Goal: Task Accomplishment & Management: Manage account settings

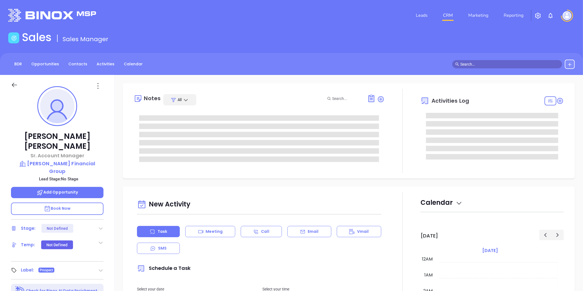
type input "09/23/2025"
type input "Liz Cruz"
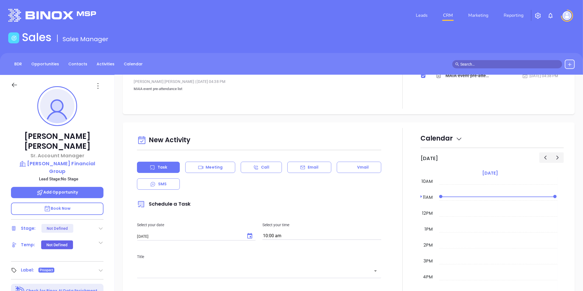
scroll to position [0, 0]
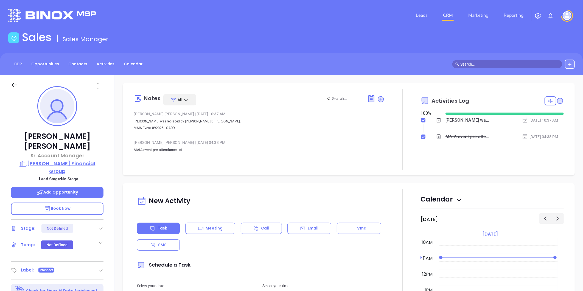
click at [91, 160] on p "Dale A. Frank Financial Group" at bounding box center [57, 167] width 93 height 15
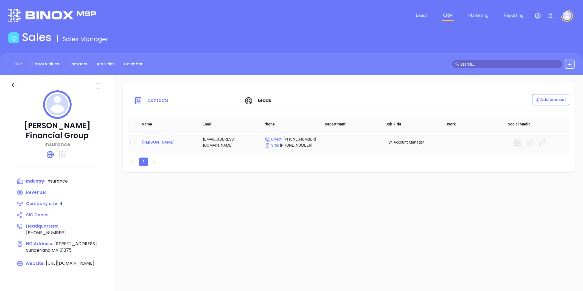
click at [157, 143] on div "Jessie Tatro" at bounding box center [167, 142] width 53 height 7
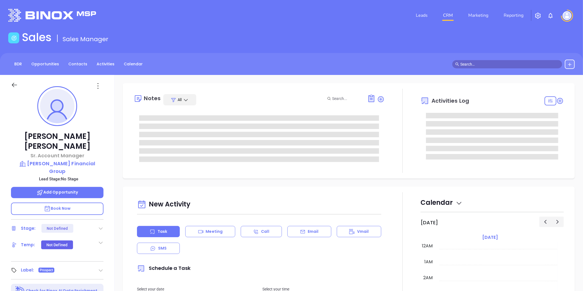
type input "09/23/2025"
type input "Liz Cruz"
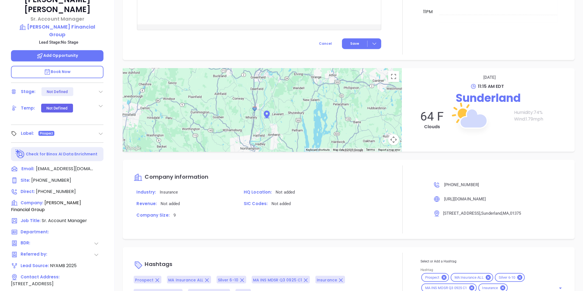
scroll to position [168, 0]
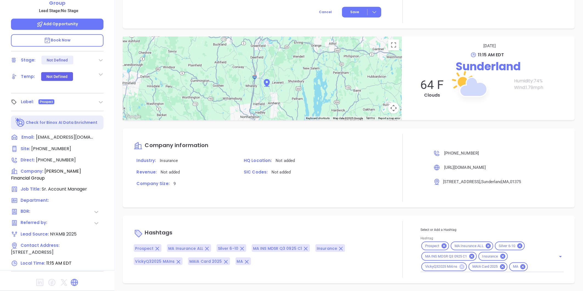
click at [460, 265] on icon at bounding box center [462, 266] width 5 height 5
click at [484, 266] on input "Hashtag" at bounding box center [515, 267] width 67 height 7
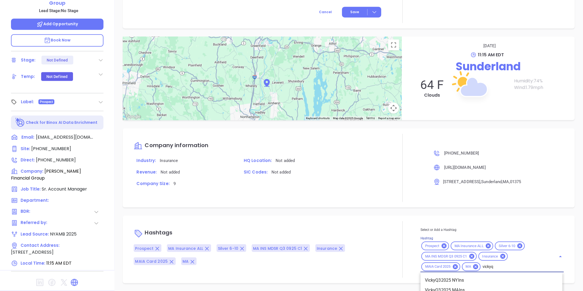
type input "vickyq3"
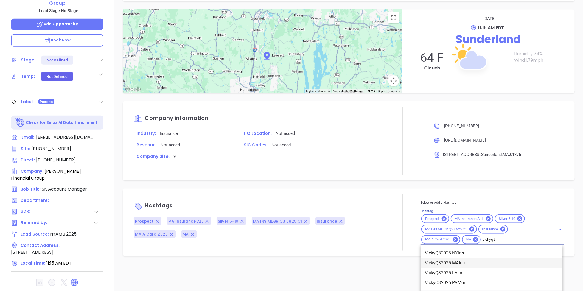
click at [461, 263] on li "VickyQ32025 MAIns" at bounding box center [492, 263] width 142 height 10
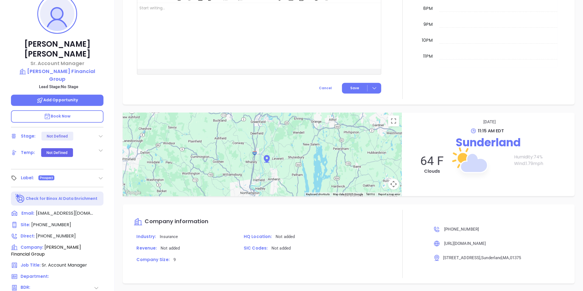
scroll to position [0, 0]
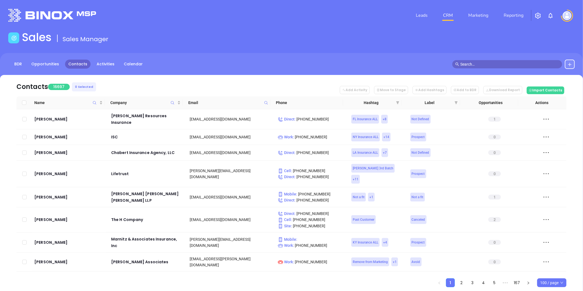
click at [265, 102] on icon at bounding box center [266, 103] width 4 height 4
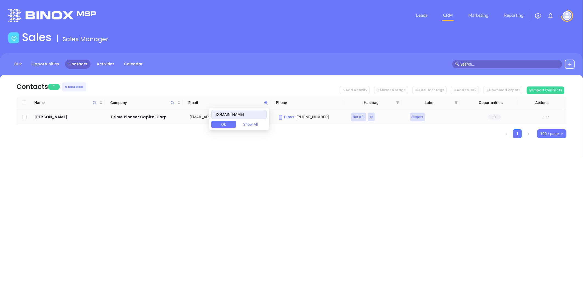
type input "primepioneer.com"
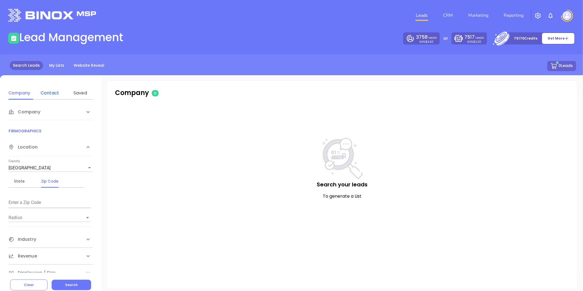
click at [48, 93] on div "Contact" at bounding box center [50, 93] width 22 height 7
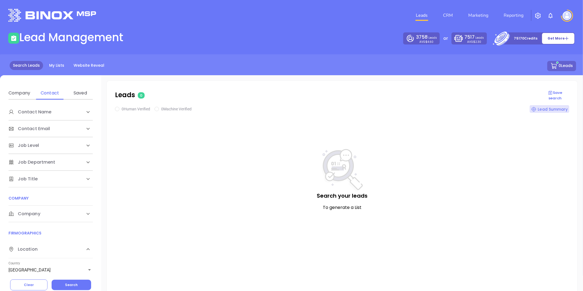
click at [32, 216] on span "Company" at bounding box center [25, 214] width 32 height 7
drag, startPoint x: 45, startPoint y: 234, endPoint x: 45, endPoint y: 237, distance: 2.8
click at [46, 235] on div "Domain" at bounding box center [50, 235] width 22 height 7
click at [48, 253] on input "Enter a company name" at bounding box center [50, 255] width 82 height 9
paste input "toungeassociates.com"
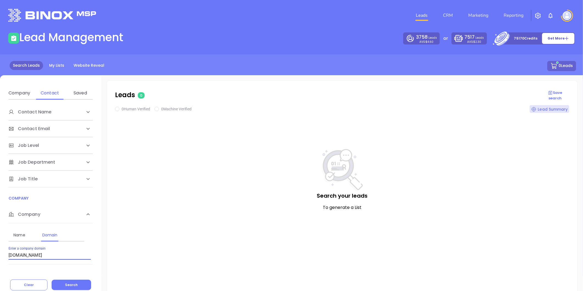
type input "toungeassociates.com"
click at [83, 282] on button "Search" at bounding box center [72, 285] width 40 height 10
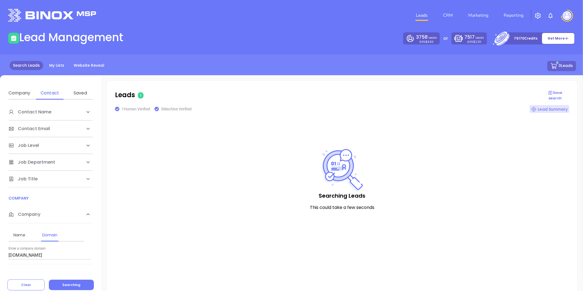
checkbox input "true"
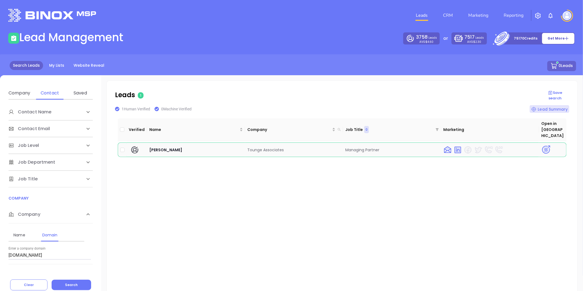
click at [542, 145] on img at bounding box center [547, 150] width 10 height 10
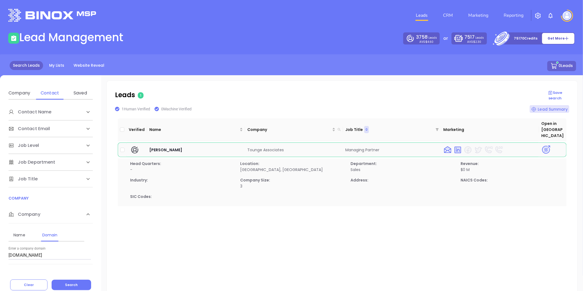
click at [543, 145] on img at bounding box center [547, 150] width 10 height 10
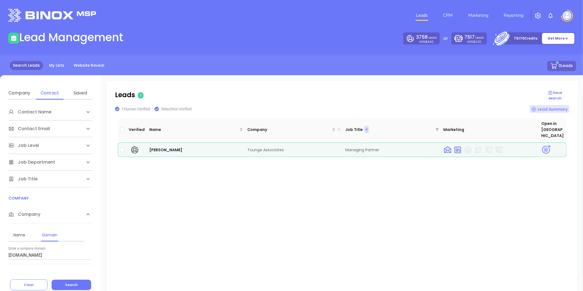
drag, startPoint x: 62, startPoint y: 256, endPoint x: -82, endPoint y: 251, distance: 143.2
click at [0, 251] on html "Leads CRM Marketing Reporting Financial Leads Leads Lead Management 3758 Leads …" at bounding box center [291, 145] width 583 height 291
paste input "bib-llc"
type input "bib-llc.com"
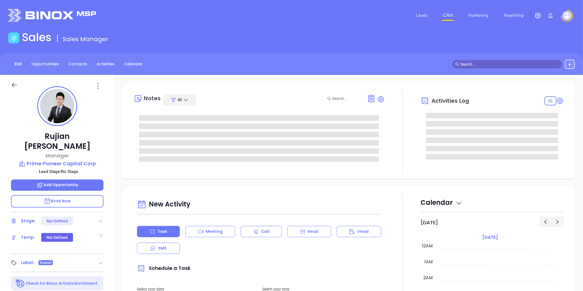
type input "09/23/2025"
type input "Liz Cruz"
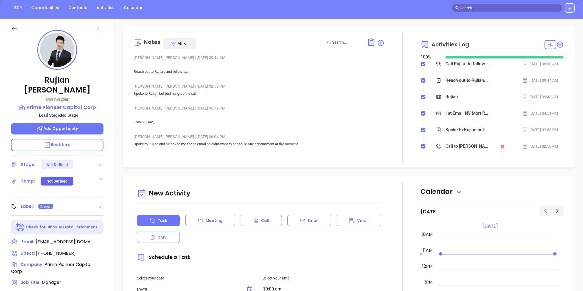
scroll to position [0, 0]
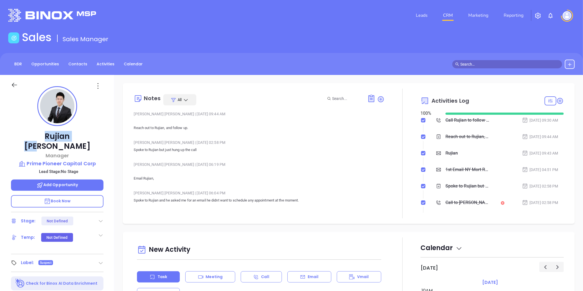
drag, startPoint x: 67, startPoint y: 135, endPoint x: 8, endPoint y: 133, distance: 59.1
click at [8, 133] on div "Rujian Gao Manager Prime Pioneer Capital Corp Lead Stage: No Stage Add Opportun…" at bounding box center [57, 257] width 115 height 364
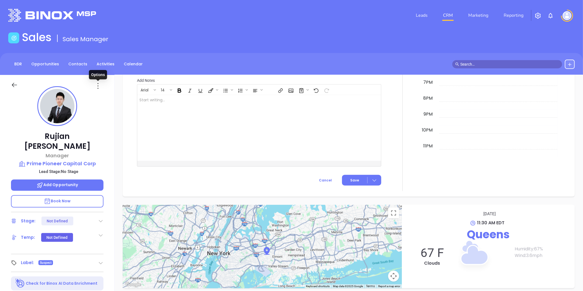
click at [98, 85] on icon at bounding box center [98, 86] width 9 height 9
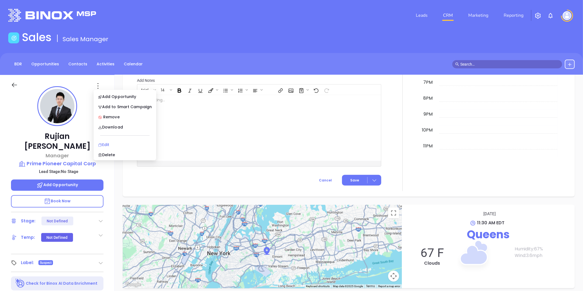
click at [107, 144] on div "Edit" at bounding box center [125, 145] width 54 height 6
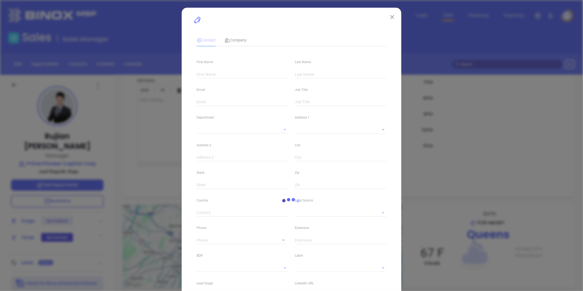
type input "Rujian"
type input "Gao"
type input "rgao@primepioneer.com"
type input "Manager"
type input "1"
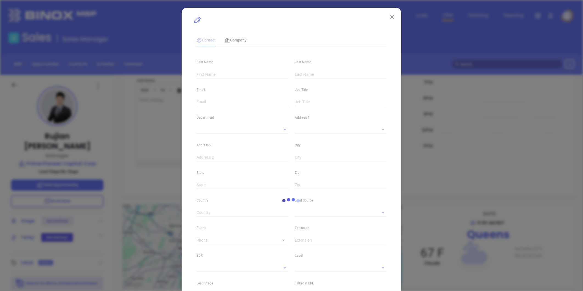
type input "www.linkedin.com/in/rujian-gao"
type input "Marketing"
type input "Other"
type input "Anabell Dominguez"
type input "1"
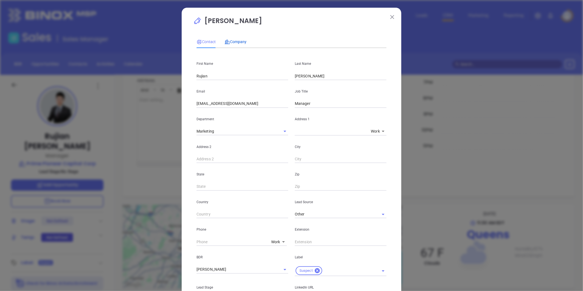
click at [242, 40] on span "Company" at bounding box center [236, 42] width 22 height 4
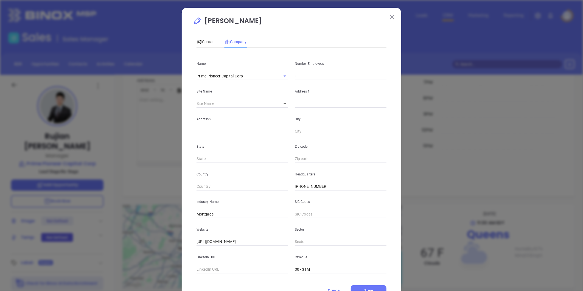
click at [303, 76] on input "1" at bounding box center [341, 76] width 92 height 8
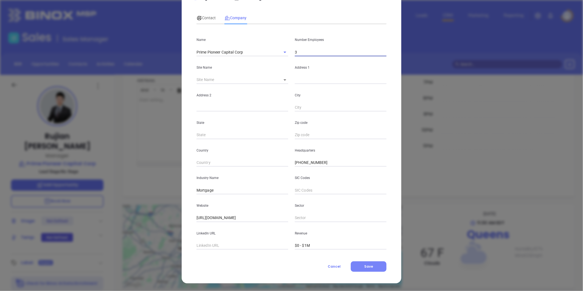
type input "3"
click at [375, 267] on button "Save" at bounding box center [369, 266] width 36 height 10
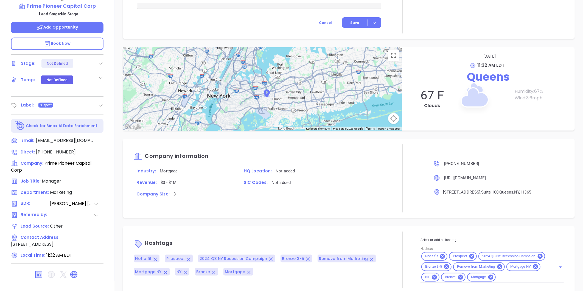
scroll to position [168, 0]
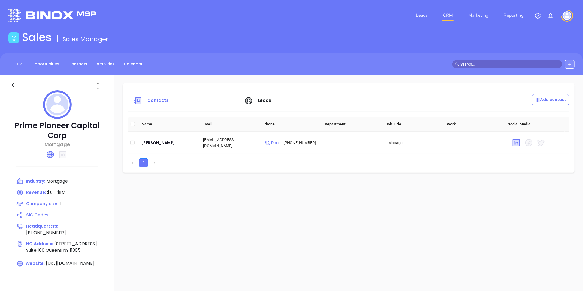
click at [262, 102] on span "Leads" at bounding box center [264, 100] width 13 height 6
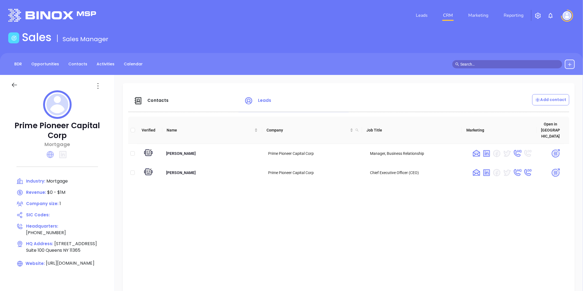
click at [48, 152] on icon at bounding box center [50, 154] width 7 height 7
drag, startPoint x: 545, startPoint y: 164, endPoint x: 552, endPoint y: 165, distance: 6.7
click at [551, 168] on img at bounding box center [556, 173] width 10 height 10
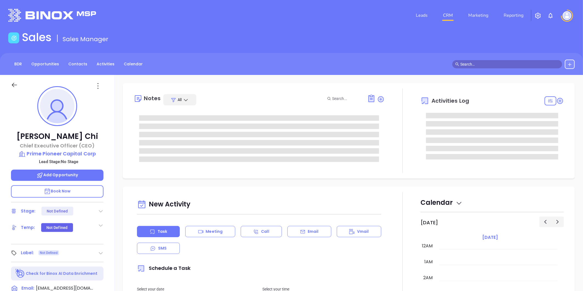
type input "[DATE]"
type input "[PERSON_NAME]"
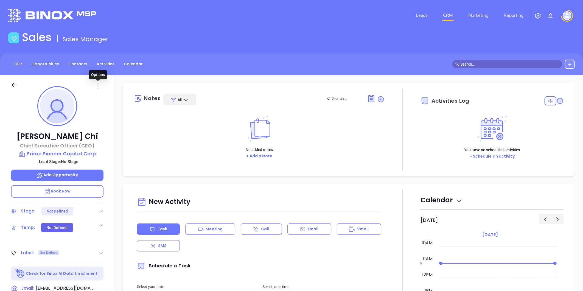
click at [98, 84] on icon at bounding box center [98, 85] width 1 height 5
click at [108, 144] on div "Edit" at bounding box center [125, 145] width 54 height 6
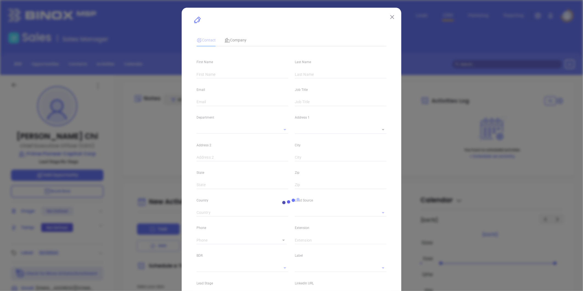
type input "[PERSON_NAME]"
type input "Chi"
type input "[EMAIL_ADDRESS][DOMAIN_NAME]"
type input "Chief Executive Officer (CEO)"
type textarea "[STREET_ADDRESS]"
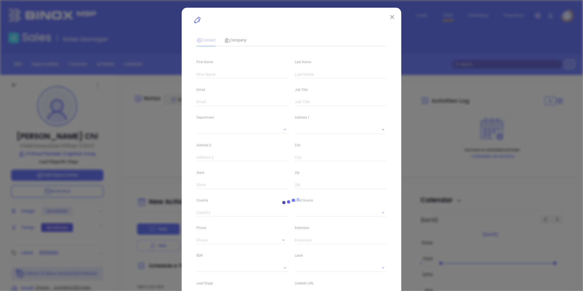
type input "1"
type input "Suite 100"
type input "Queens"
type input "NY"
type input "11365"
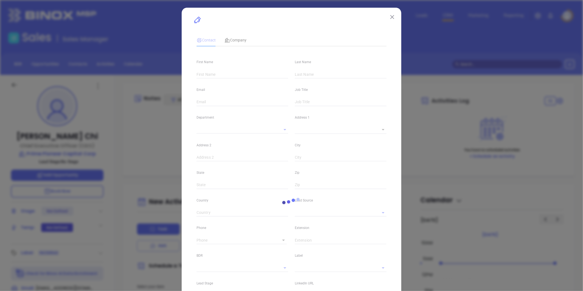
type input "[DOMAIN_NAME][URL]"
type input "[PHONE_NUMBER]"
type input "1"
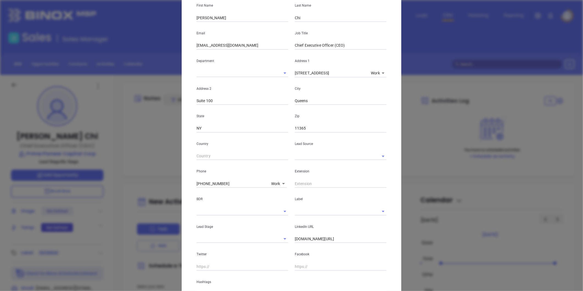
scroll to position [61, 0]
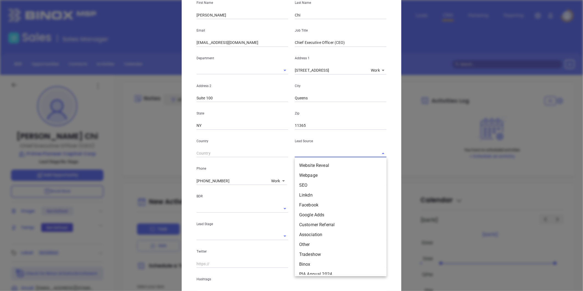
click at [306, 153] on input "text" at bounding box center [333, 153] width 76 height 8
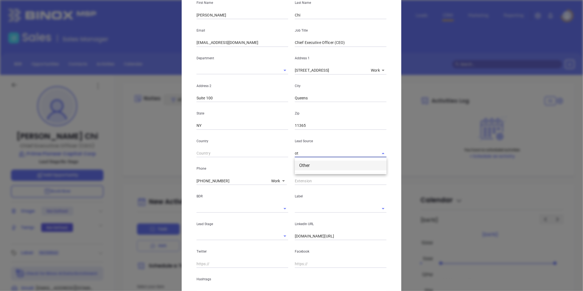
drag, startPoint x: 306, startPoint y: 167, endPoint x: 330, endPoint y: 169, distance: 23.5
click at [306, 167] on li "Other" at bounding box center [341, 166] width 92 height 10
type input "Other"
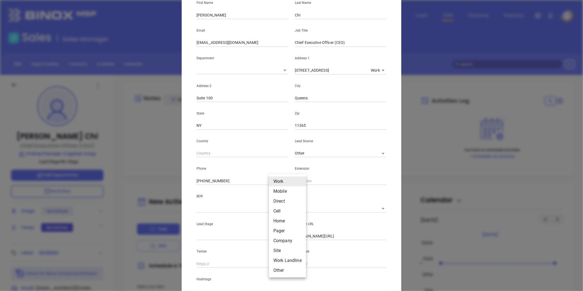
click at [275, 182] on body "Leads CRM Marketing Reporting Financial Leads Leads Sales Sales Manager BDR Opp…" at bounding box center [291, 145] width 583 height 291
click at [282, 200] on li "Direct" at bounding box center [287, 201] width 37 height 10
type input "3"
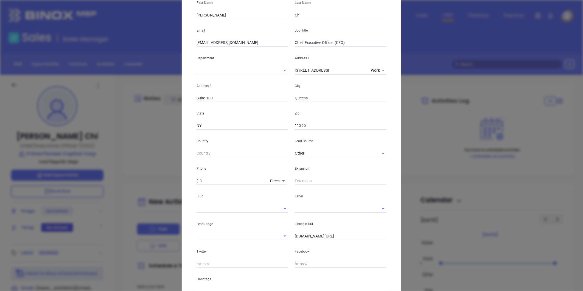
click at [211, 180] on input "( ) -" at bounding box center [232, 181] width 71 height 8
paste input "347) 858-5210"
click at [276, 180] on body "Leads CRM Marketing Reporting Financial Leads Leads Sales Sales Manager BDR Opp…" at bounding box center [291, 145] width 583 height 291
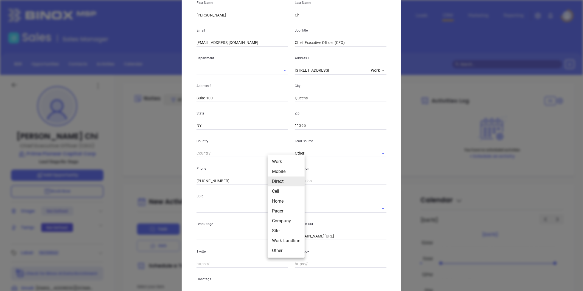
click at [279, 160] on li "Work" at bounding box center [286, 162] width 37 height 10
type input "(718) 514-6008"
type input "1"
drag, startPoint x: 223, startPoint y: 179, endPoint x: 161, endPoint y: 180, distance: 62.3
click at [161, 180] on div "Owen Chi Contact Company First Name Owen Last Name Chi Email ochi@primepioneer.…" at bounding box center [291, 145] width 583 height 291
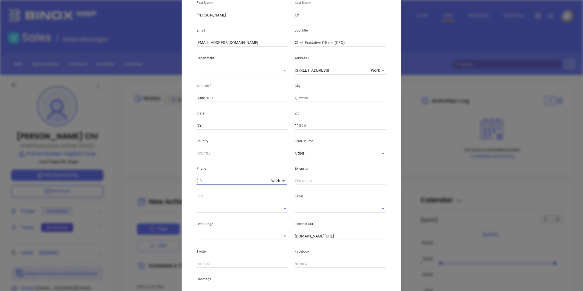
type input "( ) -"
click at [271, 180] on body "Leads CRM Marketing Reporting Financial Leads Leads Sales Sales Manager BDR Opp…" at bounding box center [291, 145] width 583 height 291
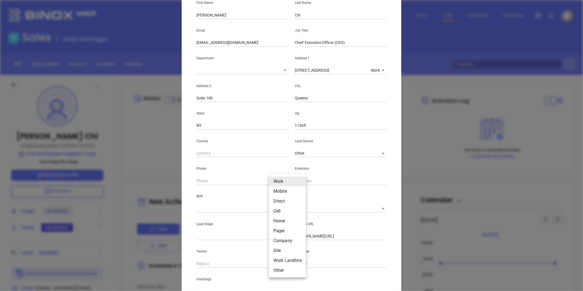
drag, startPoint x: 278, startPoint y: 250, endPoint x: 258, endPoint y: 239, distance: 22.3
click at [277, 249] on li "Site" at bounding box center [287, 251] width 37 height 10
type input "11"
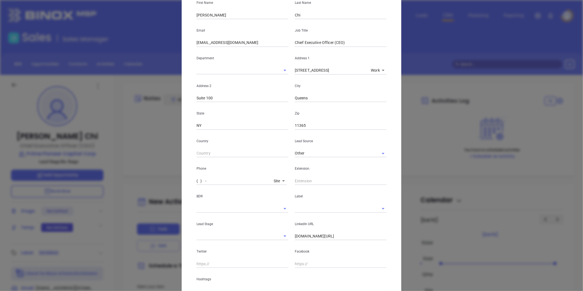
click at [212, 181] on input "( ) -" at bounding box center [234, 181] width 75 height 8
paste input "718) 514-6008"
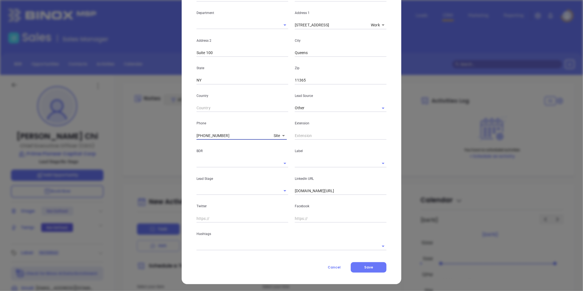
scroll to position [107, 0]
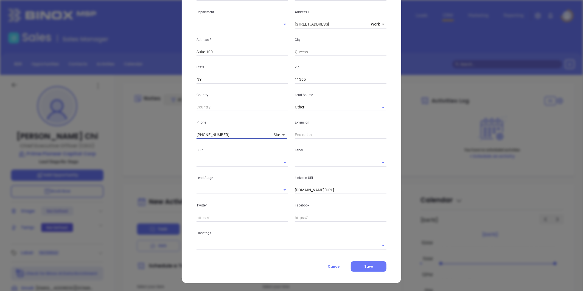
type input "(718) 514-6008"
drag, startPoint x: 356, startPoint y: 191, endPoint x: 223, endPoint y: 196, distance: 133.3
click at [221, 195] on div "First Name Owen Last Name Chi Email ochi@primepioneer.com Job Title Chief Execu…" at bounding box center [292, 97] width 190 height 304
click at [325, 189] on input "linkedin.com/in/owen-chi-a0145445" at bounding box center [341, 190] width 92 height 8
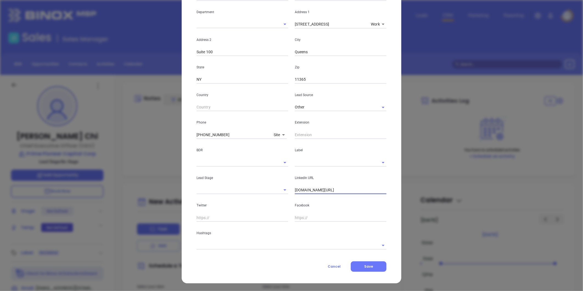
click at [325, 189] on input "linkedin.com/in/owen-chi-a0145445" at bounding box center [341, 190] width 92 height 8
paste input "linkedin.com/in/owen-chi-a0145445"
type input "www.linkedin.com/in/owen-chi-a0145445"
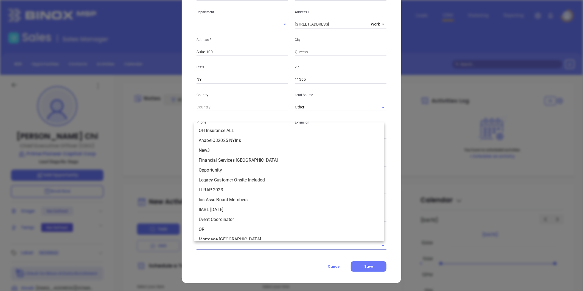
click at [238, 245] on input "text" at bounding box center [284, 245] width 175 height 8
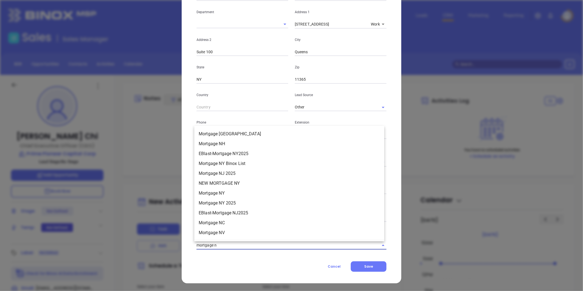
type input "mortgage ny"
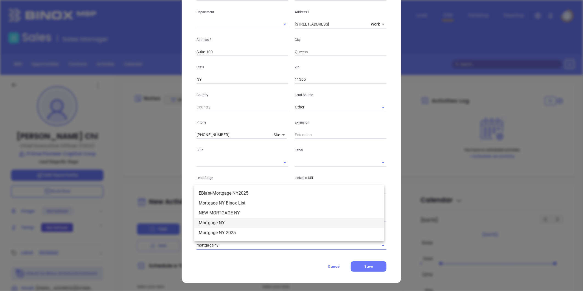
click at [220, 221] on li "Mortgage NY" at bounding box center [289, 223] width 190 height 10
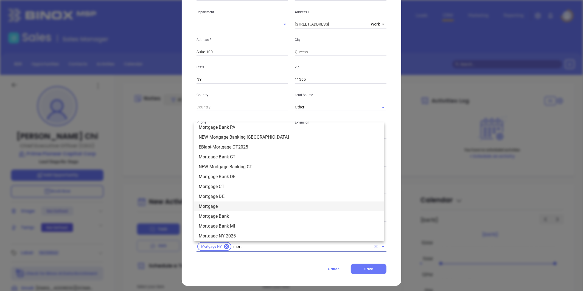
scroll to position [211, 0]
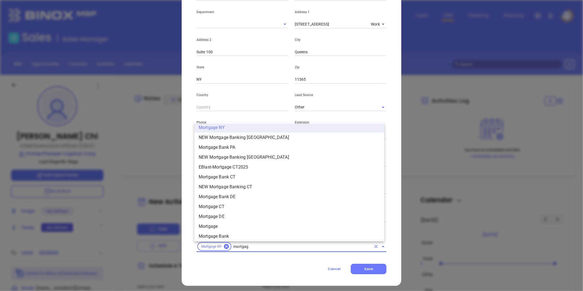
type input "mortgage"
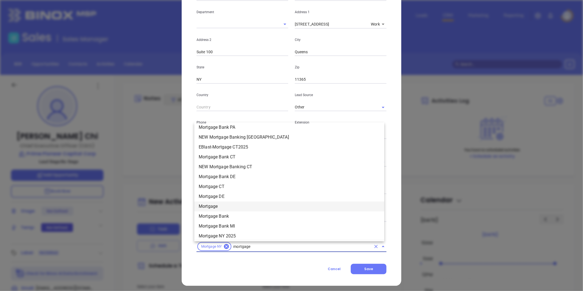
scroll to position [241, 0]
click at [210, 194] on li "Mortgage" at bounding box center [289, 196] width 190 height 10
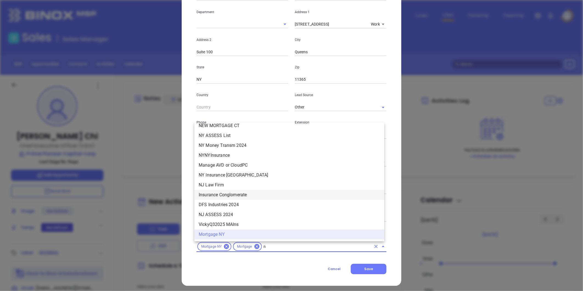
type input "ny"
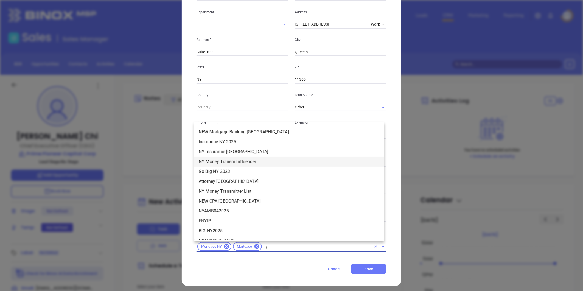
scroll to position [569, 0]
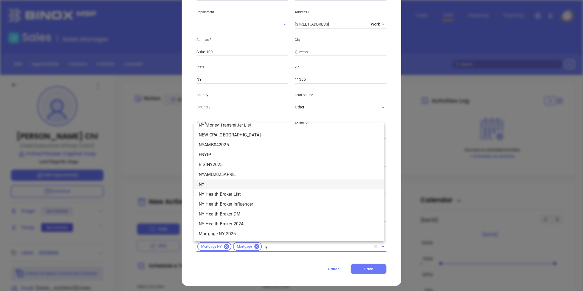
click at [212, 184] on li "NY" at bounding box center [289, 185] width 190 height 10
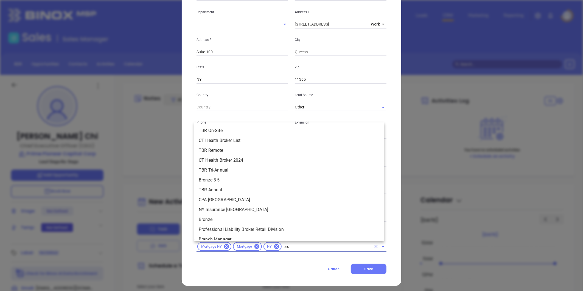
type input "bron"
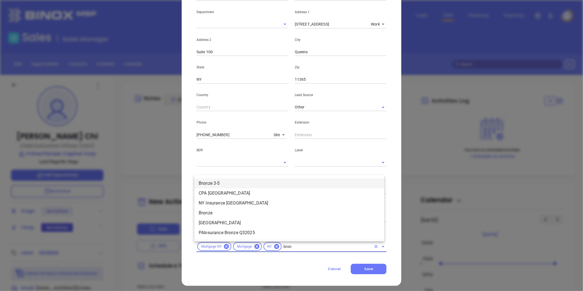
click at [220, 183] on li "Bronze 3-5" at bounding box center [289, 183] width 190 height 10
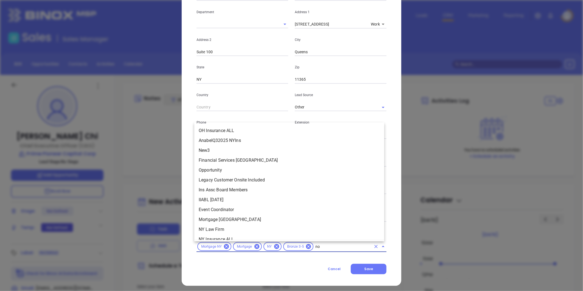
scroll to position [0, 0]
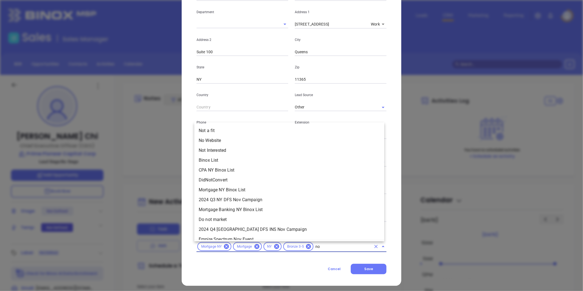
type input "n"
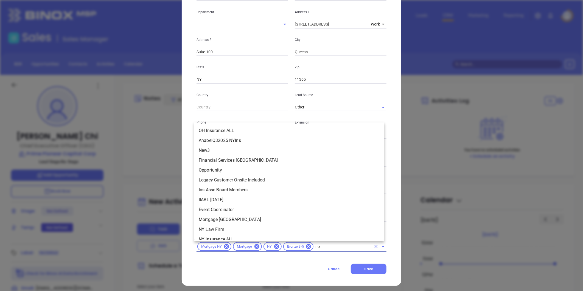
type input "not"
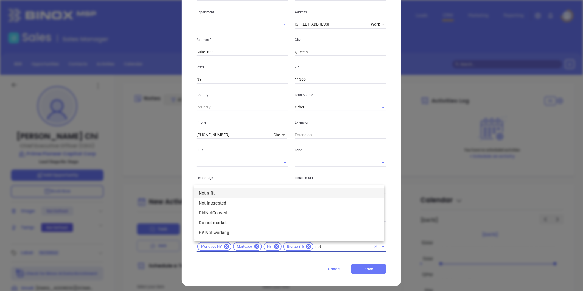
click at [222, 189] on li "Not a fit" at bounding box center [289, 193] width 190 height 10
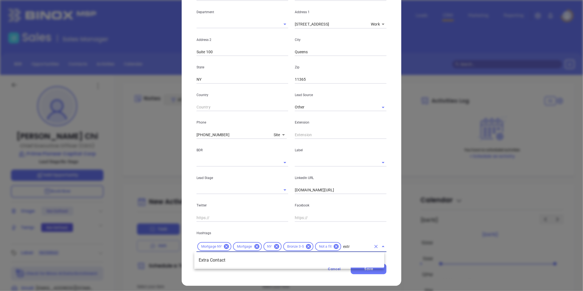
type input "extra"
click at [227, 261] on li "Extra Contact" at bounding box center [289, 260] width 190 height 10
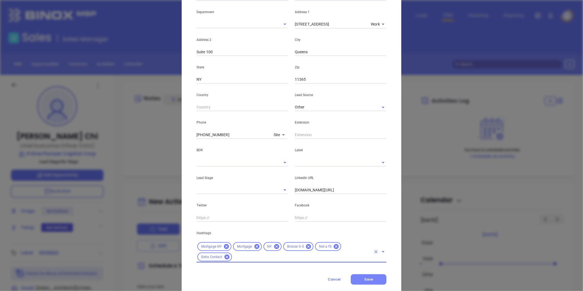
drag, startPoint x: 364, startPoint y: 280, endPoint x: 383, endPoint y: 275, distance: 19.3
click at [364, 280] on span "Save" at bounding box center [368, 279] width 9 height 5
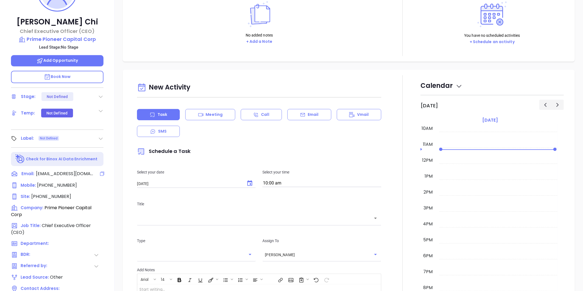
scroll to position [61, 0]
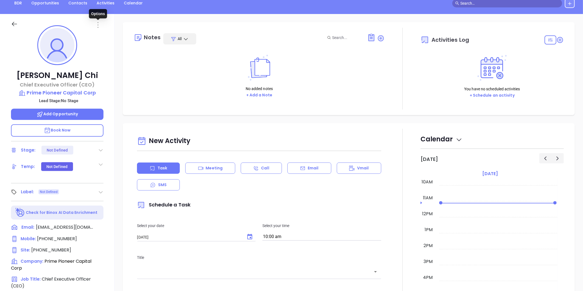
click at [98, 25] on icon at bounding box center [98, 24] width 1 height 5
click at [107, 80] on li "Edit" at bounding box center [125, 84] width 60 height 12
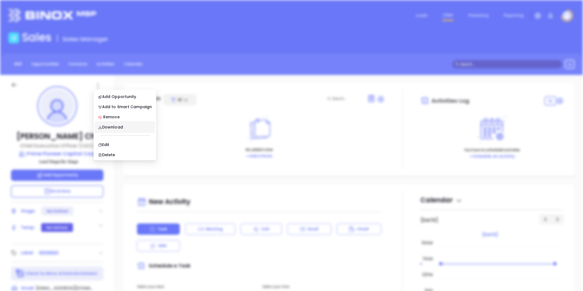
scroll to position [0, 0]
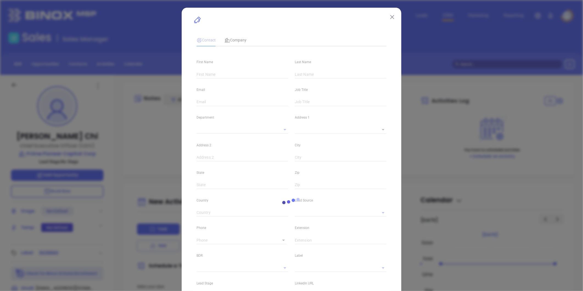
type input "Owen"
type input "Chi"
type input "ochi@primepioneer.com"
type input "Chief Executive Officer (CEO)"
type textarea "61-43 186th Street"
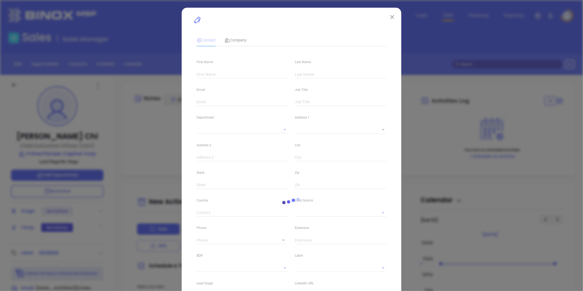
type input "1"
type input "Suite 100"
type input "Queens"
type input "NY"
type input "11365"
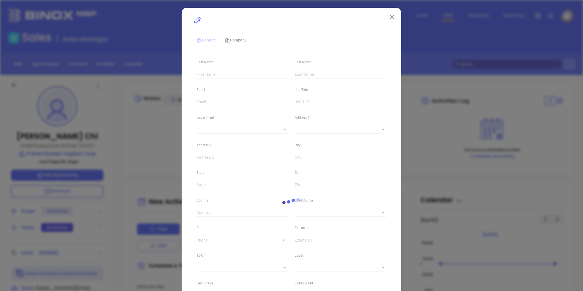
type input "www.linkedin.com/in/owen-chi-a0145445"
type input "Other"
type input "1"
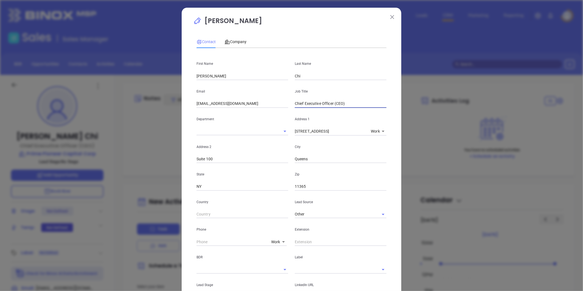
drag, startPoint x: 352, startPoint y: 105, endPoint x: 220, endPoint y: 108, distance: 132.7
click at [218, 108] on div "First Name Owen Last Name Chi Email ochi@primepioneer.com Job Title Chief Execu…" at bounding box center [292, 210] width 190 height 317
type input "CEO"
click at [235, 149] on p "Address 2" at bounding box center [243, 147] width 92 height 6
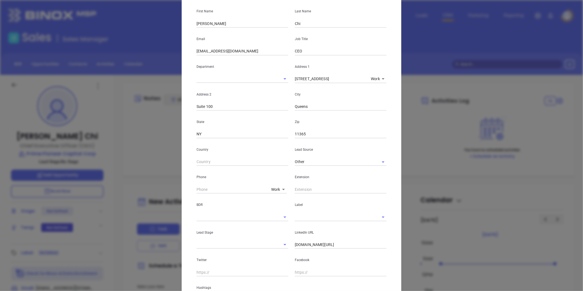
scroll to position [120, 0]
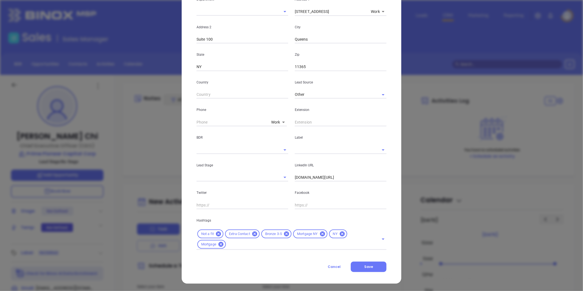
drag, startPoint x: 363, startPoint y: 265, endPoint x: 446, endPoint y: 280, distance: 84.5
click at [368, 266] on span "Save" at bounding box center [368, 266] width 9 height 5
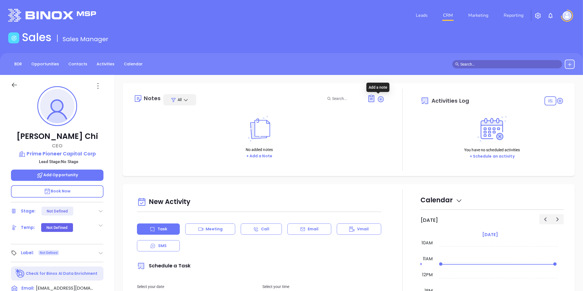
click at [379, 101] on icon at bounding box center [380, 98] width 5 height 5
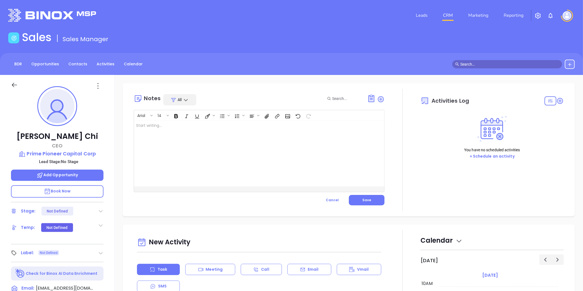
click at [200, 126] on div at bounding box center [250, 154] width 233 height 66
click at [165, 130] on p "Contact requested by Wendy. I notified that" at bounding box center [250, 129] width 228 height 12
drag, startPoint x: 170, startPoint y: 142, endPoint x: 136, endPoint y: 141, distance: 33.8
click at [136, 141] on div "Contact requested by Wendy. I notified that Binox - Rujian Gao ﻿ was previously…" at bounding box center [250, 154] width 233 height 66
click at [272, 132] on p "Contact requested by Wendy. I notified that Binox - Rujian Gao ﻿ was previously…" at bounding box center [250, 129] width 228 height 12
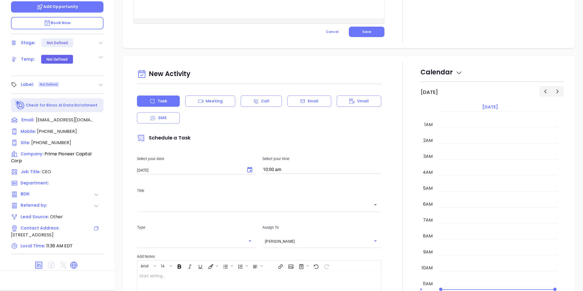
scroll to position [16, 0]
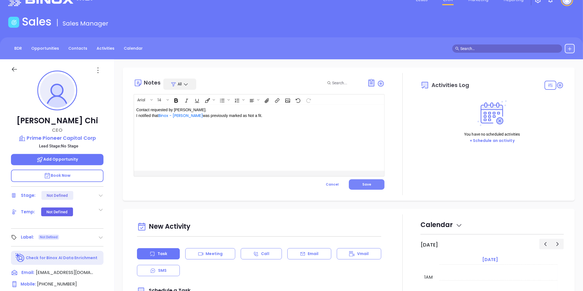
click at [366, 182] on span "Save" at bounding box center [366, 184] width 9 height 5
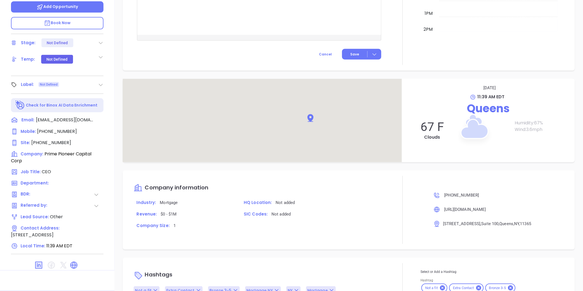
scroll to position [265, 0]
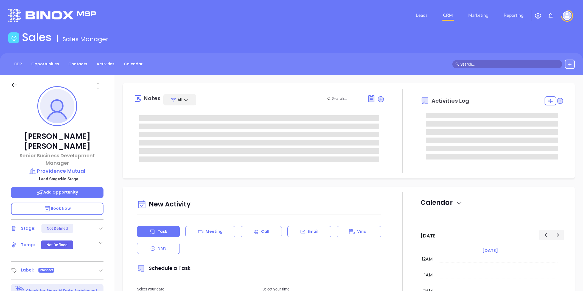
type input "[PERSON_NAME]"
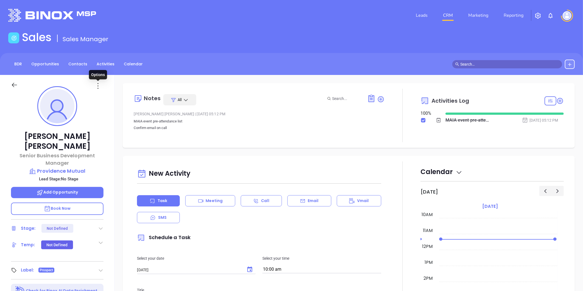
click at [97, 85] on icon at bounding box center [98, 86] width 9 height 9
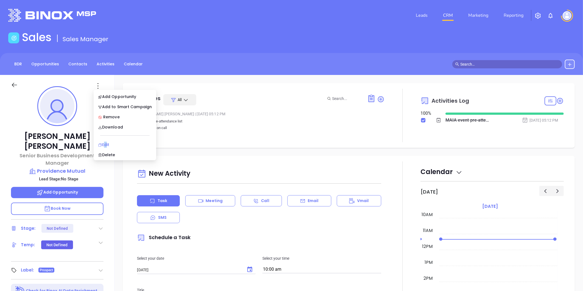
click at [104, 144] on div "Edit" at bounding box center [125, 145] width 54 height 6
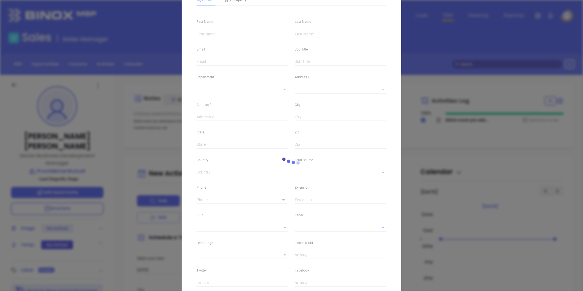
scroll to position [105, 0]
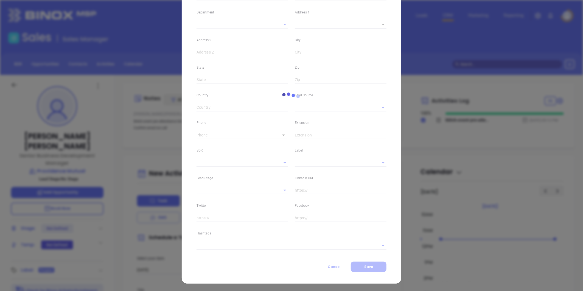
type input "[PERSON_NAME]"
type input "[PERSON_NAME][EMAIL_ADDRESS][PERSON_NAME][DOMAIN_NAME]"
type input "Senior Business Development Manager"
type textarea "[STREET_ADDRESS]"
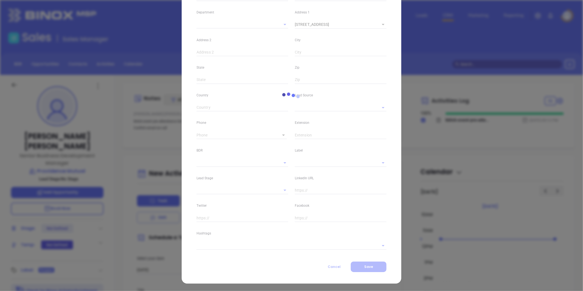
type input "1"
type input "Warwick"
type input "RI"
type input "02886"
type input "[DOMAIN_NAME][URL][PERSON_NAME]"
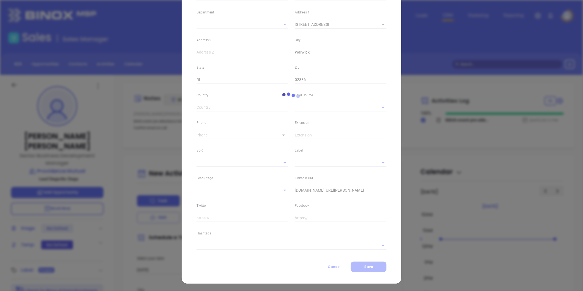
type input "MAIA Event 0925"
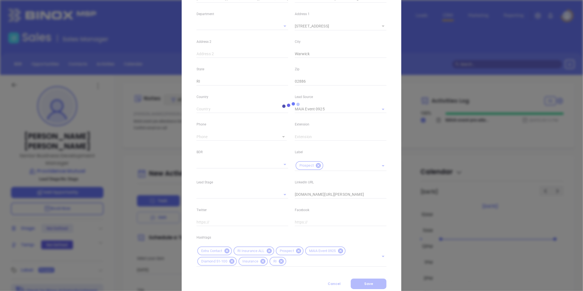
scroll to position [107, 0]
type input "[PHONE_NUMBER]"
type input "1"
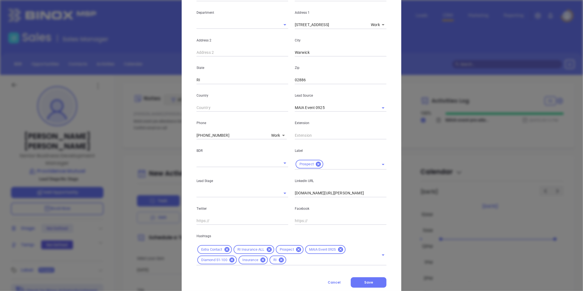
scroll to position [0, 0]
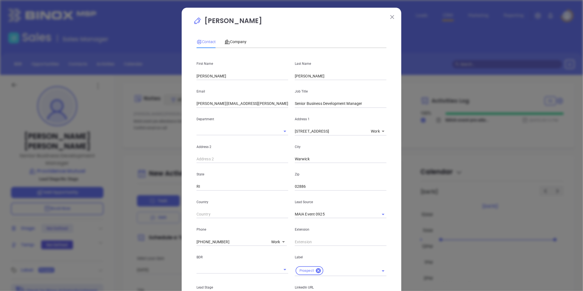
drag, startPoint x: 217, startPoint y: 76, endPoint x: 116, endPoint y: 85, distance: 101.5
click at [116, 85] on div "Patricia Cruz Contact Company First Name Patricia Last Name Cruz Email patricia…" at bounding box center [291, 145] width 583 height 291
type input "Monique"
drag, startPoint x: 310, startPoint y: 73, endPoint x: 272, endPoint y: 83, distance: 39.1
click at [273, 83] on div "First Name Monique Last Name Cruz Email patricia.cruz@ago.com Job Title Senior …" at bounding box center [292, 212] width 190 height 320
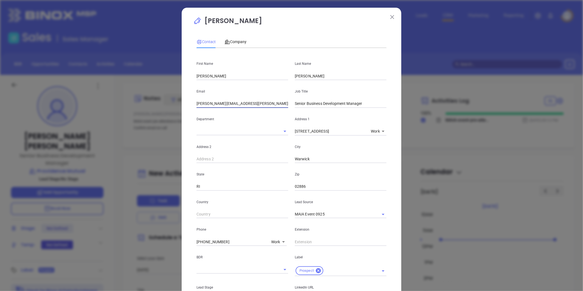
click at [330, 76] on input "Matza" at bounding box center [341, 76] width 92 height 8
type input "Matz"
drag, startPoint x: 216, startPoint y: 104, endPoint x: 65, endPoint y: 114, distance: 151.1
click at [67, 114] on div "Patricia Cruz Contact Company First Name Monique Last Name Matz Email patricia.…" at bounding box center [291, 145] width 583 height 291
type input "mmatz@ago.com"
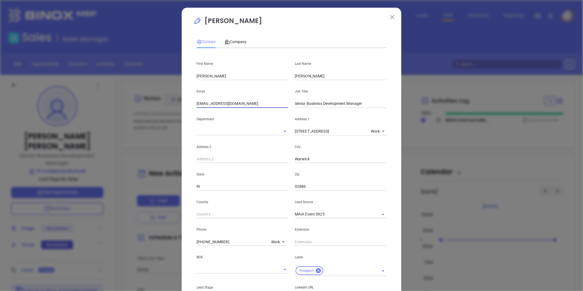
drag, startPoint x: 150, startPoint y: 254, endPoint x: 147, endPoint y: 255, distance: 2.9
click at [147, 255] on div "Patricia Cruz Contact Company First Name Monique Last Name Matz Email mmatz@ago…" at bounding box center [291, 145] width 583 height 291
drag, startPoint x: 224, startPoint y: 240, endPoint x: 211, endPoint y: 245, distance: 14.3
click at [212, 244] on input "(877) 763-1800" at bounding box center [233, 242] width 72 height 8
click at [206, 246] on input "(877) 763-1800" at bounding box center [233, 242] width 72 height 8
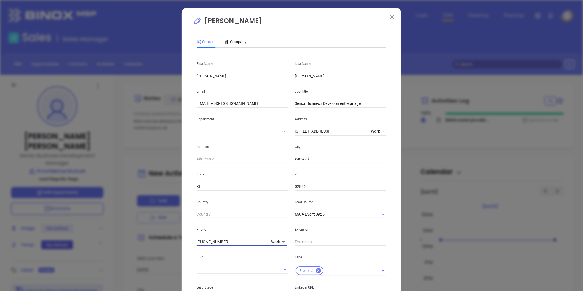
click at [206, 245] on input "(877) 763-1800" at bounding box center [233, 242] width 72 height 8
click at [207, 245] on input "(877) 763-1800" at bounding box center [233, 242] width 72 height 8
type input "( ) -"
click at [274, 241] on body "Leads CRM Marketing Reporting Financial Leads Leads Sales Sales Manager BDR Opp…" at bounding box center [291, 145] width 583 height 291
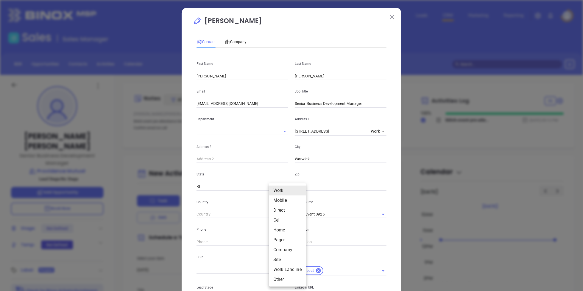
click at [277, 259] on li "Site" at bounding box center [287, 260] width 37 height 10
type input "11"
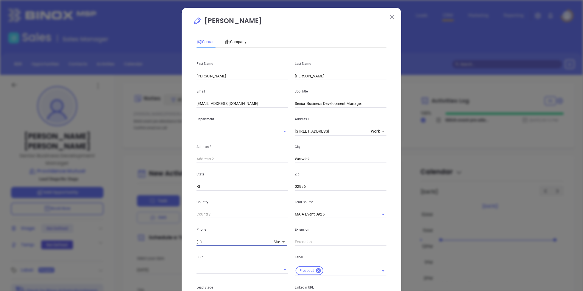
click at [246, 241] on input "( ) -" at bounding box center [234, 242] width 75 height 8
paste input "877) 763-1800"
type input "(877) 763-1800"
click at [318, 241] on input "text" at bounding box center [341, 242] width 92 height 8
click at [299, 240] on input "text" at bounding box center [341, 242] width 92 height 8
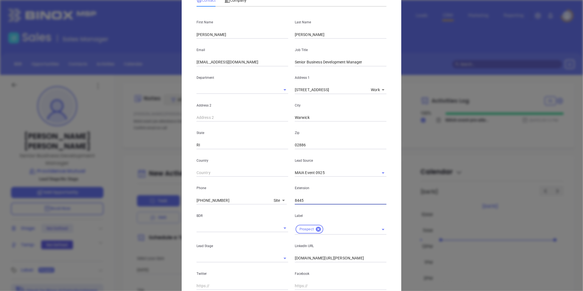
scroll to position [122, 0]
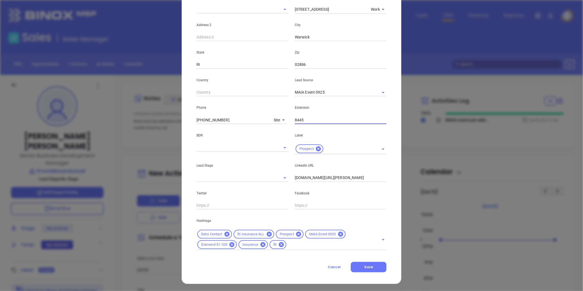
type input "8445"
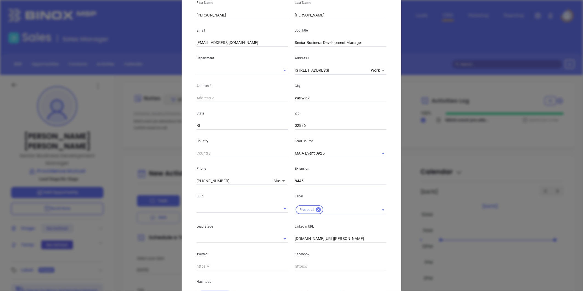
scroll to position [0, 0]
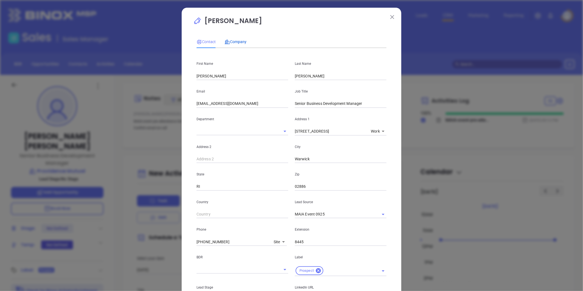
click at [235, 39] on div "Company" at bounding box center [236, 42] width 22 height 6
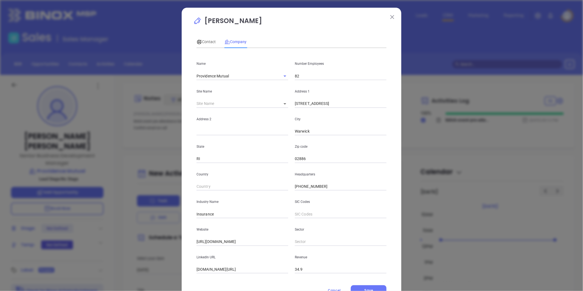
click at [169, 85] on div "Patricia Cruz Contact Company First Name Monique Last Name Matz Email mmatz@ago…" at bounding box center [291, 145] width 583 height 291
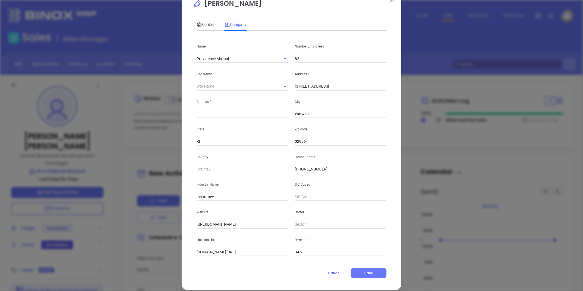
scroll to position [24, 0]
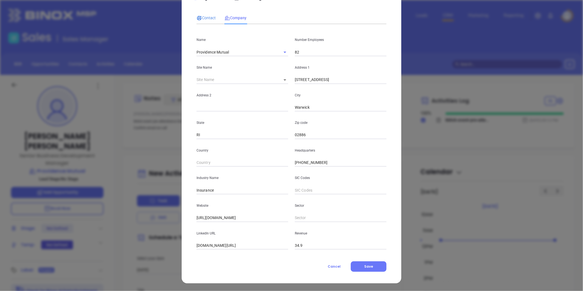
click at [205, 17] on span "Contact" at bounding box center [206, 18] width 19 height 4
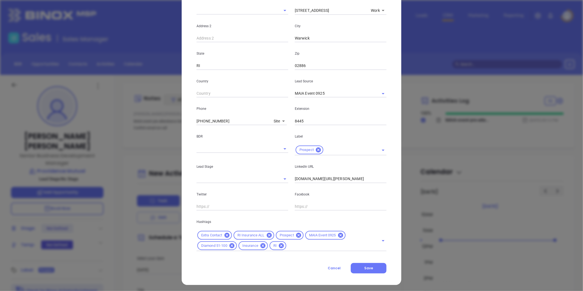
scroll to position [122, 0]
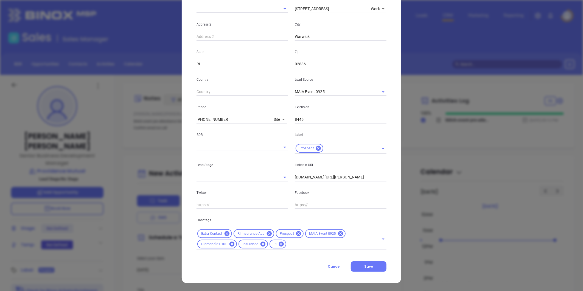
click at [332, 175] on input "www.linkedin.com/in/patricia-cruz-a2153bb/" at bounding box center [341, 177] width 92 height 8
paste input "linkedin.com/in/monique-matz-777a3855"
type input "www.linkedin.com/in/monique-matz-777a3855"
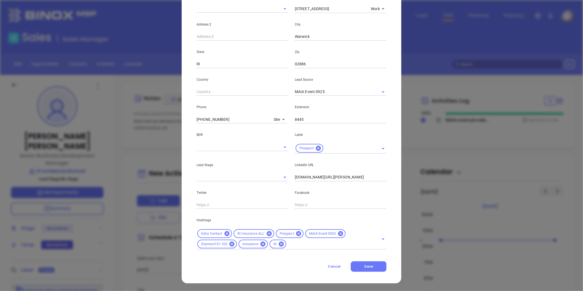
scroll to position [0, 0]
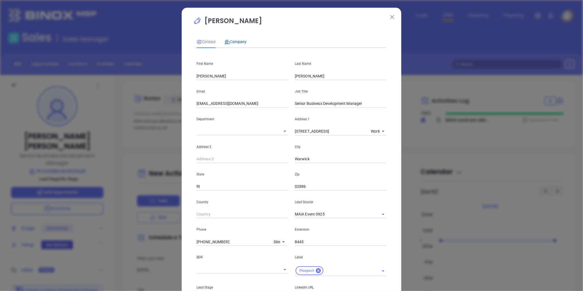
click at [235, 40] on span "Company" at bounding box center [236, 42] width 22 height 4
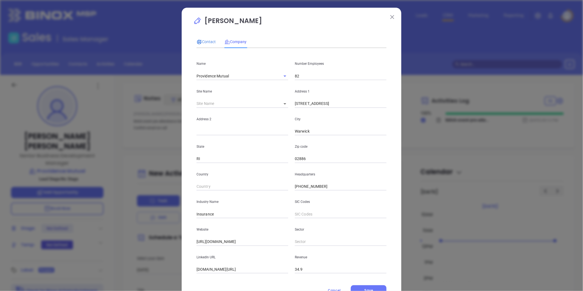
click at [203, 42] on span "Contact" at bounding box center [206, 42] width 19 height 4
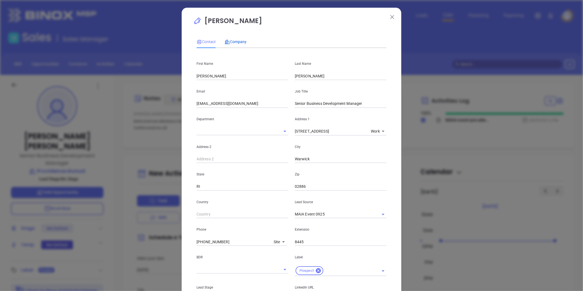
click at [240, 42] on span "Company" at bounding box center [236, 42] width 22 height 4
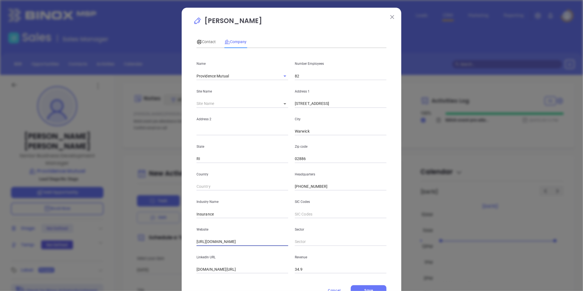
drag, startPoint x: 256, startPoint y: 242, endPoint x: 217, endPoint y: 243, distance: 39.0
click at [217, 243] on input "[URL][DOMAIN_NAME]" at bounding box center [243, 242] width 92 height 8
click at [205, 43] on span "Contact" at bounding box center [206, 42] width 19 height 4
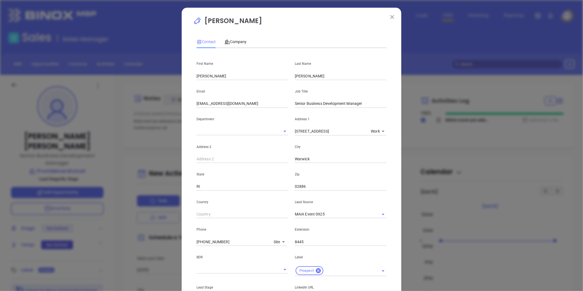
drag, startPoint x: 210, startPoint y: 102, endPoint x: 244, endPoint y: 97, distance: 34.5
click at [244, 97] on div "Email mmatz@ago.com" at bounding box center [242, 94] width 98 height 28
paste input "providencemutual"
type input "[EMAIL_ADDRESS][DOMAIN_NAME]"
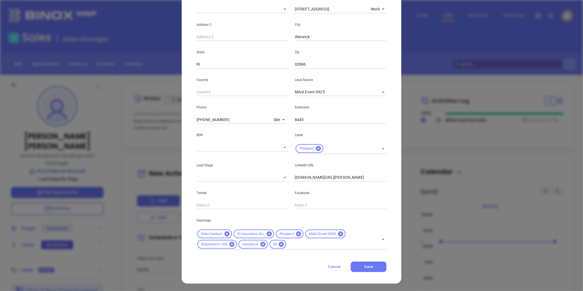
scroll to position [122, 0]
click at [338, 233] on icon at bounding box center [340, 233] width 5 height 5
click at [309, 245] on input "text" at bounding box center [308, 244] width 125 height 7
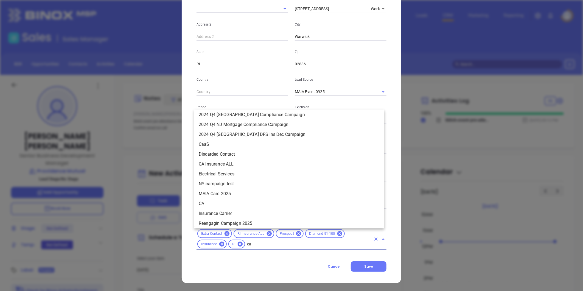
scroll to position [0, 0]
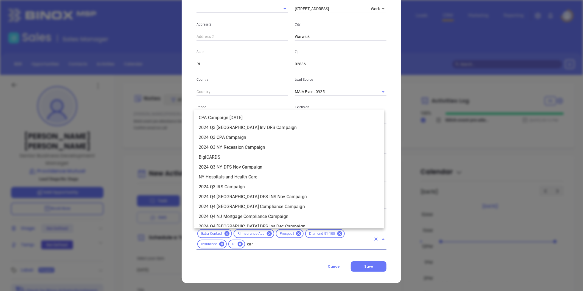
type input "card"
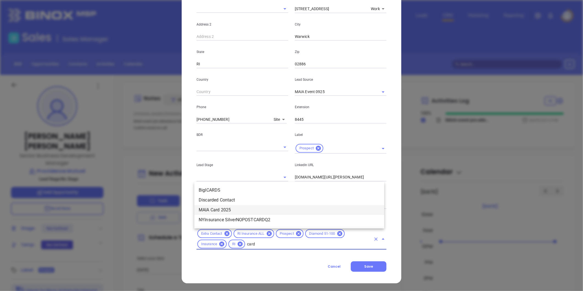
click at [229, 207] on li "MAIA Card 2025" at bounding box center [289, 210] width 190 height 10
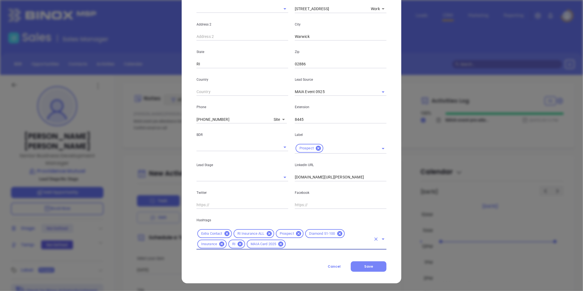
click at [367, 263] on button "Save" at bounding box center [369, 266] width 36 height 10
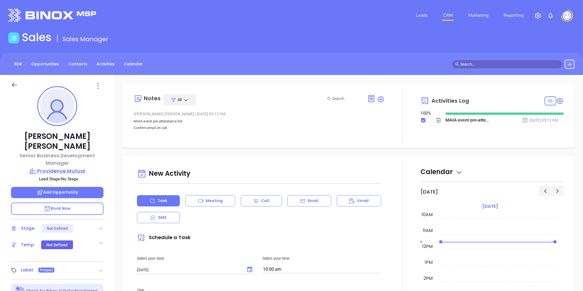
click at [74, 167] on p "Providence Mutual" at bounding box center [57, 171] width 93 height 8
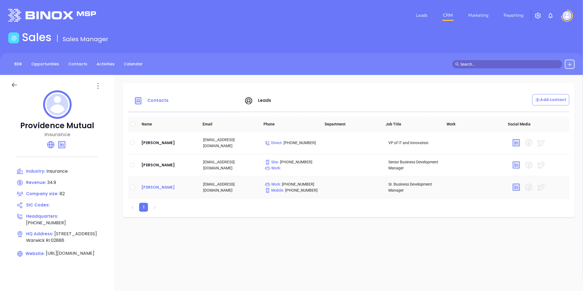
click at [157, 186] on div "Brian Noble" at bounding box center [167, 187] width 53 height 7
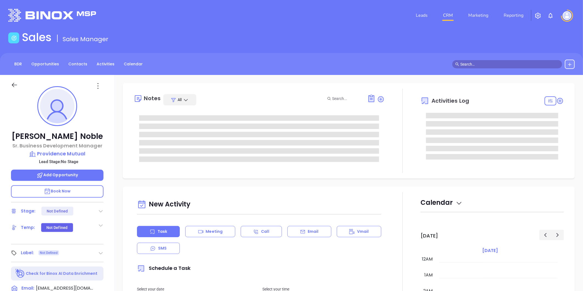
scroll to position [160, 0]
type input "[PERSON_NAME]"
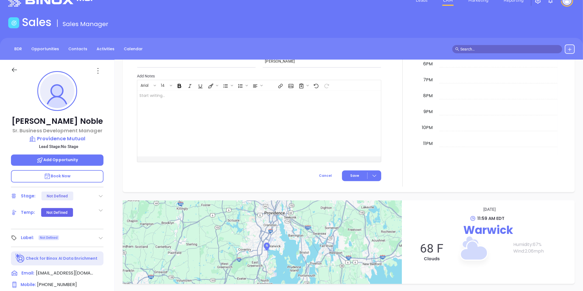
scroll to position [168, 0]
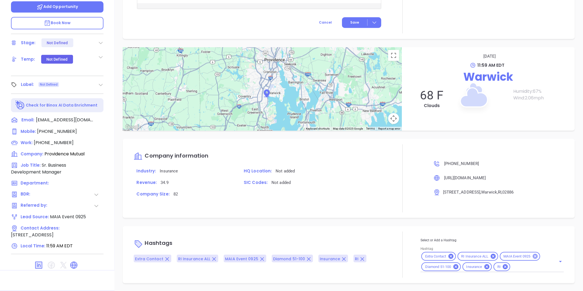
click at [533, 256] on icon at bounding box center [535, 256] width 6 height 6
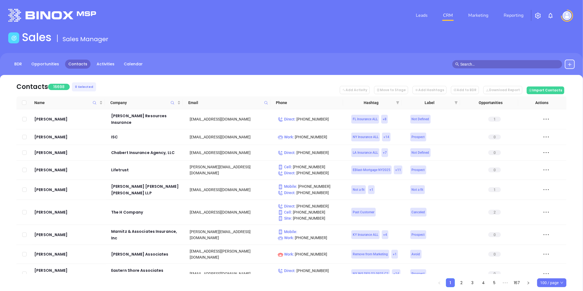
click at [264, 103] on icon at bounding box center [266, 103] width 4 height 4
paste input "toungeassociates.com"
type input "[DOMAIN_NAME]"
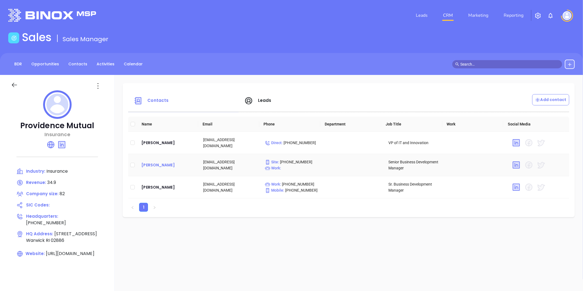
click at [153, 162] on div "[PERSON_NAME]" at bounding box center [167, 165] width 53 height 7
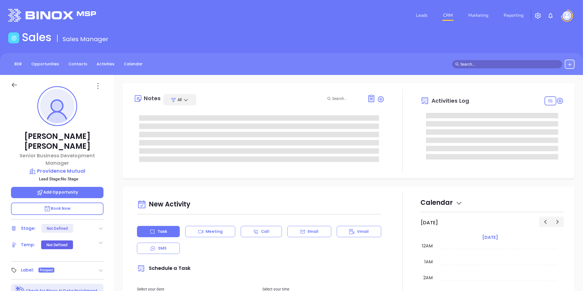
type input "[DATE]"
type input "[PERSON_NAME]"
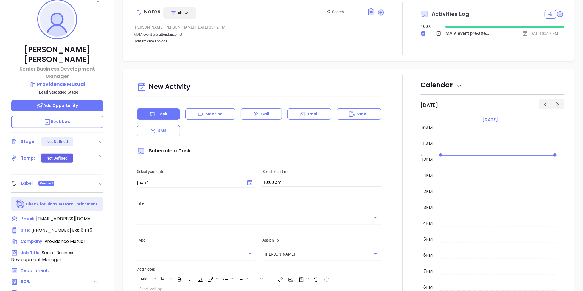
scroll to position [0, 0]
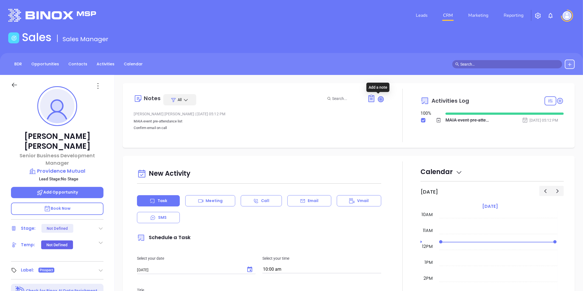
click at [378, 97] on icon at bounding box center [380, 98] width 5 height 5
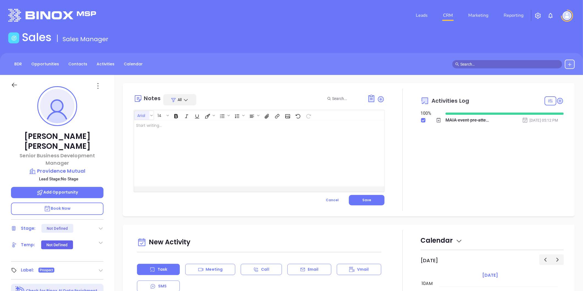
drag, startPoint x: 144, startPoint y: 124, endPoint x: 143, endPoint y: 119, distance: 5.5
click at [143, 122] on div at bounding box center [250, 154] width 233 height 66
drag, startPoint x: 142, startPoint y: 125, endPoint x: 135, endPoint y: 126, distance: 6.6
click at [135, 126] on div "Pa" at bounding box center [250, 154] width 233 height 66
click at [193, 123] on p "MAIA Event 092025 - CARD" at bounding box center [250, 126] width 228 height 6
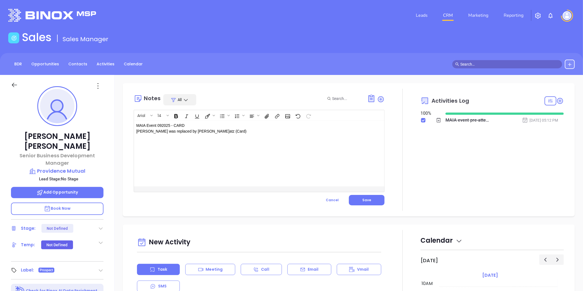
click at [281, 141] on div "MAIA Event 092025 - CARD [PERSON_NAME] was replaced by [PERSON_NAME] (Card)" at bounding box center [250, 154] width 233 height 66
click at [151, 128] on p "MAIA Event 092025 - CARD [PERSON_NAME] was replaced by [PERSON_NAME] (Card)" at bounding box center [250, 129] width 228 height 12
click at [293, 139] on div "MAIA Event 092025 - CARD [PERSON_NAME] was replaced by [PERSON_NAME] (Card)" at bounding box center [250, 154] width 233 height 66
click at [365, 196] on button "Save" at bounding box center [367, 200] width 36 height 10
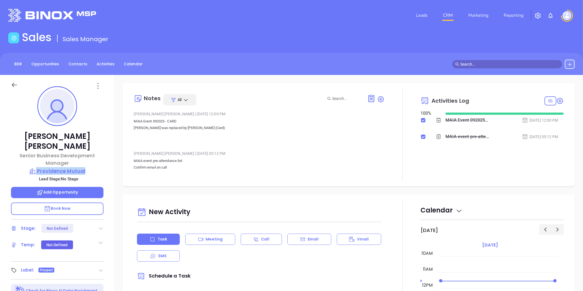
drag, startPoint x: 91, startPoint y: 155, endPoint x: 91, endPoint y: 160, distance: 5.0
click at [91, 160] on div "Monique Matz Senior Business Development Manager Providence Mutual Lead Stage: …" at bounding box center [57, 257] width 115 height 364
copy div "Providence Mutual"
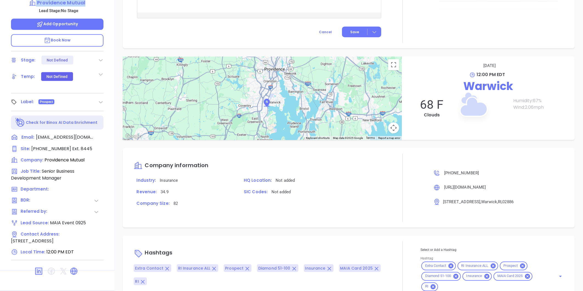
scroll to position [314, 0]
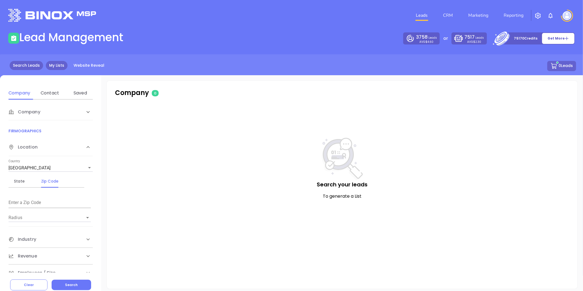
click at [56, 66] on link "My Lists" at bounding box center [57, 65] width 22 height 9
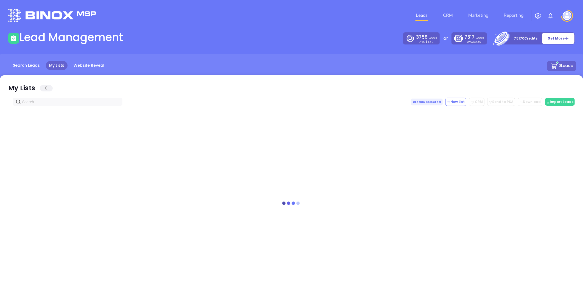
click at [76, 102] on input "text" at bounding box center [68, 102] width 93 height 6
paste input "toungeassociates.com"
drag, startPoint x: 67, startPoint y: 100, endPoint x: -61, endPoint y: 95, distance: 128.3
click at [0, 95] on html "Leads CRM Marketing Reporting Financial Leads Leads Lead Management 3758 Leads …" at bounding box center [291, 145] width 583 height 291
paste input "bib-llc"
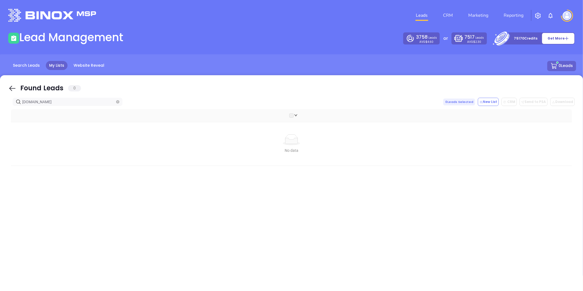
type input "bib-llc.com"
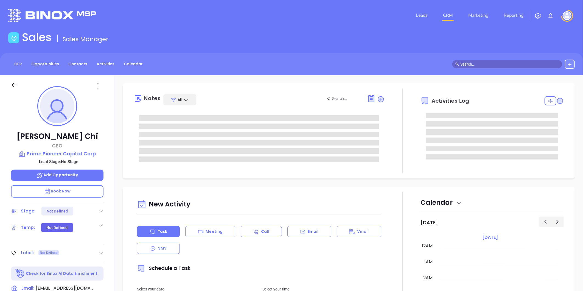
type input "[DATE]"
click at [199, 37] on div "Sales Sales Manager" at bounding box center [291, 38] width 573 height 15
type input "[PERSON_NAME]"
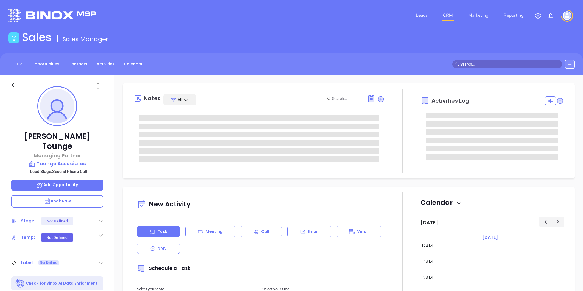
type input "[DATE]"
type input "[PERSON_NAME]"
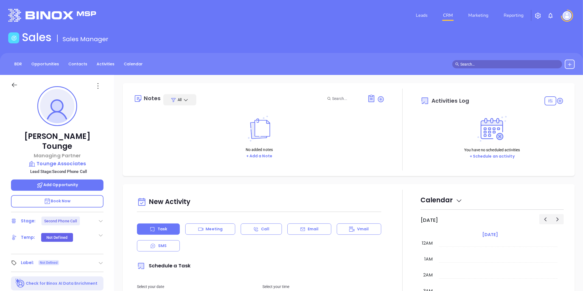
scroll to position [160, 0]
click at [97, 217] on div "Stage: Second Phone Call" at bounding box center [57, 221] width 93 height 9
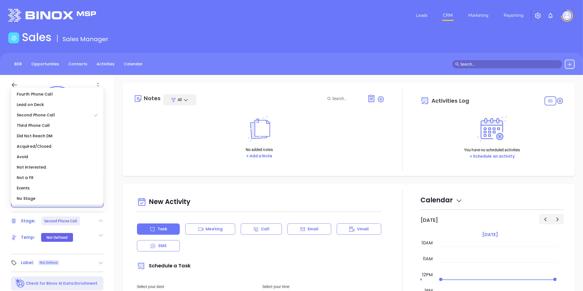
drag, startPoint x: 63, startPoint y: 202, endPoint x: 121, endPoint y: 115, distance: 104.0
click at [63, 202] on div "No Stage" at bounding box center [57, 198] width 90 height 10
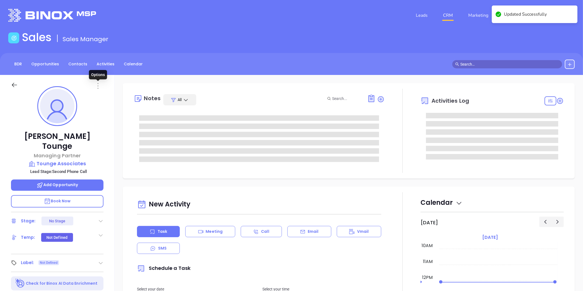
click at [98, 83] on icon at bounding box center [98, 85] width 1 height 5
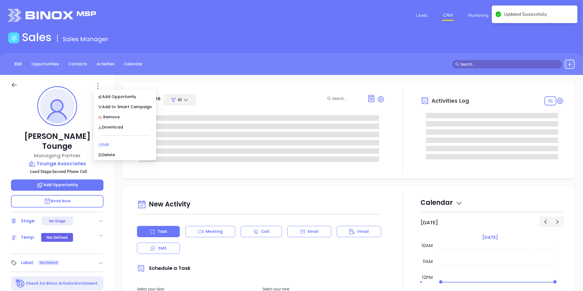
click at [106, 144] on div "Edit" at bounding box center [125, 145] width 54 height 6
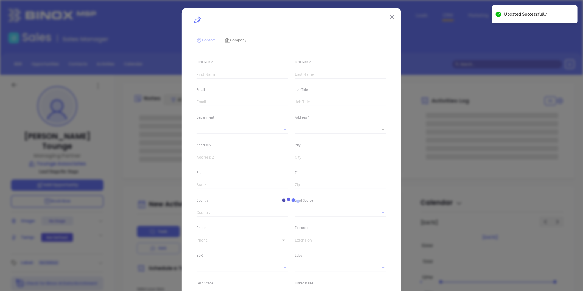
type input "Jeff"
type input "Tounge"
type input "jeff@toungeassociates.com"
type input "Managing Partner"
type input "1"
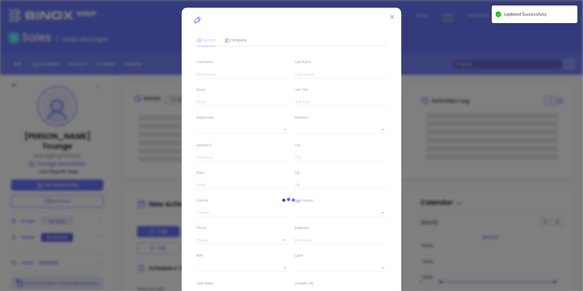
type input "linkedin.com/in/jeff-tounge-45217613"
type input "Marketing"
type input "Website Reveal"
type input "undefined undefined"
type input "1"
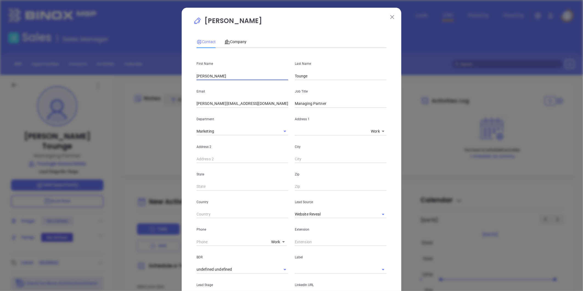
drag, startPoint x: 178, startPoint y: 80, endPoint x: 148, endPoint y: 83, distance: 30.9
click at [148, 83] on div "Jeff Tounge Contact Company First Name Jeff Last Name Tounge Email jeff@toungea…" at bounding box center [291, 145] width 583 height 291
type input "Hunter"
type input "Carroll"
drag, startPoint x: 331, startPoint y: 105, endPoint x: 134, endPoint y: 113, distance: 197.0
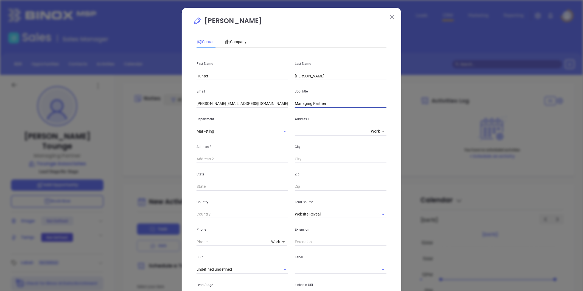
click at [135, 113] on div "Jeff Tounge Contact Company First Name Hunter Last Name Carroll Email jeff@toun…" at bounding box center [291, 145] width 583 height 291
type input "M&A Advisor"
drag, startPoint x: 200, startPoint y: 103, endPoint x: 146, endPoint y: 109, distance: 54.4
click at [146, 109] on div "Jeff Tounge Contact Company First Name Hunter Last Name Carroll Email jeff@toun…" at bounding box center [291, 145] width 583 height 291
click at [144, 110] on div "Jeff Tounge Contact Company First Name Hunter Last Name Carroll Email jeff@toun…" at bounding box center [291, 145] width 583 height 291
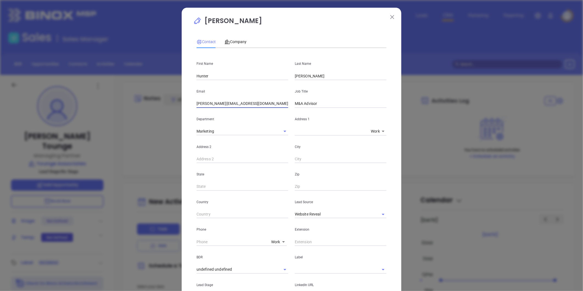
drag, startPoint x: 200, startPoint y: 103, endPoint x: 165, endPoint y: 103, distance: 34.9
click at [165, 103] on div "Jeff Tounge Contact Company First Name Hunter Last Name Carroll Email jeff@toun…" at bounding box center [291, 145] width 583 height 291
type input "hunter@toungeassociates.com"
click at [274, 240] on body "Leads CRM Marketing Reporting Financial Leads Leads Sales Sales Manager BDR Opp…" at bounding box center [291, 145] width 583 height 291
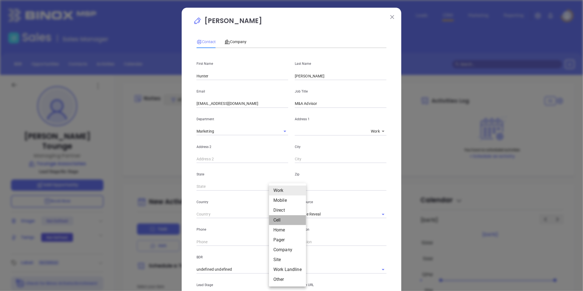
click at [277, 219] on li "Cell" at bounding box center [287, 220] width 37 height 10
type input "4"
click at [232, 240] on input "( ) -" at bounding box center [234, 242] width 75 height 8
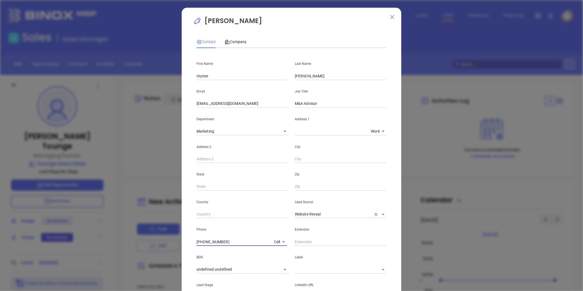
click at [373, 213] on icon "Clear" at bounding box center [375, 214] width 5 height 5
type input "(978) 304-6994"
click at [334, 213] on input "text" at bounding box center [333, 214] width 76 height 8
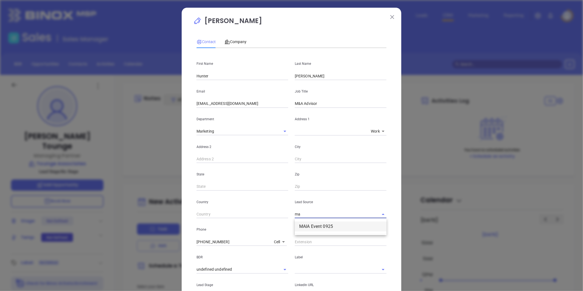
click at [322, 224] on li "MAIA Event 0925" at bounding box center [341, 227] width 92 height 10
type input "MAIA Event 0925"
click at [235, 40] on span "Company" at bounding box center [236, 42] width 22 height 4
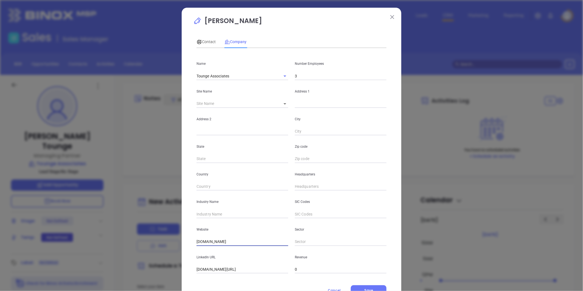
drag, startPoint x: 242, startPoint y: 239, endPoint x: 90, endPoint y: 245, distance: 151.7
click at [90, 245] on div "Jeff Tounge Contact Company First Name Hunter Last Name Carroll Email hunter@to…" at bounding box center [291, 145] width 583 height 291
paste input "https://toungeassociates.com/"
type input "https://toungeassociates.com/"
click at [300, 105] on input "text" at bounding box center [341, 104] width 92 height 8
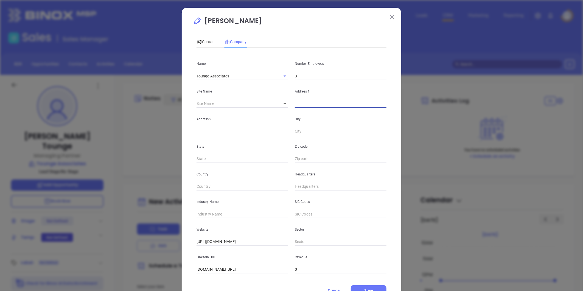
paste input "68 Capisic Street Portland, ME 04102"
drag, startPoint x: 323, startPoint y: 103, endPoint x: 528, endPoint y: 90, distance: 204.7
click at [528, 90] on div "Jeff Tounge Contact Company First Name Hunter Last Name Carroll Email hunter@to…" at bounding box center [291, 145] width 583 height 291
type input "68 Capisic Street"
paste input "Portland, ME 04102"
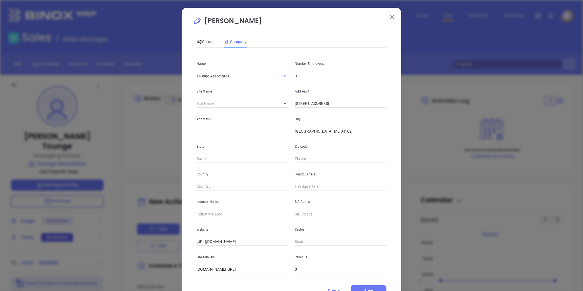
drag, startPoint x: 310, startPoint y: 130, endPoint x: 379, endPoint y: 133, distance: 69.5
click at [379, 133] on input "Portland, ME 04102" at bounding box center [341, 131] width 92 height 8
type input "Portland"
type input "ME"
paste input "ME 04102"
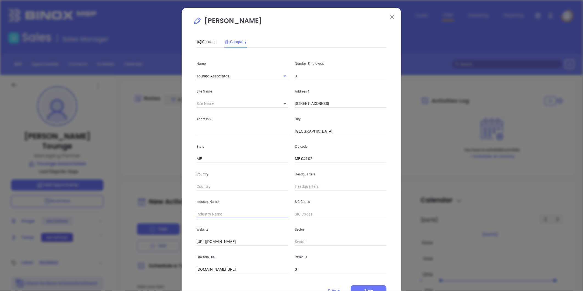
click at [242, 213] on input "text" at bounding box center [243, 214] width 92 height 8
drag, startPoint x: 326, startPoint y: 155, endPoint x: 311, endPoint y: 158, distance: 15.1
click at [326, 155] on input "ME 04102" at bounding box center [341, 159] width 92 height 8
drag, startPoint x: 299, startPoint y: 158, endPoint x: 258, endPoint y: 159, distance: 40.1
click at [251, 158] on div "State ME Zip code ME 04102" at bounding box center [291, 149] width 197 height 28
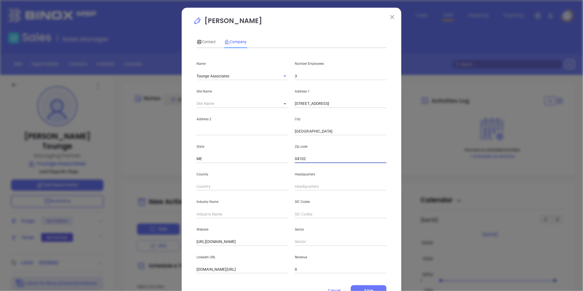
type input "04102"
drag, startPoint x: 229, startPoint y: 76, endPoint x: 114, endPoint y: 76, distance: 115.1
click at [108, 76] on div "Jeff Tounge Contact Company First Name Hunter Last Name Carroll Email hunter@to…" at bounding box center [291, 145] width 583 height 291
click at [256, 269] on input "linkedin.com/company/tounge-associates" at bounding box center [243, 270] width 92 height 8
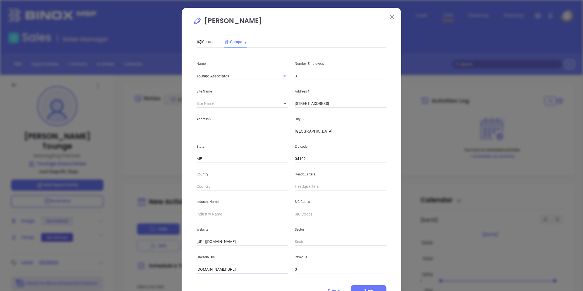
click at [256, 269] on input "linkedin.com/company/tounge-associates" at bounding box center [243, 270] width 92 height 8
paste input "https://www.linkedin.com/company/tounge-associates/"
type input "https://www.linkedin.com/company/tounge-associates/"
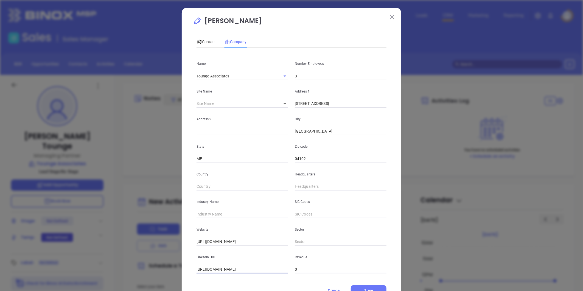
click at [228, 212] on input "text" at bounding box center [243, 214] width 92 height 8
type input "Insurance"
click at [303, 75] on input "3" at bounding box center [341, 76] width 92 height 8
type input "5"
click at [259, 170] on div "Country" at bounding box center [242, 177] width 98 height 28
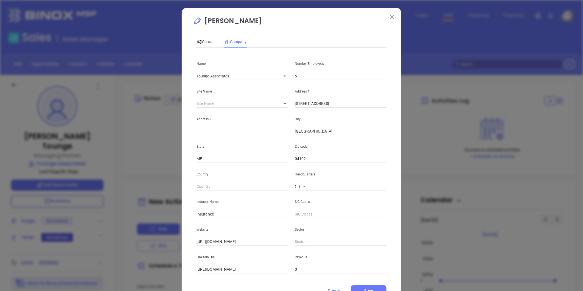
click at [307, 188] on input "( ) -" at bounding box center [341, 187] width 92 height 8
paste input "207) 712-1452"
type input "(207) 712-1452"
click at [207, 41] on span "Contact" at bounding box center [206, 42] width 19 height 4
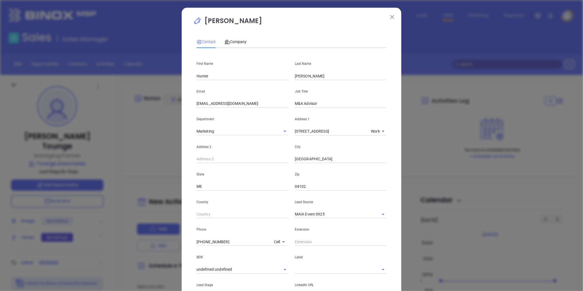
click at [274, 241] on body "Leads CRM Marketing Reporting Financial Leads Leads Sales Sales Manager BDR Opp…" at bounding box center [291, 145] width 583 height 291
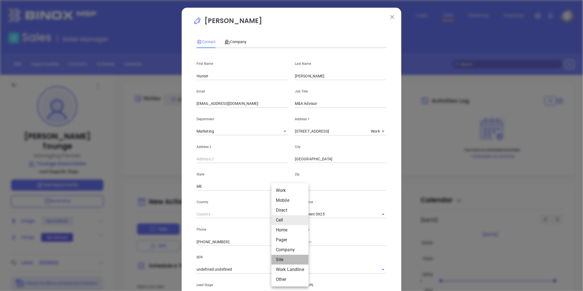
click at [279, 259] on li "Site" at bounding box center [290, 260] width 37 height 10
click at [277, 259] on li "Site" at bounding box center [290, 260] width 37 height 10
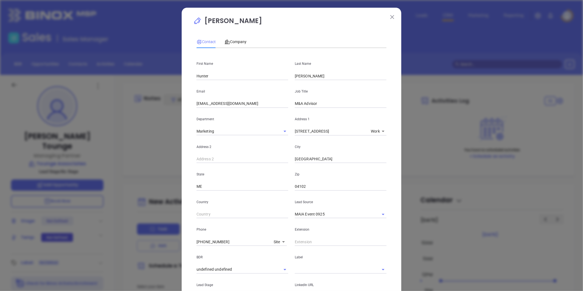
type input "11"
click at [220, 241] on input "( ) -" at bounding box center [234, 242] width 75 height 8
paste input "207) 712-1452"
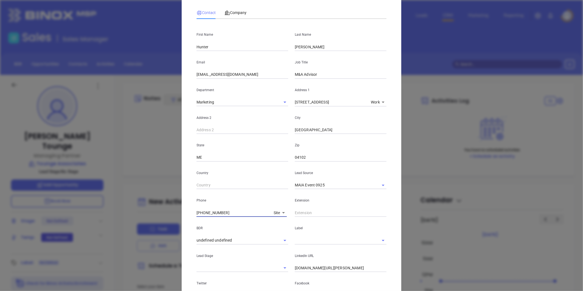
scroll to position [91, 0]
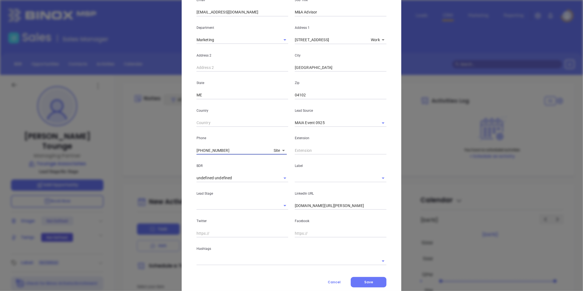
type input "(207) 712-1452"
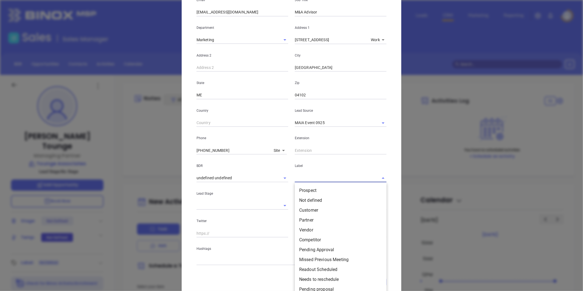
click at [296, 177] on input "text" at bounding box center [333, 178] width 76 height 8
click at [311, 189] on li "Prospect" at bounding box center [341, 191] width 92 height 10
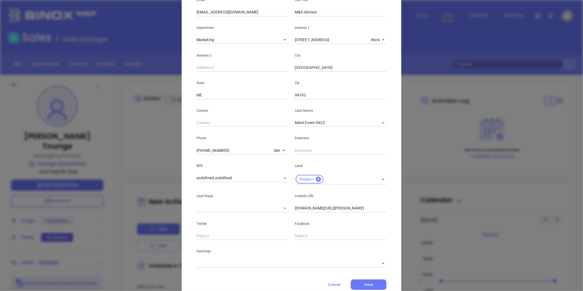
click at [311, 208] on input "linkedin.com/in/jeff-tounge-45217613" at bounding box center [341, 208] width 92 height 8
click at [312, 208] on input "linkedin.com/in/jeff-tounge-45217613" at bounding box center [341, 208] width 92 height 8
paste input "linkedin.com/in/hunter-carroll-mba-19915b34"
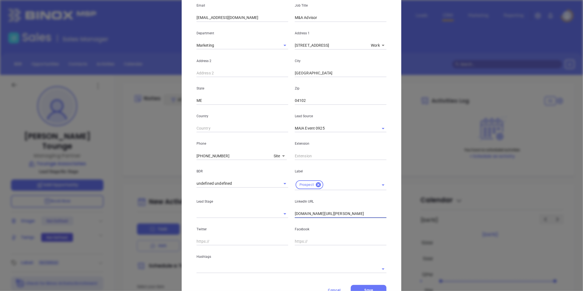
scroll to position [109, 0]
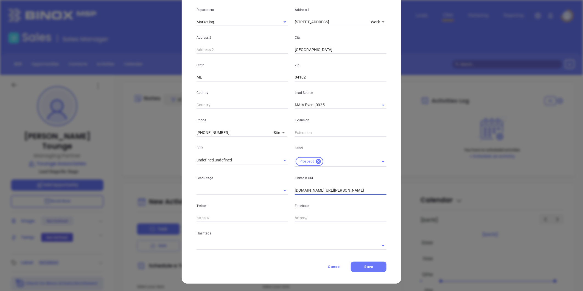
type input "www.linkedin.com/in/hunter-carroll-mba-19915b34"
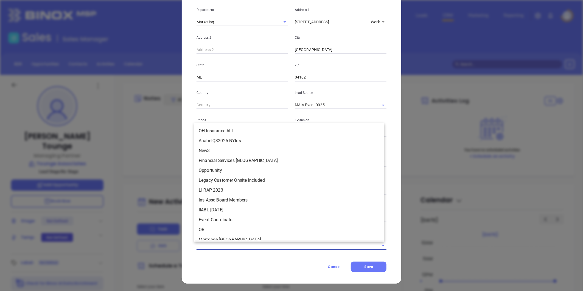
click at [232, 247] on input "text" at bounding box center [284, 246] width 175 height 8
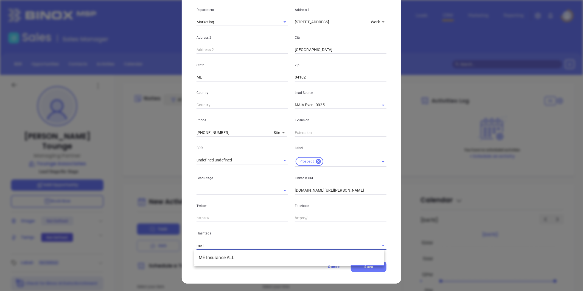
type input "me in"
click at [226, 258] on li "ME Insurance ALL" at bounding box center [289, 258] width 190 height 10
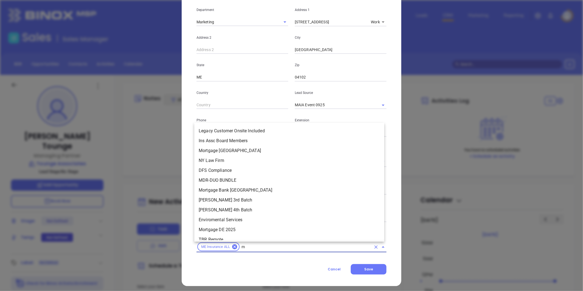
type input "me"
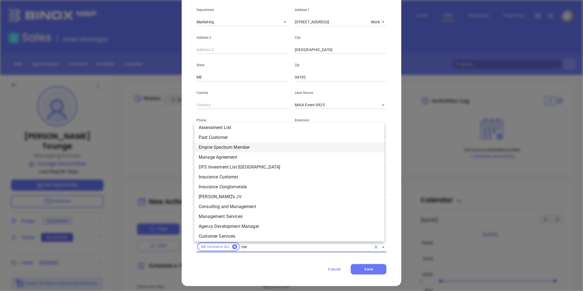
scroll to position [145, 0]
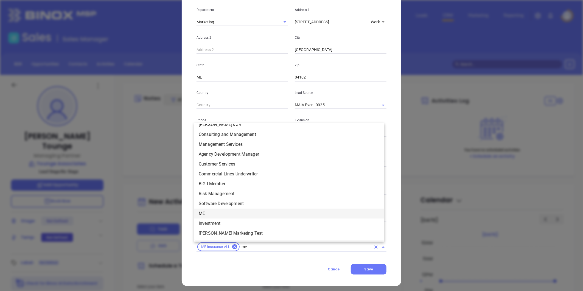
click at [219, 215] on li "ME" at bounding box center [289, 214] width 190 height 10
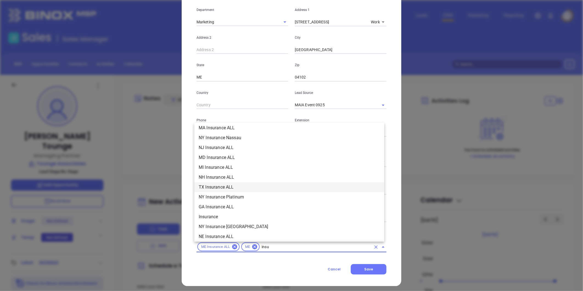
scroll to position [112, 0]
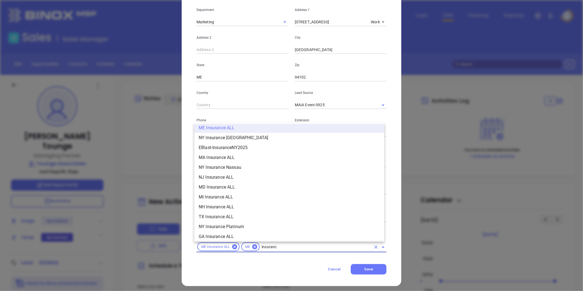
type input "insurance"
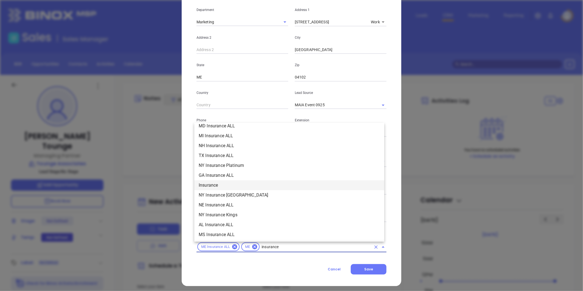
click at [226, 184] on li "Insurance" at bounding box center [289, 185] width 190 height 10
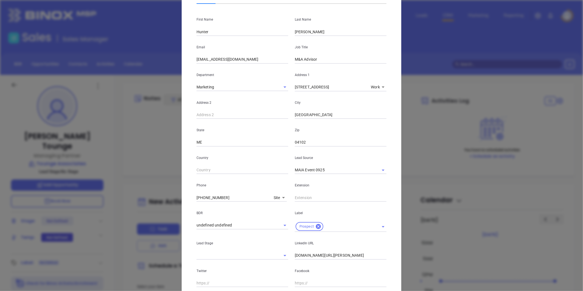
scroll to position [0, 0]
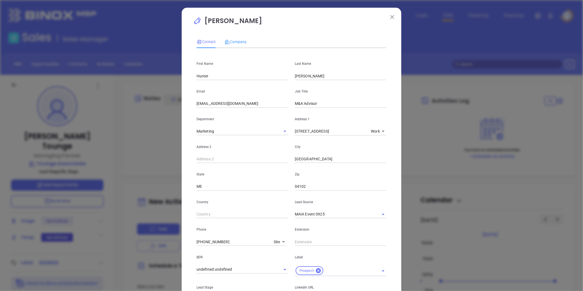
click at [235, 37] on div "Company" at bounding box center [236, 41] width 22 height 13
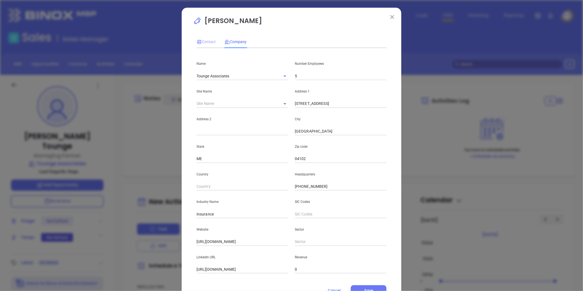
click at [205, 37] on div "Contact" at bounding box center [206, 41] width 19 height 13
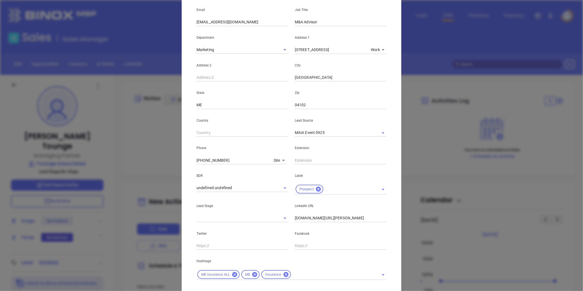
scroll to position [112, 0]
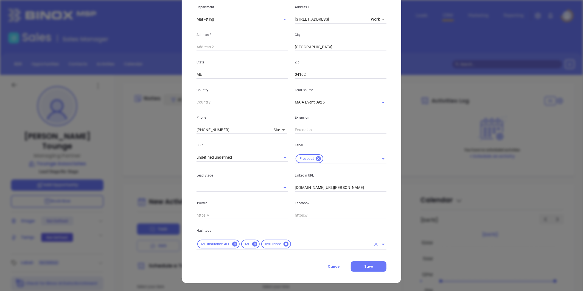
click at [299, 244] on input "text" at bounding box center [331, 244] width 79 height 7
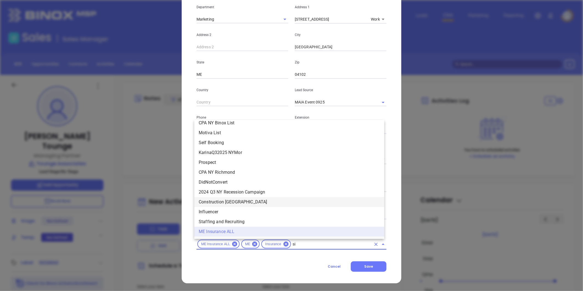
scroll to position [0, 0]
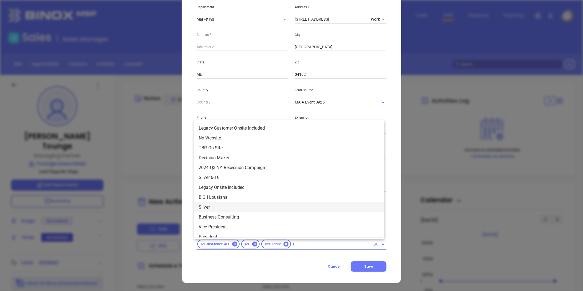
type input "sil"
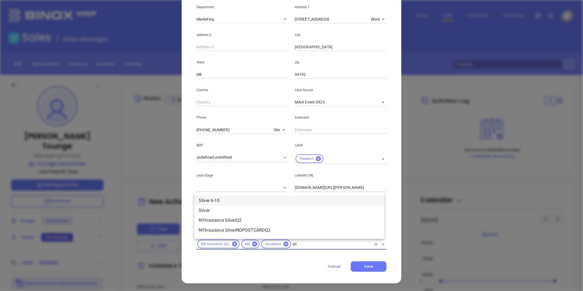
click at [261, 199] on li "Silver 6-10" at bounding box center [289, 201] width 190 height 10
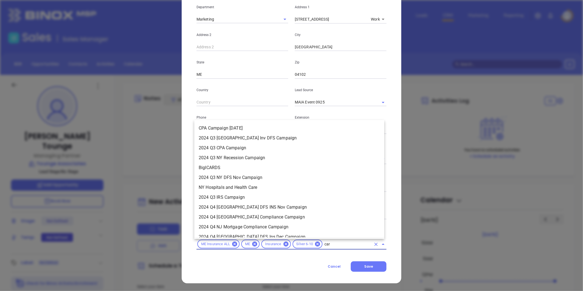
type input "card"
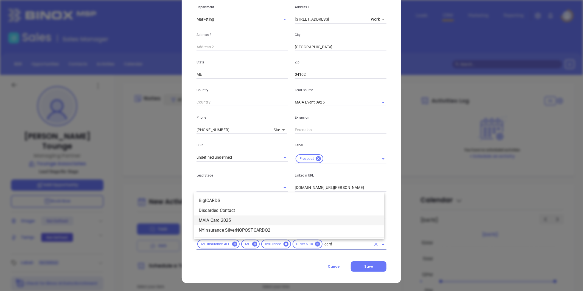
click at [227, 219] on li "MAIA Card 2025" at bounding box center [289, 221] width 190 height 10
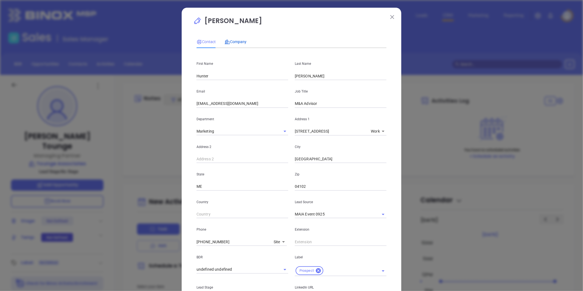
click at [233, 41] on span "Company" at bounding box center [236, 42] width 22 height 4
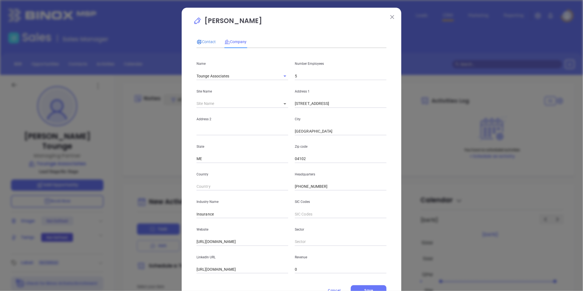
click at [203, 42] on span "Contact" at bounding box center [206, 42] width 19 height 4
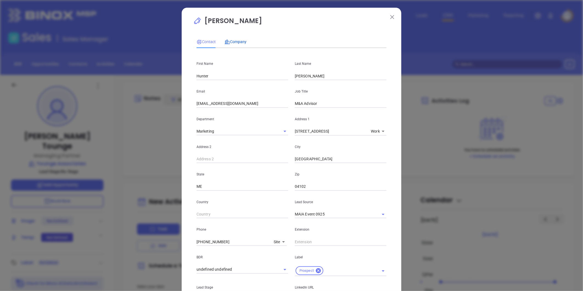
click at [235, 39] on div "Company" at bounding box center [236, 42] width 22 height 6
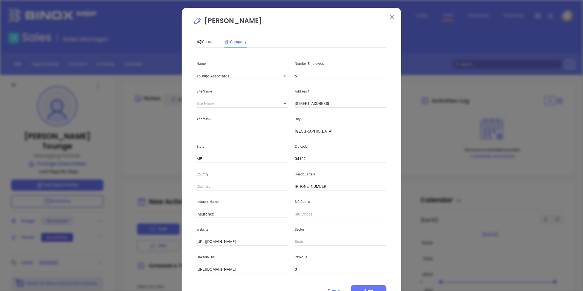
click at [217, 214] on input "Insurance" at bounding box center [243, 214] width 92 height 8
drag, startPoint x: 218, startPoint y: 213, endPoint x: 165, endPoint y: 220, distance: 53.5
click at [165, 220] on div "Jeff Tounge Contact Company First Name Hunter Last Name Carroll Email hunter@to…" at bounding box center [291, 145] width 583 height 291
paste input "Business Consulting and Services"
type input "Business Consulting and Services"
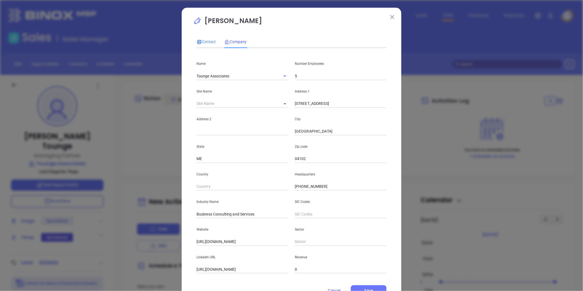
click at [201, 42] on span "Contact" at bounding box center [206, 42] width 19 height 4
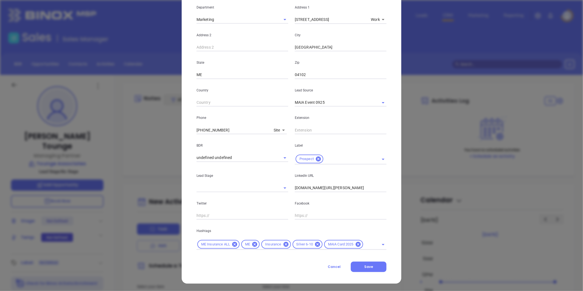
scroll to position [112, 0]
click at [234, 244] on icon at bounding box center [234, 244] width 5 height 5
click at [239, 242] on icon at bounding box center [241, 244] width 5 height 5
click at [306, 248] on div "ME Silver 6-10 MAIA Card 2025" at bounding box center [292, 244] width 190 height 11
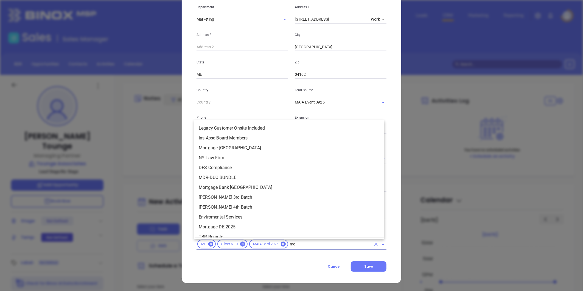
scroll to position [0, 0]
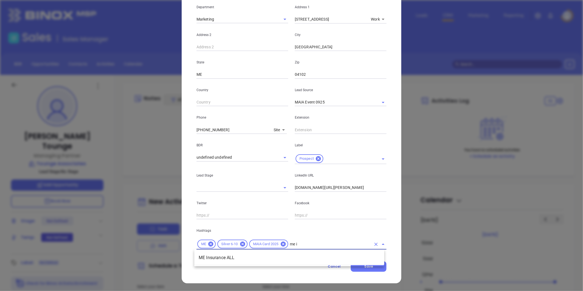
type input "me in"
click at [284, 259] on li "ME Insurance ALL" at bounding box center [289, 258] width 190 height 10
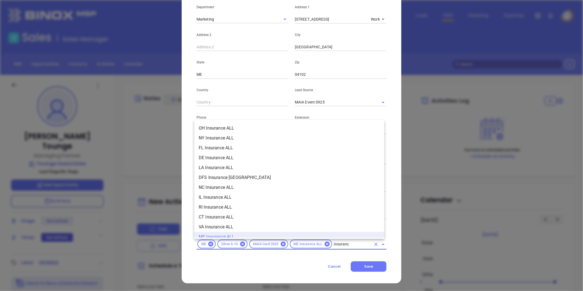
type input "insurance"
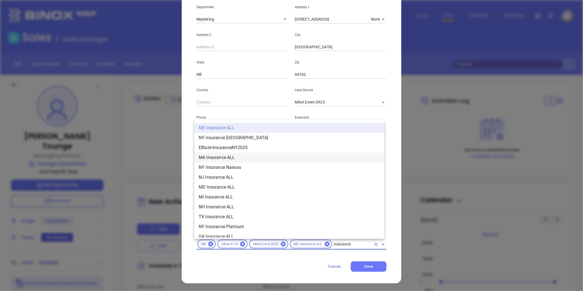
scroll to position [152, 0]
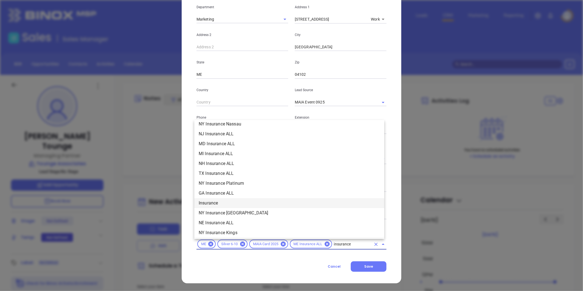
click at [217, 203] on li "Insurance" at bounding box center [289, 203] width 190 height 10
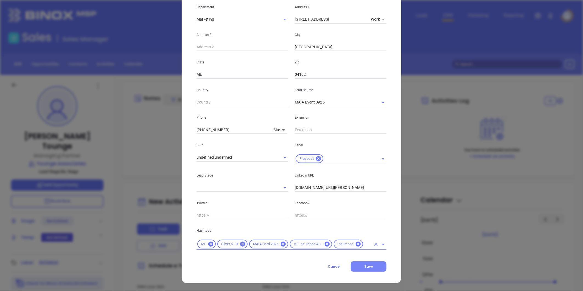
click at [359, 264] on button "Save" at bounding box center [369, 266] width 36 height 10
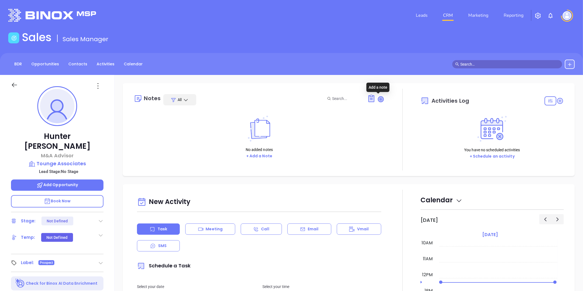
click at [378, 99] on icon at bounding box center [380, 98] width 5 height 5
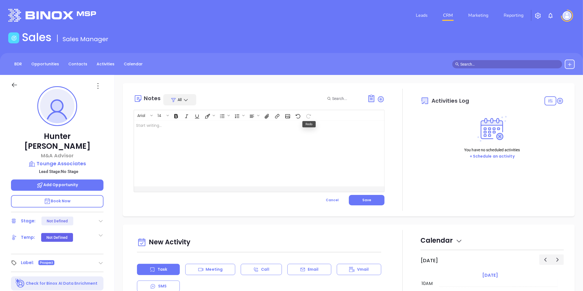
click at [171, 124] on div at bounding box center [250, 154] width 233 height 66
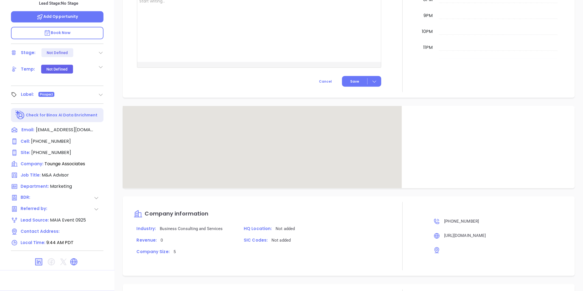
scroll to position [333, 0]
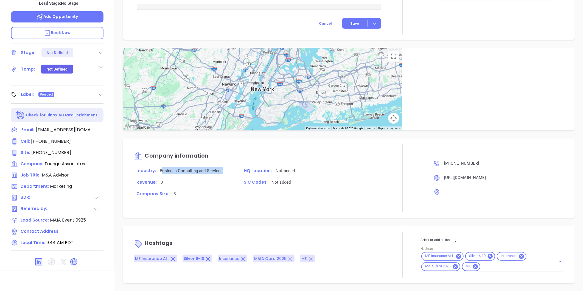
drag, startPoint x: 224, startPoint y: 169, endPoint x: 161, endPoint y: 172, distance: 63.2
click at [161, 172] on p "Industry: Business Consulting and Services" at bounding box center [184, 170] width 101 height 7
drag, startPoint x: 161, startPoint y: 172, endPoint x: 193, endPoint y: 197, distance: 40.5
click at [193, 197] on p "Company Size: 5" at bounding box center [184, 193] width 101 height 7
drag, startPoint x: 160, startPoint y: 169, endPoint x: 221, endPoint y: 176, distance: 61.9
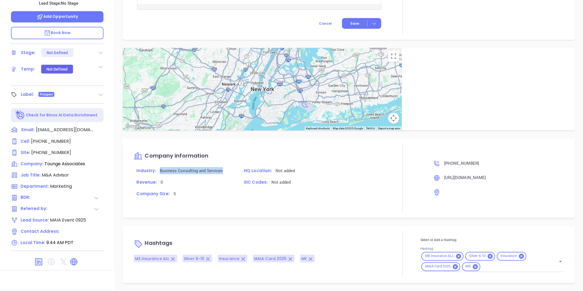
click at [221, 176] on div "Industry: Business Consulting and Services" at bounding box center [183, 173] width 107 height 12
copy span "Business Consulting and Services"
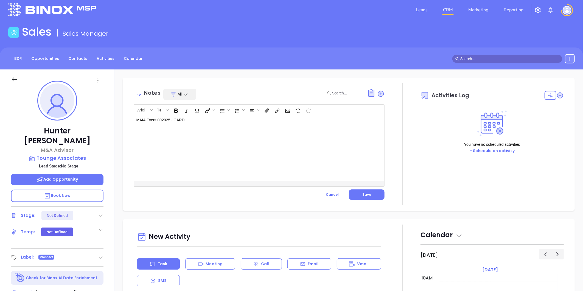
scroll to position [0, 0]
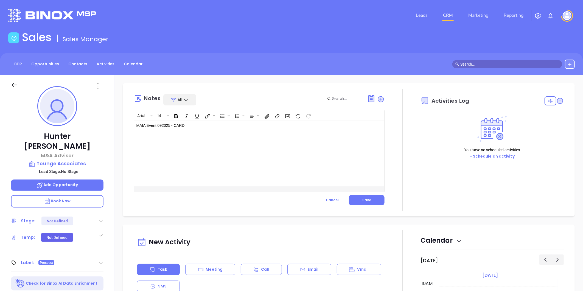
click at [196, 127] on p "MAIA Event 092025 - CARD ﻿ ﻿" at bounding box center [250, 129] width 228 height 12
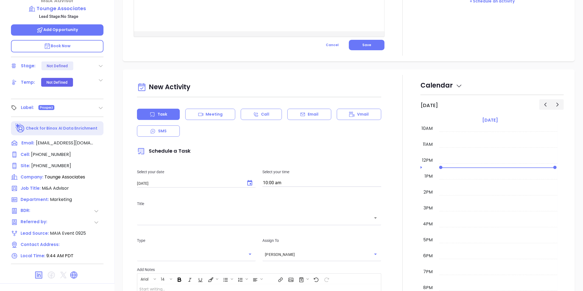
scroll to position [16, 0]
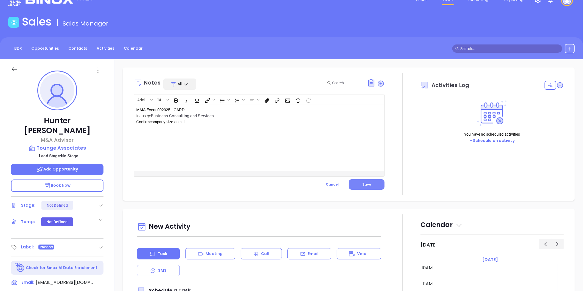
click at [370, 184] on button "Save" at bounding box center [367, 184] width 36 height 10
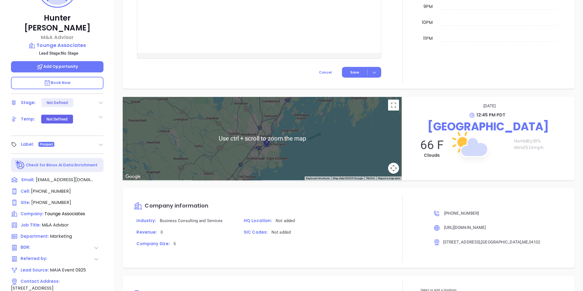
scroll to position [168, 0]
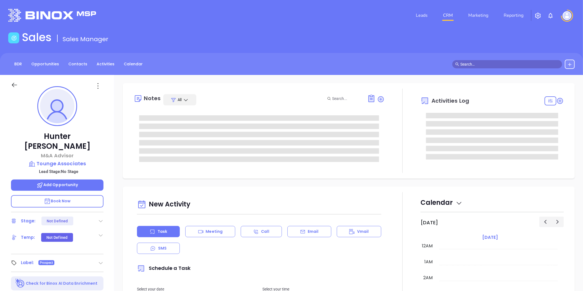
type input "[DATE]"
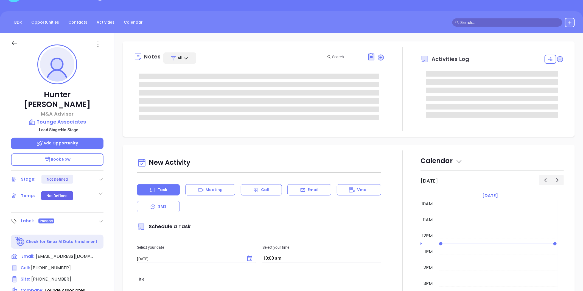
scroll to position [168, 0]
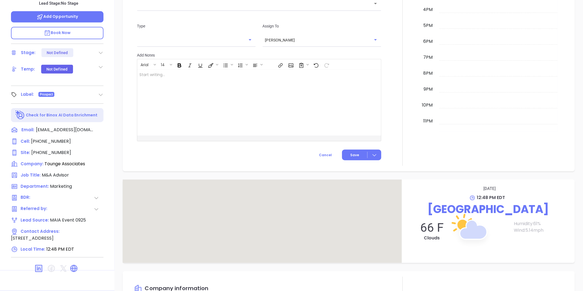
type input "[PERSON_NAME]"
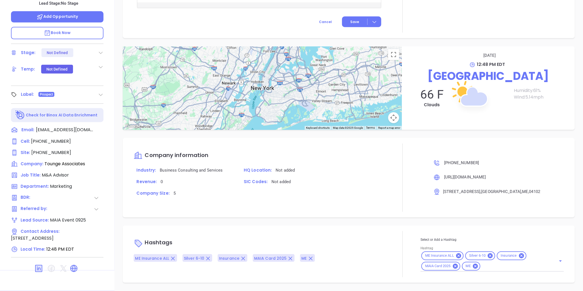
scroll to position [271, 0]
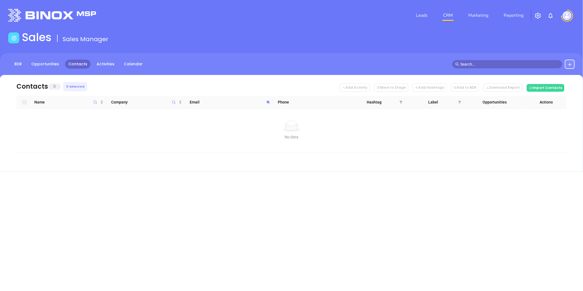
click at [266, 101] on icon at bounding box center [268, 102] width 4 height 4
paste input "bib-llc"
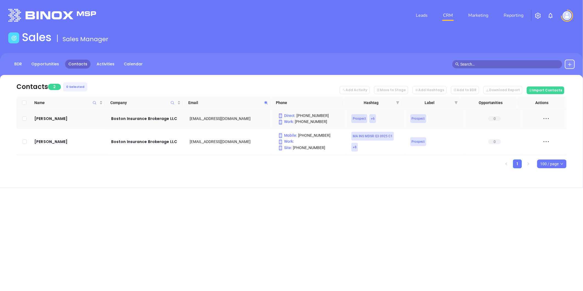
drag, startPoint x: 45, startPoint y: 115, endPoint x: 138, endPoint y: 169, distance: 107.3
click at [218, 216] on div "Leads CRM Marketing Reporting Financial Leads Leads Sales Sales Manager BDR Opp…" at bounding box center [291, 145] width 583 height 291
click at [266, 102] on icon at bounding box center [265, 102] width 3 height 3
paste input "enderhatch"
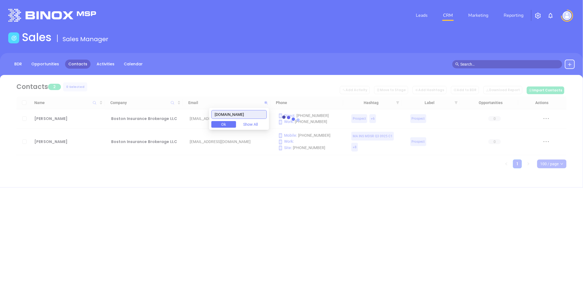
type input "benderhatch.com"
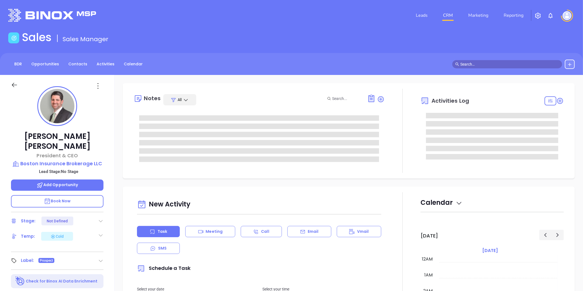
type input "[DATE]"
type input "[PERSON_NAME]"
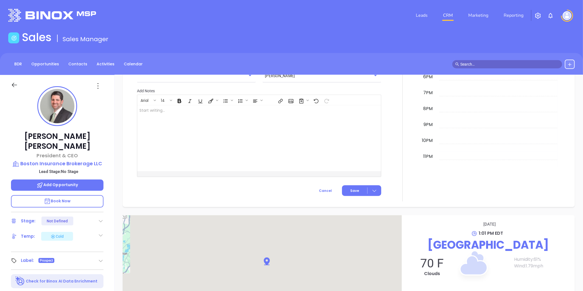
scroll to position [168, 0]
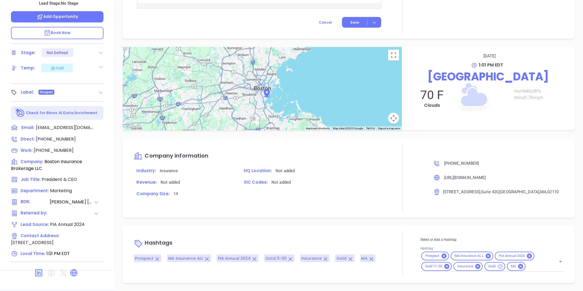
click at [498, 267] on icon at bounding box center [500, 266] width 5 height 5
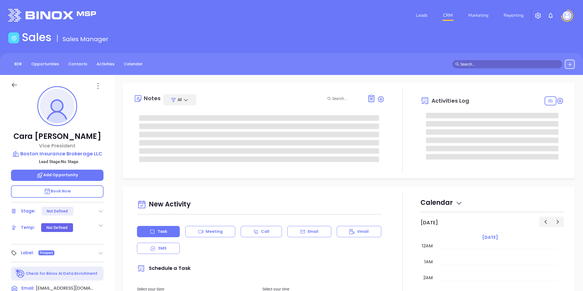
type input "[PERSON_NAME]"
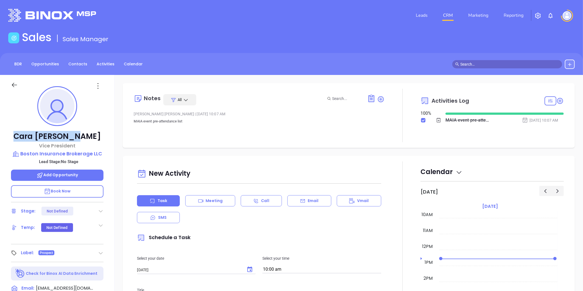
drag, startPoint x: 97, startPoint y: 135, endPoint x: 19, endPoint y: 138, distance: 77.8
click at [19, 138] on p "Cara Macdonald" at bounding box center [57, 137] width 93 height 10
copy p "Cara Macdonald"
drag, startPoint x: 98, startPoint y: 85, endPoint x: 102, endPoint y: 96, distance: 11.4
click at [98, 85] on icon at bounding box center [98, 86] width 9 height 9
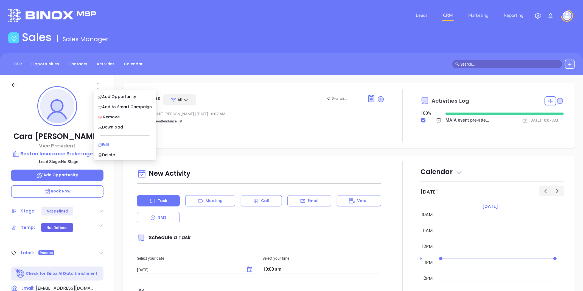
click at [105, 142] on div "Edit" at bounding box center [125, 145] width 54 height 6
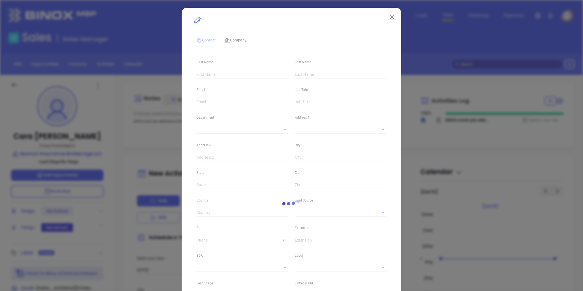
type input "Cara"
type input "Macdonald"
type input "cmacdonald@bib-llc.com"
type input "Vice President"
type textarea "101 Federal Street"
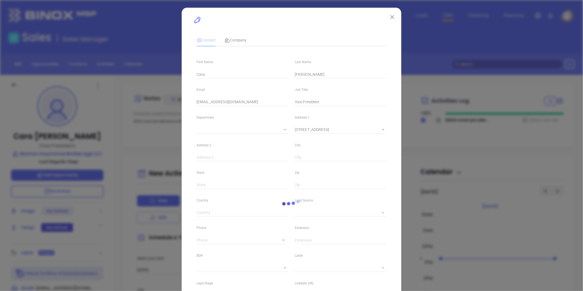
type input "1"
type input "Suite 420"
type input "Boston"
type input "MA"
type input "02110"
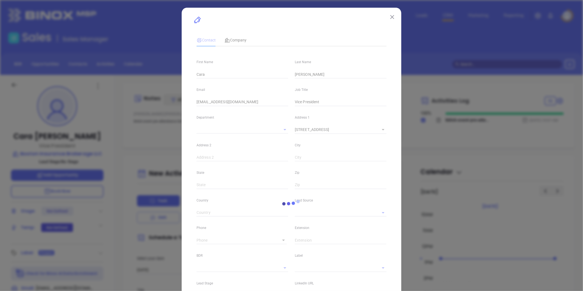
type input "www.linkedin.com/in/cara-macdonald-a129a710"
type input "MAIA Event 0925"
type input "1"
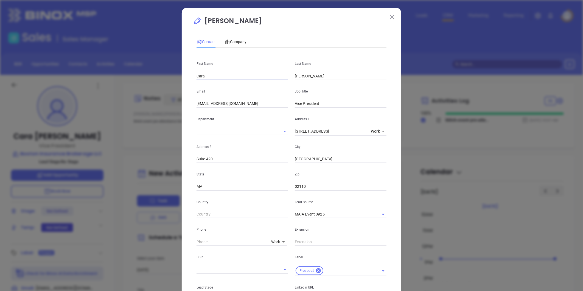
drag, startPoint x: 207, startPoint y: 78, endPoint x: 189, endPoint y: 77, distance: 18.7
click at [189, 77] on div "Cara Macdonald Contact Company First Name Cara Last Name Macdonald Email cmacdo…" at bounding box center [292, 212] width 220 height 409
click at [149, 77] on div "Cara Macdonald Contact Company First Name C Last Name Macdonald Email cmacdonal…" at bounding box center [291, 145] width 583 height 291
click at [214, 75] on input "C" at bounding box center [243, 76] width 92 height 8
click at [200, 76] on input "C" at bounding box center [243, 76] width 92 height 8
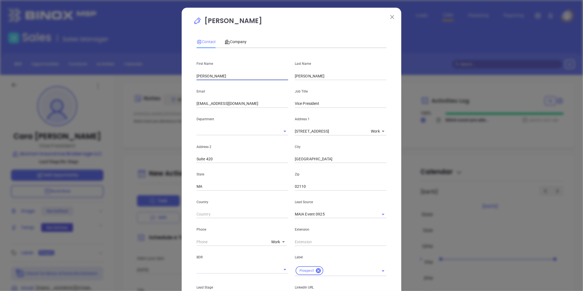
type input "Christopher"
type input "Fell"
click at [220, 102] on input "cmacdonald@bib-llc.com" at bounding box center [243, 104] width 92 height 8
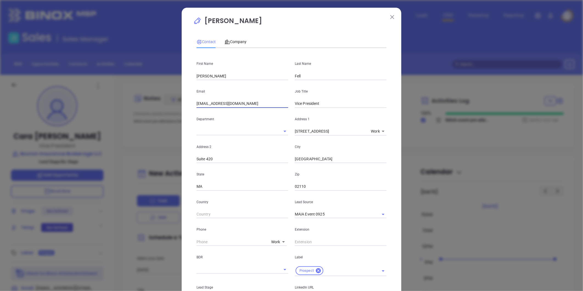
paste input "fell"
type input "cfell@bib-llc.com"
drag, startPoint x: 243, startPoint y: 106, endPoint x: 169, endPoint y: 109, distance: 74.2
click at [169, 109] on div "Cara Macdonald Contact Company First Name Christopher Last Name Fell Email cfel…" at bounding box center [291, 145] width 583 height 291
type input "VP and COO"
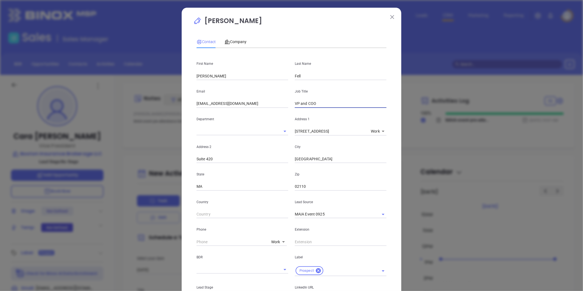
click at [276, 240] on body "Leads CRM Marketing Reporting Financial Leads Leads Sales Sales Manager BDR Opp…" at bounding box center [291, 145] width 583 height 291
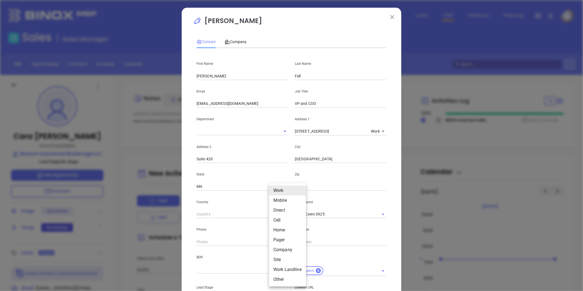
click at [278, 258] on li "Site" at bounding box center [287, 260] width 37 height 10
type input "(617) 556-7000"
type input "11"
click at [275, 242] on body "Leads CRM Marketing Reporting Financial Leads Leads Sales Sales Manager BDR Opp…" at bounding box center [291, 145] width 583 height 291
click at [280, 204] on li "Cell" at bounding box center [289, 203] width 37 height 10
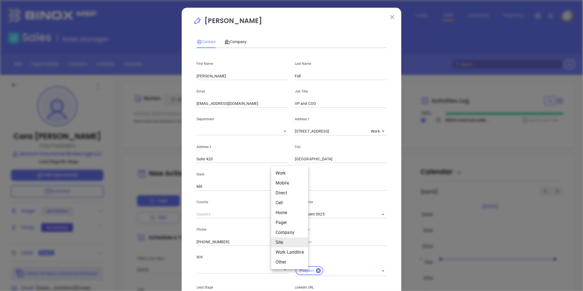
type input "4"
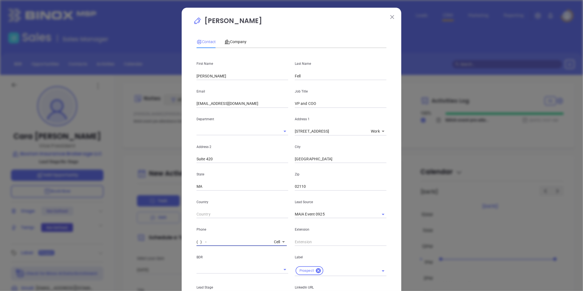
click at [220, 242] on input "( ) -" at bounding box center [234, 242] width 75 height 8
paste input "703) 399-5446"
click at [275, 242] on body "Leads CRM Marketing Reporting Financial Leads Leads Sales Sales Manager BDR Opp…" at bounding box center [291, 145] width 583 height 291
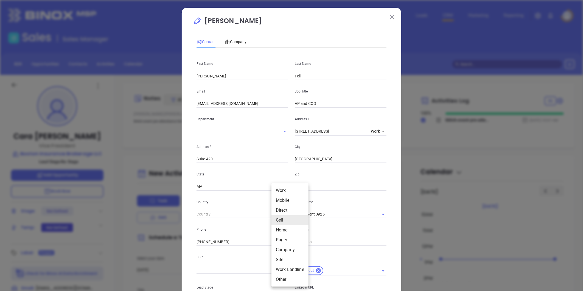
click at [281, 259] on li "Site" at bounding box center [290, 260] width 37 height 10
type input "(617) 556-7000"
type input "11"
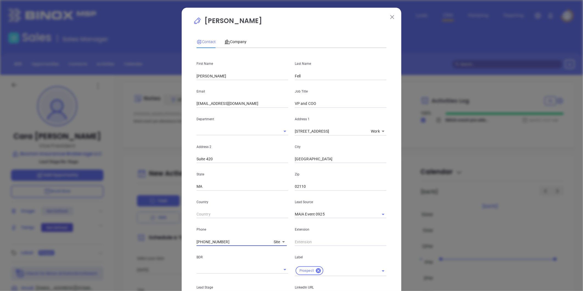
drag, startPoint x: 220, startPoint y: 241, endPoint x: 148, endPoint y: 249, distance: 72.2
click at [148, 249] on div "Cara Macdonald Contact Company First Name Christopher Last Name Fell Email cfel…" at bounding box center [291, 145] width 583 height 291
paste input "703) 707-8879"
type input "(703) 707-8879"
click at [236, 40] on span "Company" at bounding box center [236, 42] width 22 height 4
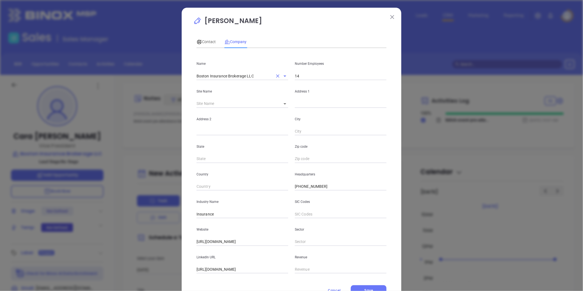
click at [223, 72] on input "Boston Insurance Brokerage LLC" at bounding box center [235, 76] width 76 height 8
click at [207, 43] on span "Contact" at bounding box center [206, 42] width 19 height 4
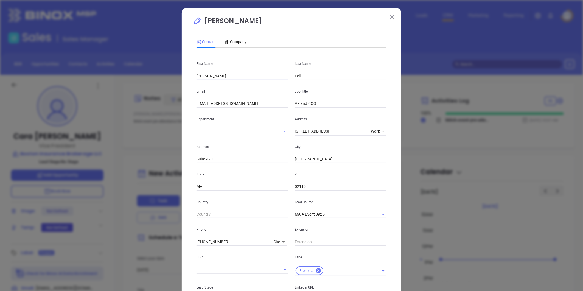
drag, startPoint x: 222, startPoint y: 78, endPoint x: 155, endPoint y: 91, distance: 67.6
click div "Cara Macdonald Contact Company First Name Christopher Last Name Fell Email cfel…"
click div "Company"
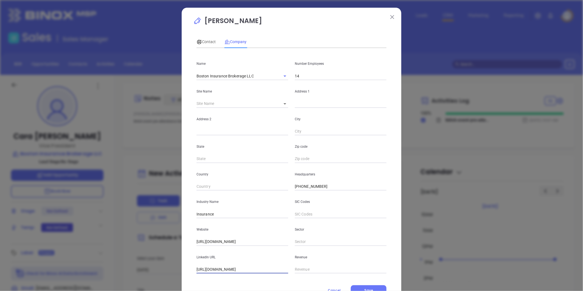
drag, startPoint x: 251, startPoint y: 270, endPoint x: 78, endPoint y: 274, distance: 173.3
click div "Cara Macdonald Contact Company First Name Christopher Last Name Fell Email cfel…"
paste input "company/bib-llc/"
type input "https://www.linkedin.com/company/bib-llc/"
click div "Contact"
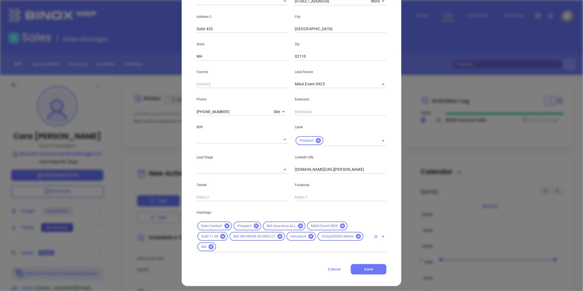
scroll to position [133, 0]
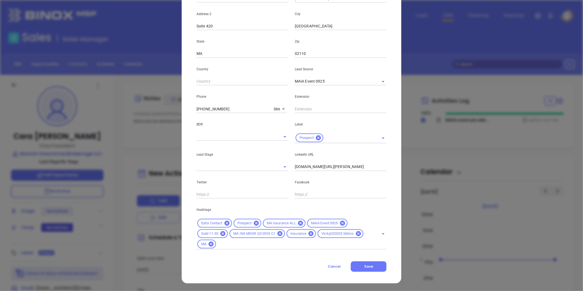
click input "www.linkedin.com/in/cara-macdonald-a129a710"
click icon
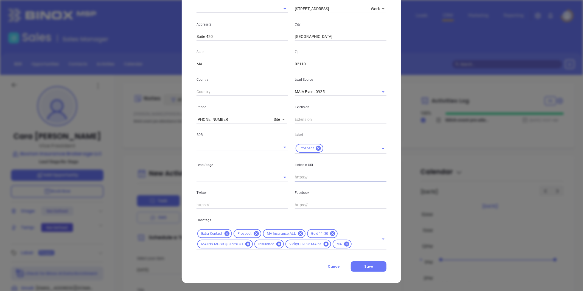
scroll to position [122, 0]
click input "text"
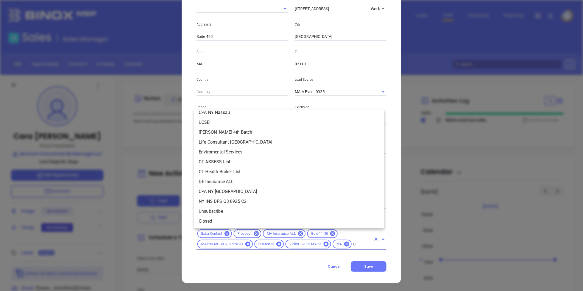
scroll to position [0, 0]
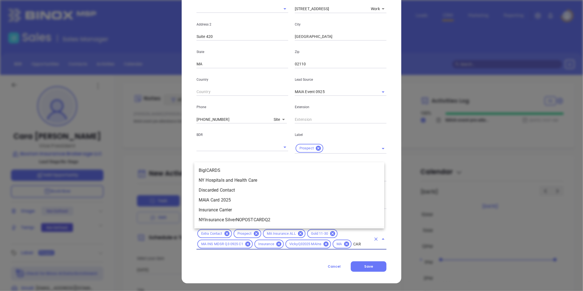
type input "CARD"
click li "MAIA Card 2025"
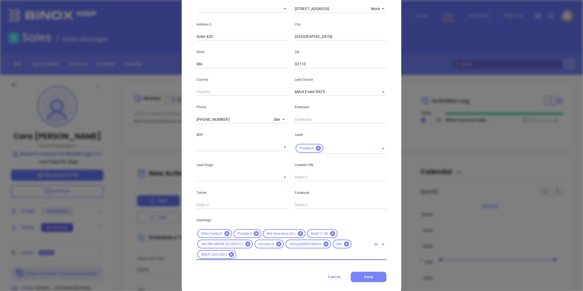
click span "Save"
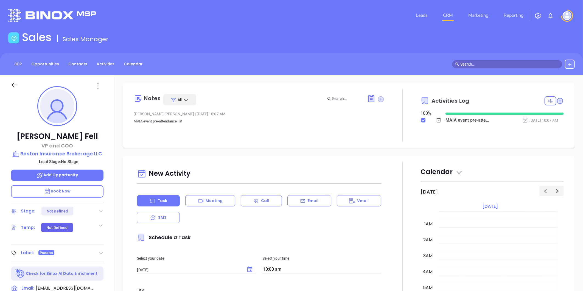
click icon
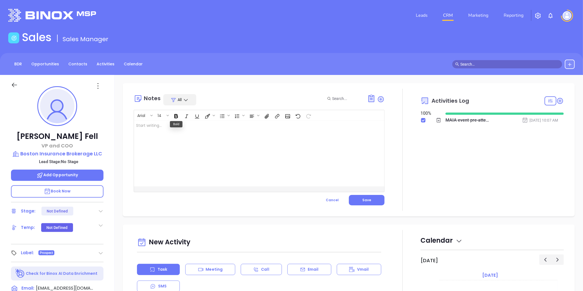
click div
click p "Cara Macdonald ﻿"
click p "Cara Macdonald was replaced by Christopher Fell ﻿"
click span "Save"
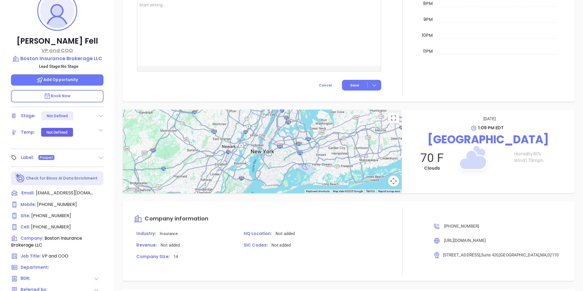
scroll to position [30, 0]
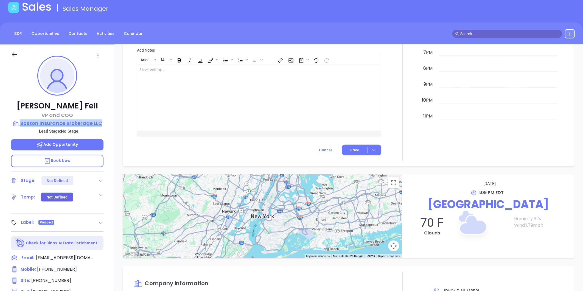
drag, startPoint x: 106, startPoint y: 119, endPoint x: 21, endPoint y: 125, distance: 85.3
click div "Christopher Fell VP and COO Boston Insurance Brokerage LLC Lead Stage: No Stage…"
copy p "Boston Insurance Brokerage LLC"
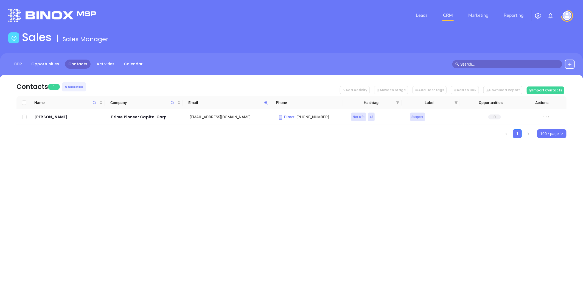
click at [266, 101] on icon at bounding box center [266, 103] width 4 height 4
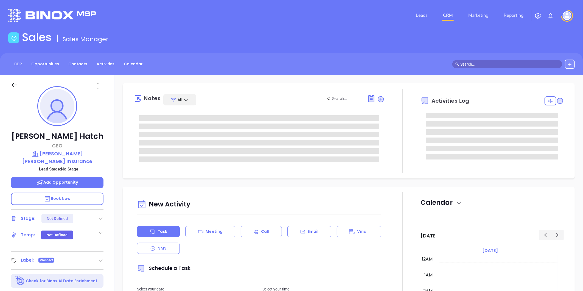
type input "[DATE]"
type input "[PERSON_NAME]"
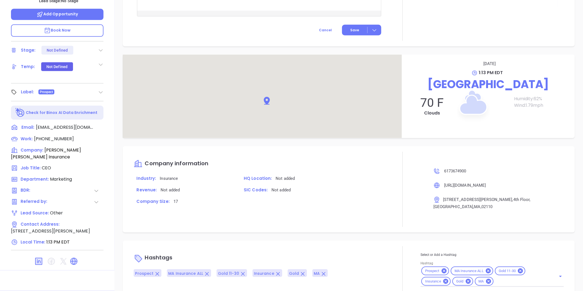
scroll to position [265, 0]
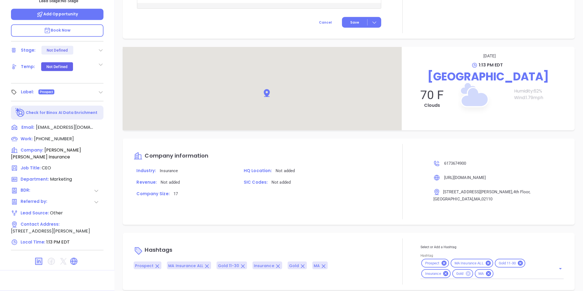
click at [466, 271] on icon at bounding box center [468, 273] width 5 height 5
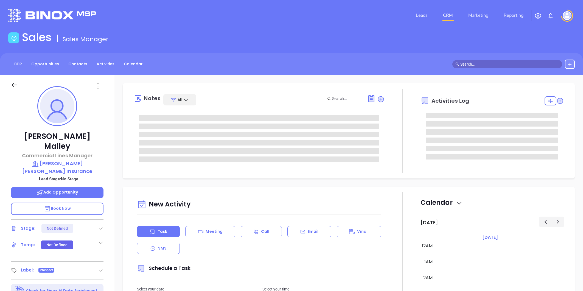
type input "[PERSON_NAME]"
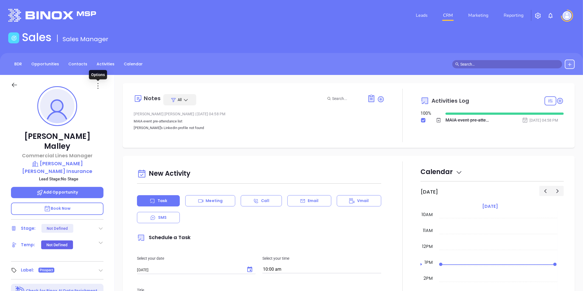
click at [98, 85] on icon at bounding box center [98, 86] width 9 height 9
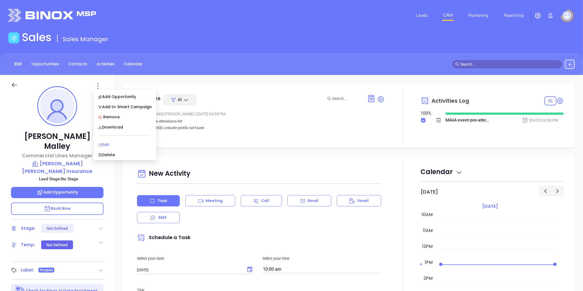
click at [108, 144] on div "Edit" at bounding box center [125, 145] width 54 height 6
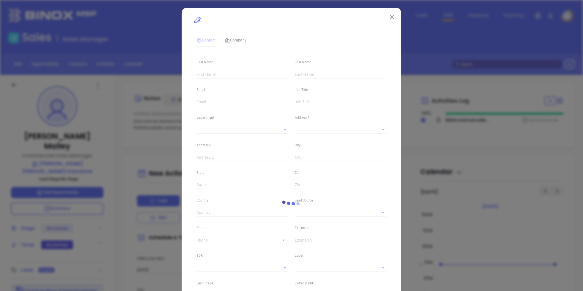
type input "John"
type input "Malley"
type input "john@benderhatch.com"
type input "Commercial Lines Manager"
type textarea "[STREET_ADDRESS][PERSON_NAME]"
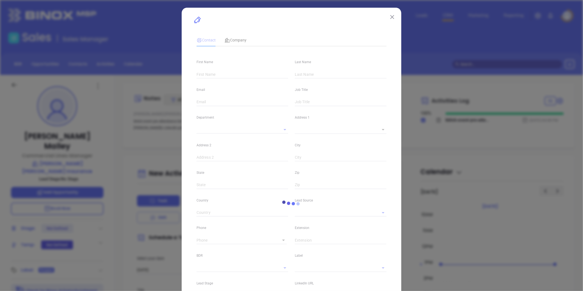
type input "1"
type input "4th Floor"
type input "[GEOGRAPHIC_DATA]"
type input "MA"
type input "02110"
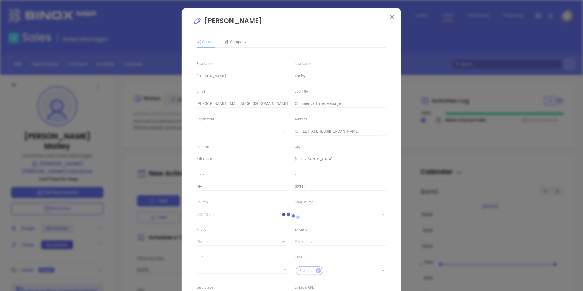
type input "MAIA Event 0925"
type input "1"
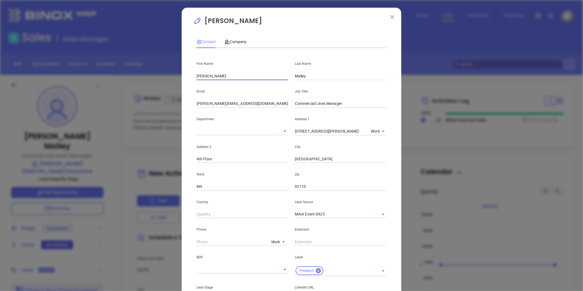
drag, startPoint x: 207, startPoint y: 76, endPoint x: 153, endPoint y: 83, distance: 54.9
click at [153, 83] on div "John Malley Contact Company First Name John Last Name Malley Email john@benderh…" at bounding box center [291, 145] width 583 height 291
type input "Ashley"
type input "Ducrepin"
type input "ashley@benderhatch.com"
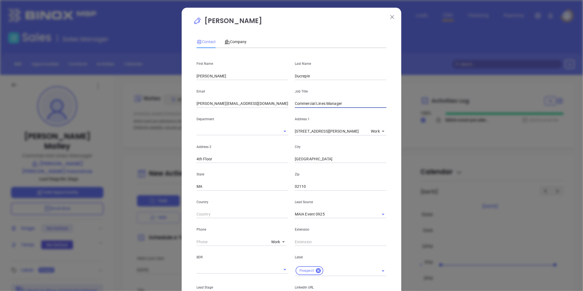
click at [311, 104] on input "Commercial Lines Manager" at bounding box center [341, 104] width 92 height 8
paste input "Account Executive"
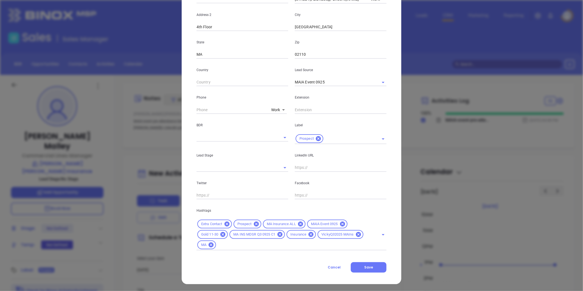
scroll to position [133, 0]
type input "Account Executive"
click at [304, 164] on input "text" at bounding box center [341, 167] width 92 height 8
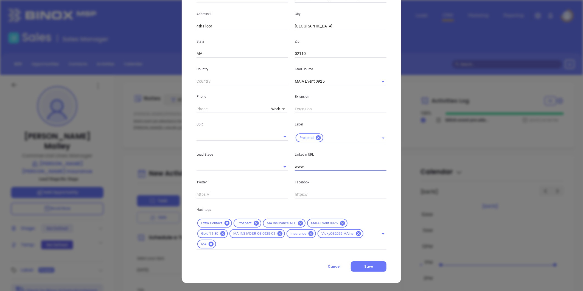
paste input "linkedin.com/in/ashley-ducrepin"
click at [341, 221] on icon at bounding box center [342, 223] width 5 height 5
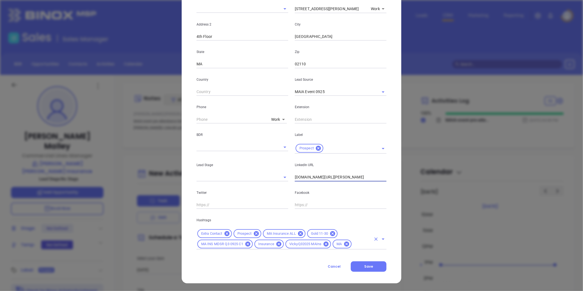
scroll to position [122, 0]
type input "www.linkedin.com/in/ashley-ducrepin"
click at [356, 242] on input "text" at bounding box center [362, 244] width 19 height 7
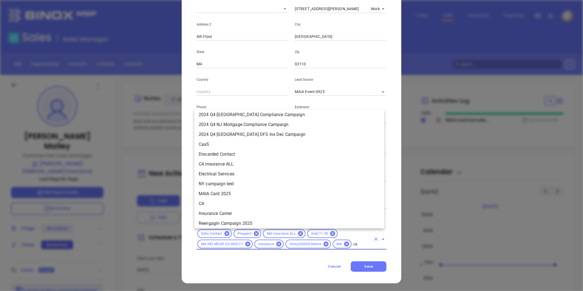
scroll to position [0, 0]
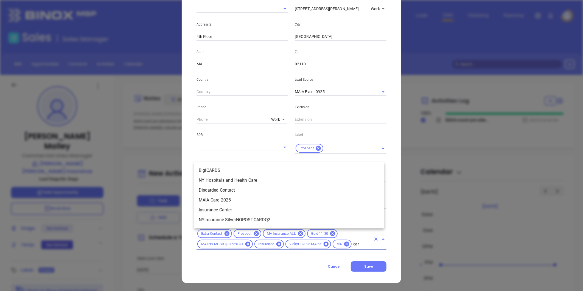
type input "card"
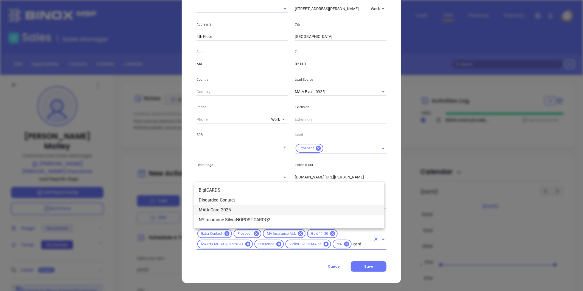
click at [231, 208] on li "MAIA Card 2025" at bounding box center [289, 210] width 190 height 10
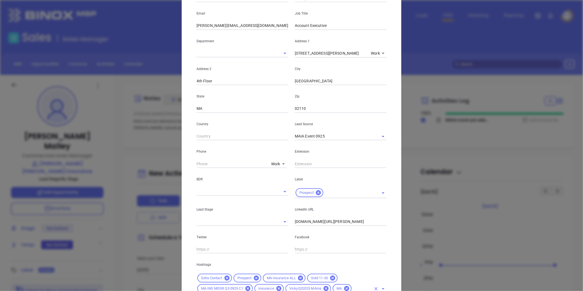
scroll to position [133, 0]
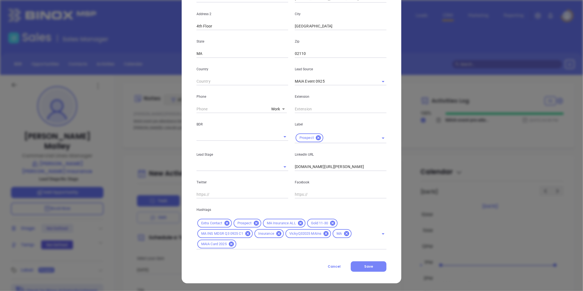
click at [367, 265] on span "Save" at bounding box center [368, 266] width 9 height 5
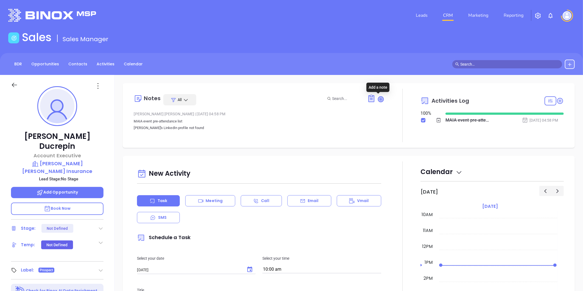
click at [378, 97] on icon at bounding box center [380, 98] width 5 height 5
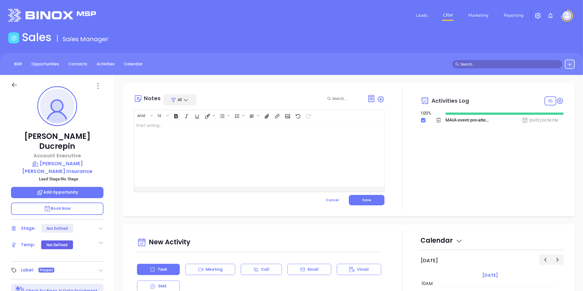
click at [181, 135] on div at bounding box center [250, 154] width 233 height 66
click at [144, 130] on div "﻿" at bounding box center [250, 154] width 233 height 66
click at [136, 123] on p "John Malley was replaced by Ashley Ducrepin ﻿" at bounding box center [250, 126] width 228 height 6
click at [279, 153] on div "MAIA Event 092025 - CARD ﻿ John Malley was replaced by Ashley Ducrepin" at bounding box center [250, 154] width 233 height 66
click at [369, 197] on button "Save" at bounding box center [367, 200] width 36 height 10
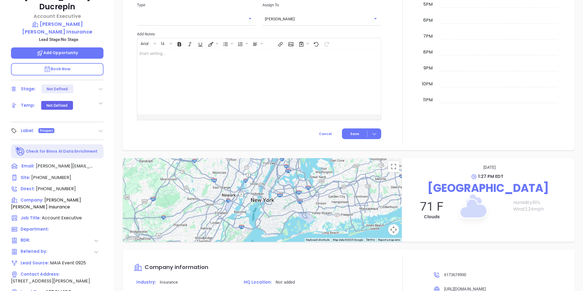
scroll to position [107, 0]
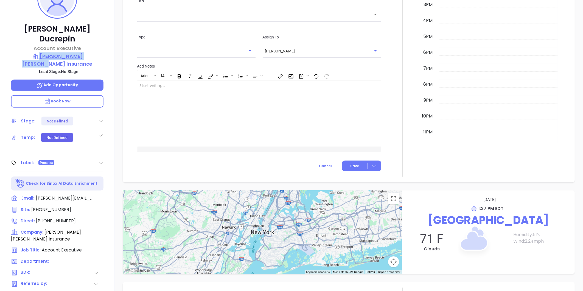
drag, startPoint x: 99, startPoint y: 41, endPoint x: 96, endPoint y: 47, distance: 6.4
click at [96, 47] on div "Ashley Ducrepin Account Executive Bender Hatch Insurance Lead Stage: No Stage A…" at bounding box center [57, 150] width 115 height 364
copy div "[PERSON_NAME] [PERSON_NAME] Insurance"
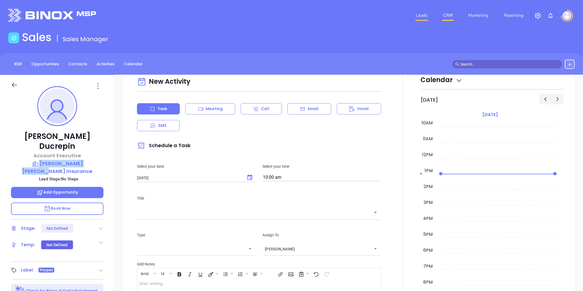
scroll to position [58, 0]
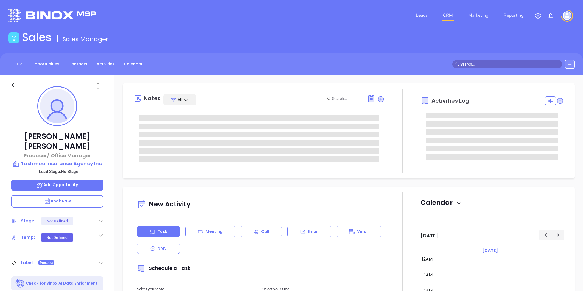
type input "[DATE]"
type input "[PERSON_NAME]"
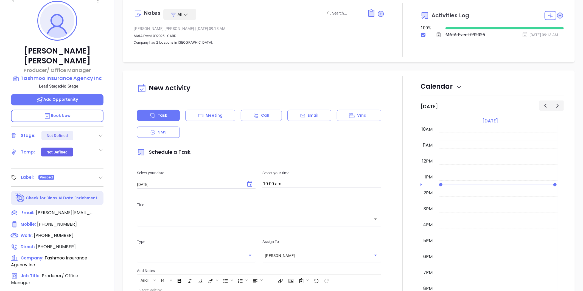
scroll to position [91, 0]
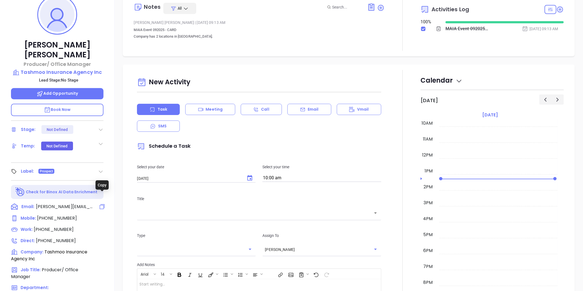
click at [102, 203] on icon at bounding box center [102, 206] width 7 height 7
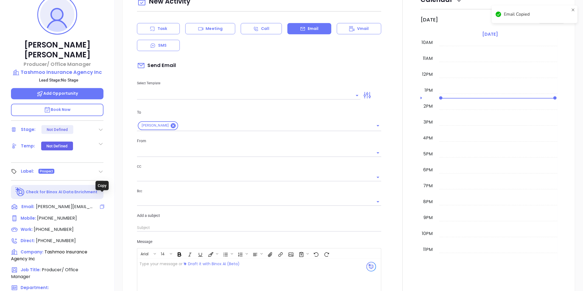
scroll to position [75, 0]
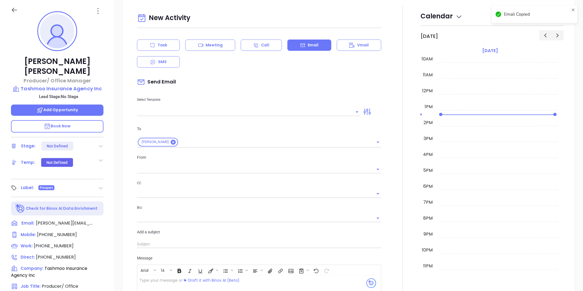
type input "Liz Cruz"
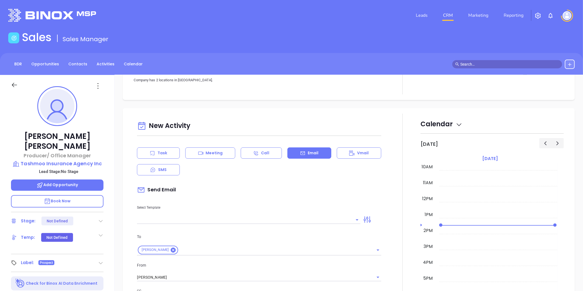
scroll to position [0, 0]
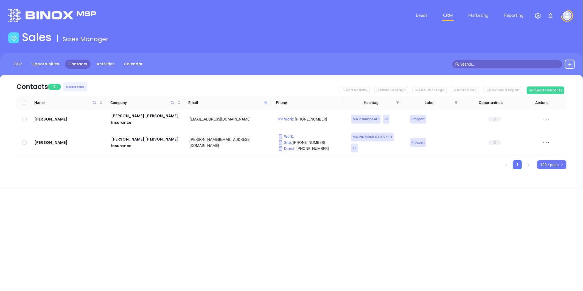
click at [266, 101] on icon at bounding box center [265, 102] width 3 height 3
paste input "gaudette-insurance"
click at [266, 102] on icon at bounding box center [265, 102] width 3 height 3
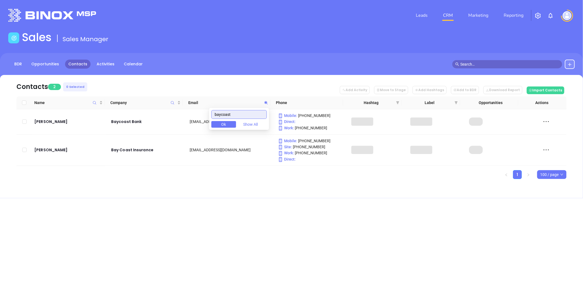
type input "baycoast"
drag, startPoint x: 251, startPoint y: 236, endPoint x: 267, endPoint y: 201, distance: 38.3
click at [253, 232] on div "Leads CRM Marketing Reporting Financial Leads Leads Sales Sales Manager BDR Opp…" at bounding box center [291, 145] width 583 height 291
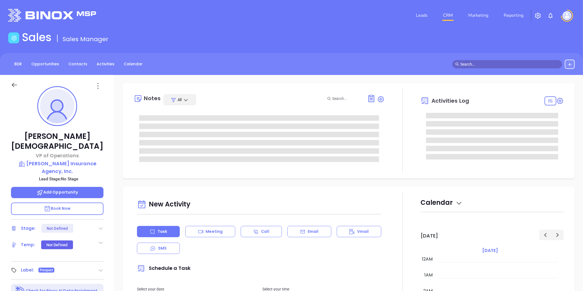
type input "10:00 am"
type input "[DATE]"
type input "[PERSON_NAME]"
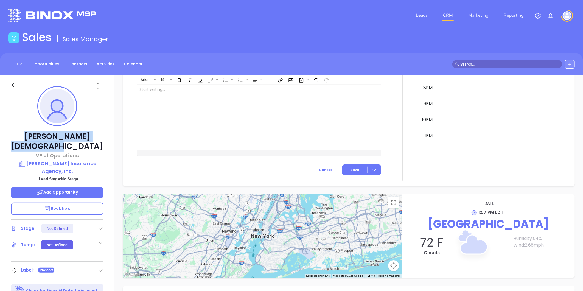
drag, startPoint x: 105, startPoint y: 136, endPoint x: 4, endPoint y: 136, distance: 100.5
click at [4, 136] on div "[PERSON_NAME] VP of Operations [PERSON_NAME] Insurance Agency, Inc. Lead Stage:…" at bounding box center [57, 257] width 115 height 364
copy p "[PERSON_NAME]"
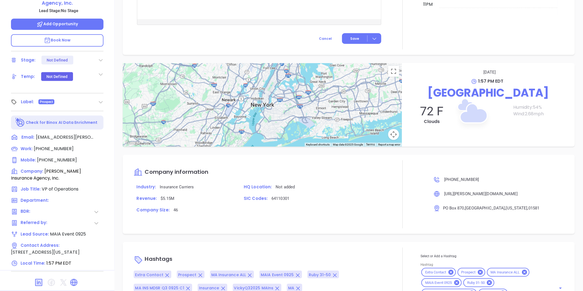
scroll to position [286, 0]
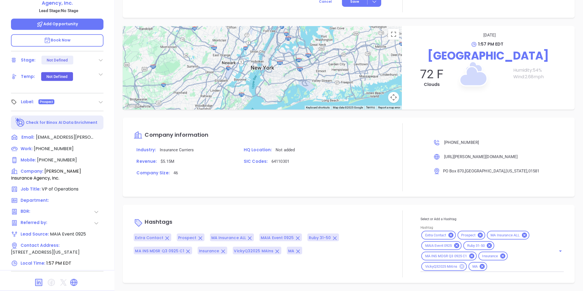
click at [460, 266] on icon at bounding box center [462, 266] width 5 height 5
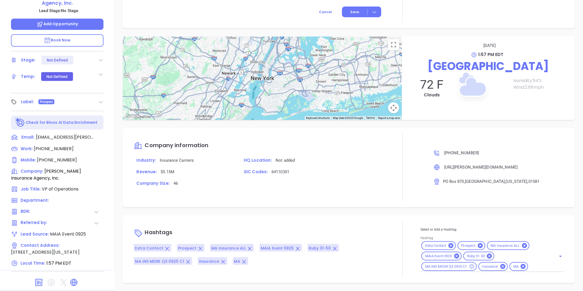
click at [470, 266] on icon at bounding box center [472, 266] width 5 height 5
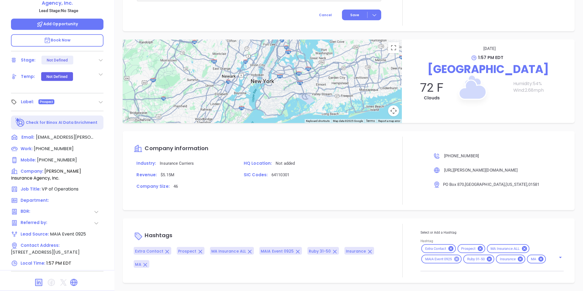
click at [455, 258] on icon at bounding box center [457, 259] width 6 height 6
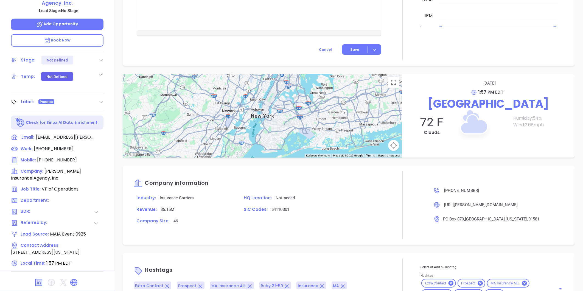
scroll to position [265, 0]
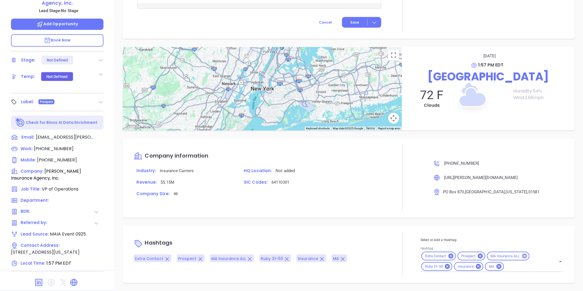
click at [523, 253] on div "MA Insurance ALL" at bounding box center [508, 256] width 43 height 9
drag, startPoint x: 523, startPoint y: 256, endPoint x: 526, endPoint y: 254, distance: 3.4
click at [523, 256] on icon at bounding box center [524, 256] width 5 height 5
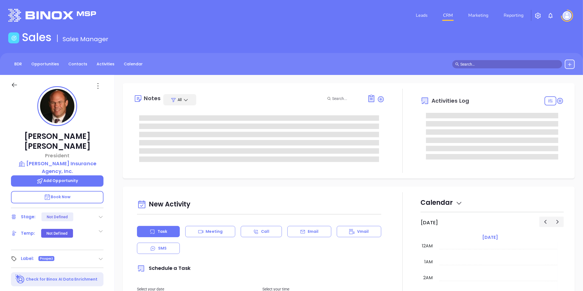
type input "[DATE]"
type input "[PERSON_NAME]"
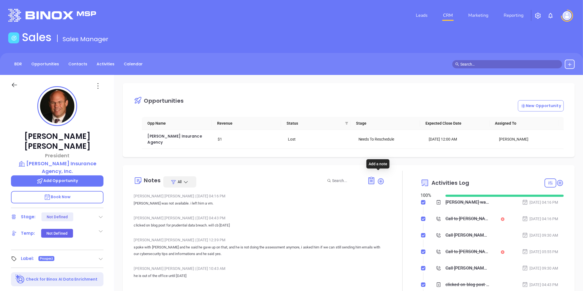
drag, startPoint x: 378, startPoint y: 174, endPoint x: 351, endPoint y: 178, distance: 27.1
click at [378, 178] on icon at bounding box center [380, 180] width 5 height 5
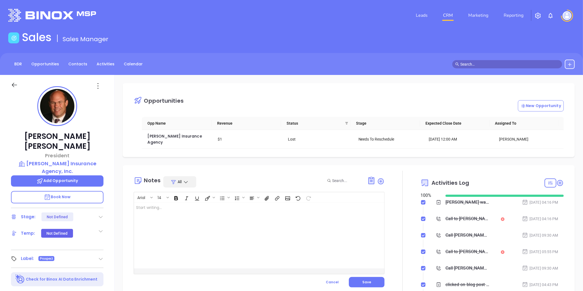
click at [152, 208] on div at bounding box center [250, 236] width 233 height 66
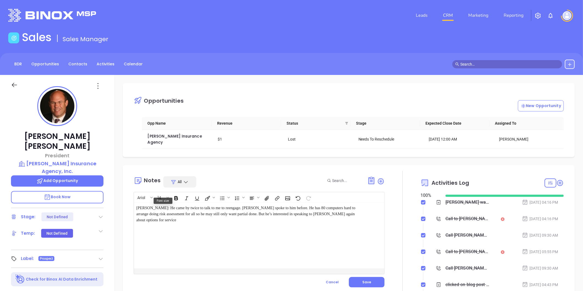
drag, startPoint x: 135, startPoint y: 201, endPoint x: 127, endPoint y: 200, distance: 7.2
click at [133, 201] on div "Notes All Arial 14 [PERSON_NAME]: He came by twice to talk to me to reengage. […" at bounding box center [348, 236] width 441 height 130
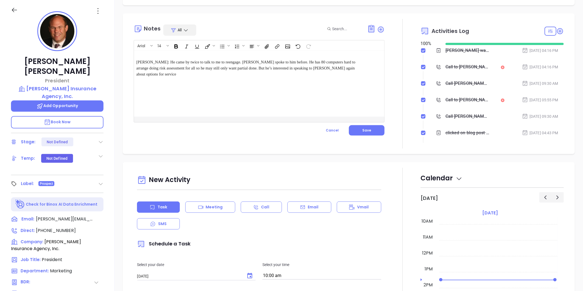
scroll to position [0, 0]
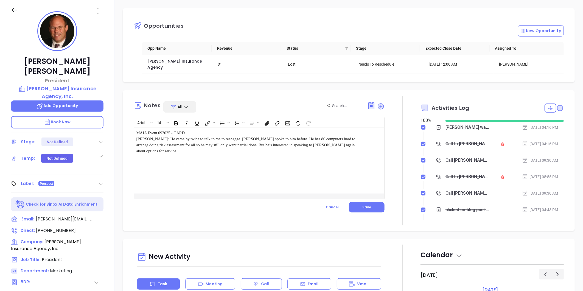
click at [146, 133] on span "MAIA Event 092025 - CARD ﻿ [PERSON_NAME]: He came by twice to talk to me to ree…" at bounding box center [246, 142] width 220 height 23
click at [369, 202] on button "Save" at bounding box center [367, 207] width 36 height 10
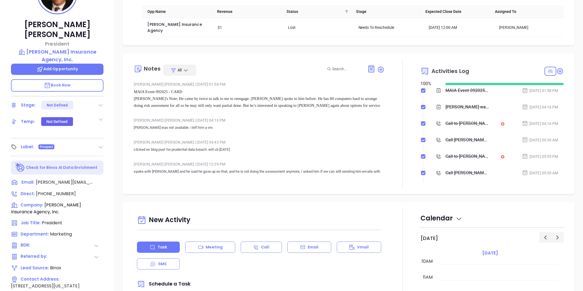
scroll to position [14, 0]
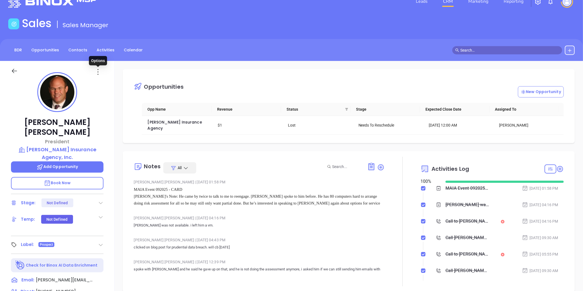
click at [97, 71] on icon at bounding box center [98, 72] width 9 height 9
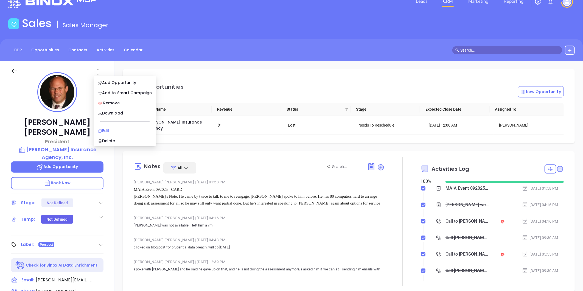
click at [107, 130] on div "Edit" at bounding box center [125, 131] width 54 height 6
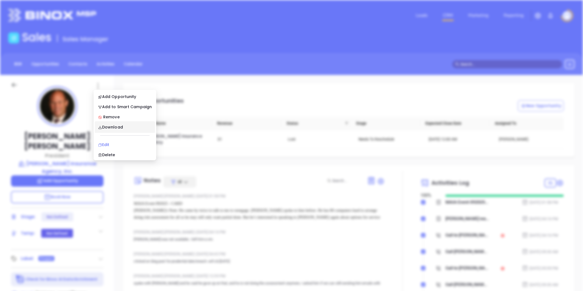
scroll to position [0, 0]
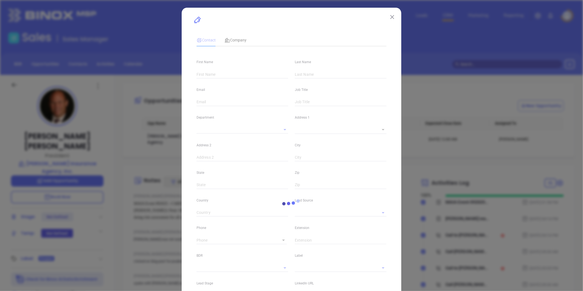
type input "[PERSON_NAME]"
type input "[PERSON_NAME][EMAIL_ADDRESS][PERSON_NAME][DOMAIN_NAME]"
type input "President"
type textarea "PO Box 870"
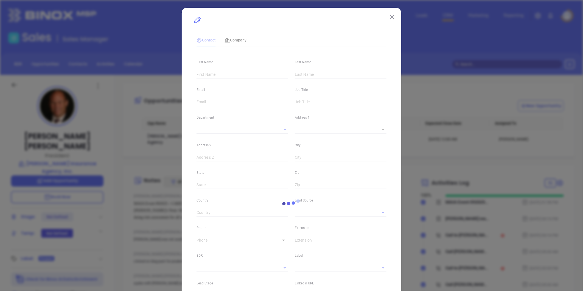
type input "1"
type input "Westborough"
type input "Massachusetts"
type input "01581"
type input "United States"
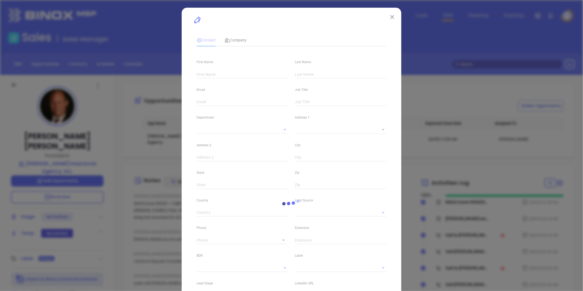
type input "www.linkedin.com/in/leegaudette"
type input "Marketing"
type input "Binox"
type input "1"
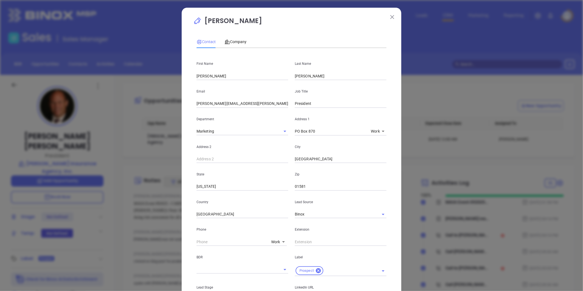
click at [270, 239] on body "Leads CRM Marketing Reporting Financial Leads Leads Sales Sales Manager BDR Opp…" at bounding box center [291, 145] width 583 height 291
drag, startPoint x: 279, startPoint y: 207, endPoint x: 270, endPoint y: 224, distance: 18.4
click at [279, 207] on li "Direct" at bounding box center [287, 210] width 37 height 10
type input "(508) 234-6333"
type input "3"
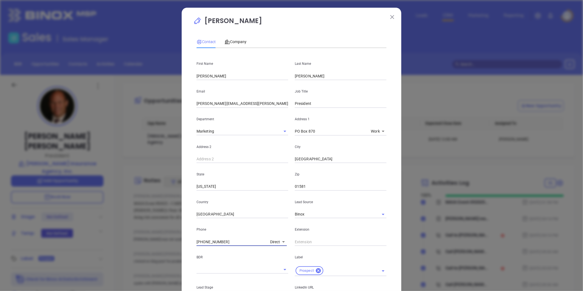
drag, startPoint x: 235, startPoint y: 240, endPoint x: 260, endPoint y: 235, distance: 25.7
click at [119, 265] on div "Lee Gaudette Contact Company First Name Lee Last Name Gaudette Email lee@gaudet…" at bounding box center [291, 145] width 583 height 291
paste input "66-6464"
type input "(508) 266-6464"
click at [271, 239] on body "Leads CRM Marketing Reporting Financial Leads Leads Sales Sales Manager BDR Opp…" at bounding box center [291, 145] width 583 height 291
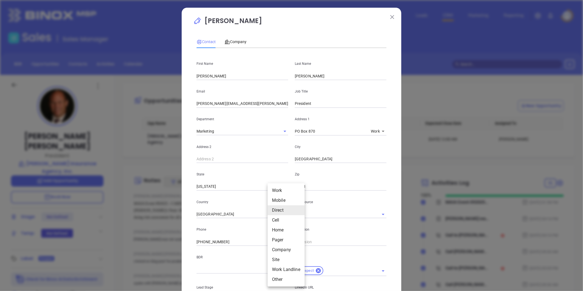
click at [278, 259] on li "Site" at bounding box center [286, 260] width 37 height 10
type input "11"
click at [235, 243] on input "text" at bounding box center [234, 242] width 75 height 8
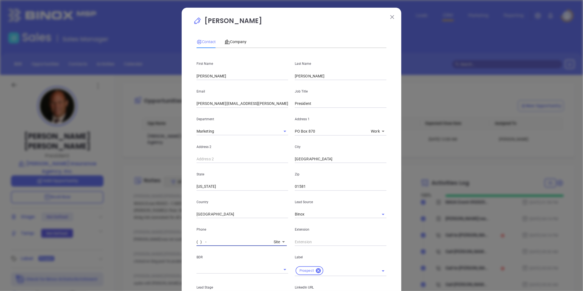
paste input "800) 922-8381"
type input "(800) 922-8381"
click at [234, 40] on span "Company" at bounding box center [236, 42] width 22 height 4
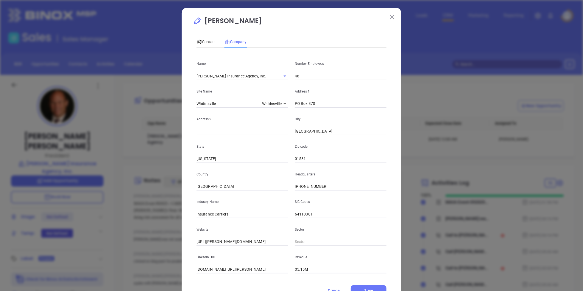
drag, startPoint x: 264, startPoint y: 196, endPoint x: 260, endPoint y: 196, distance: 3.9
click at [261, 196] on div "Name Gaudette Insurance Agency, Inc. Number Employees 46 Site Name Whitinsville…" at bounding box center [292, 162] width 190 height 221
paste input "800) 922-8381"
type input "(800) 922-8381"
drag, startPoint x: 320, startPoint y: 102, endPoint x: 297, endPoint y: 116, distance: 26.6
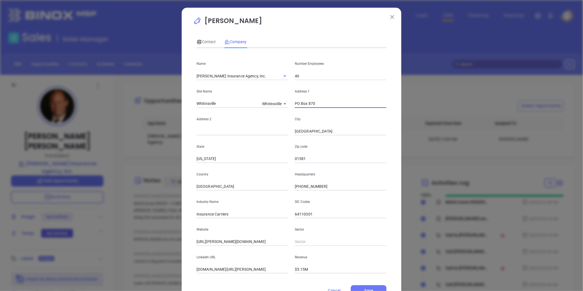
click at [267, 111] on div "Name Gaudette Insurance Agency, Inc. Number Employees 46 Site Name Whitinsville…" at bounding box center [292, 162] width 190 height 221
paste input "One Plummers Corner"
type input "One Plummers Corner"
click at [249, 174] on div "Name Gaudette Insurance Agency, Inc. Number Employees 46 Site Name Whitinsville…" at bounding box center [292, 162] width 190 height 221
type input "01588"
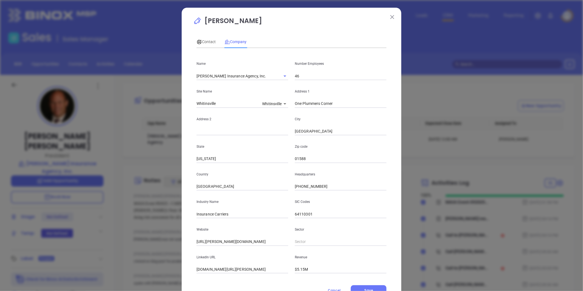
drag, startPoint x: 320, startPoint y: 132, endPoint x: 231, endPoint y: 153, distance: 90.9
click at [224, 155] on div "Name Gaudette Insurance Agency, Inc. Number Employees 46 Site Name Whitinsville…" at bounding box center [292, 162] width 190 height 221
paste input "hitinsvill"
type input "Whitinsville"
click at [246, 140] on div "State Massachusetts" at bounding box center [242, 149] width 98 height 28
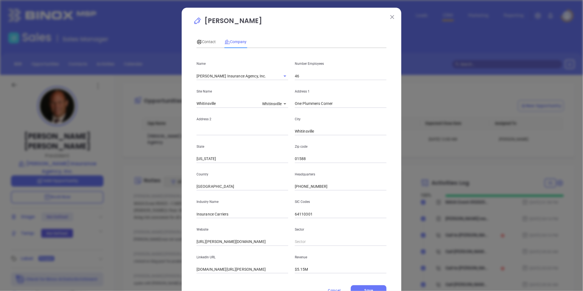
drag, startPoint x: 227, startPoint y: 160, endPoint x: 135, endPoint y: 178, distance: 93.7
click at [140, 174] on div "Lee Gaudette Contact Company First Name Lee Last Name Gaudette Email lee@gaudet…" at bounding box center [291, 145] width 583 height 291
type input "MA"
click at [264, 142] on div "State MA" at bounding box center [242, 149] width 98 height 28
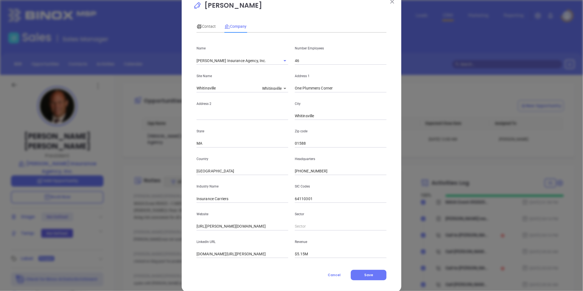
scroll to position [24, 0]
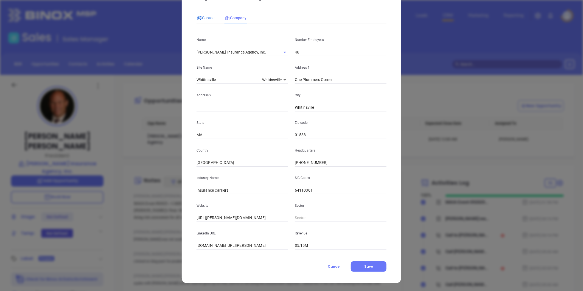
click at [203, 20] on span "Contact" at bounding box center [206, 18] width 19 height 4
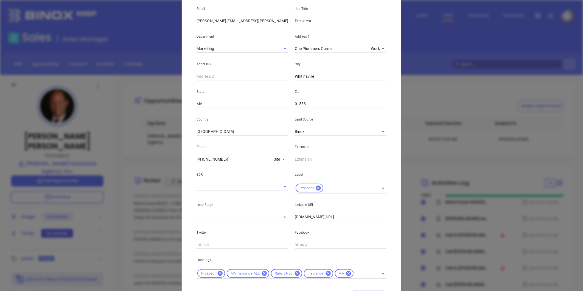
scroll to position [112, 0]
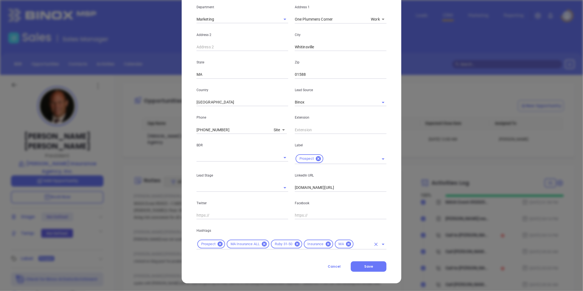
click at [355, 246] on input "text" at bounding box center [363, 244] width 17 height 7
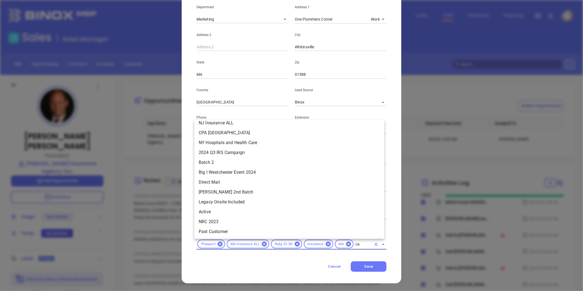
scroll to position [0, 0]
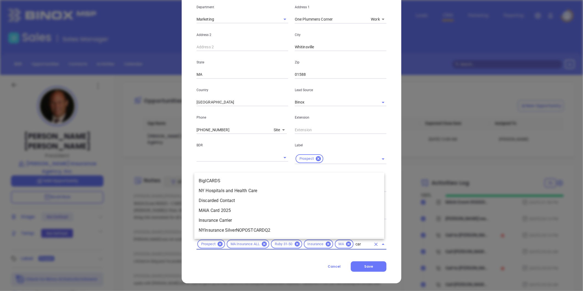
type input "card"
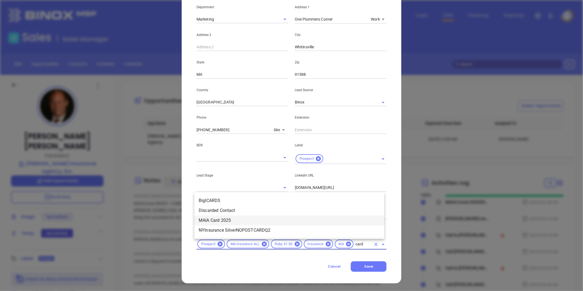
click at [231, 218] on li "MAIA Card 2025" at bounding box center [289, 221] width 190 height 10
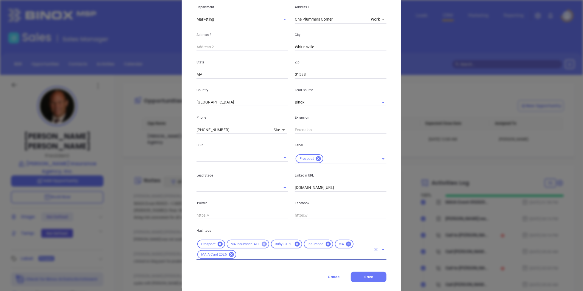
click at [261, 243] on icon at bounding box center [264, 244] width 6 height 6
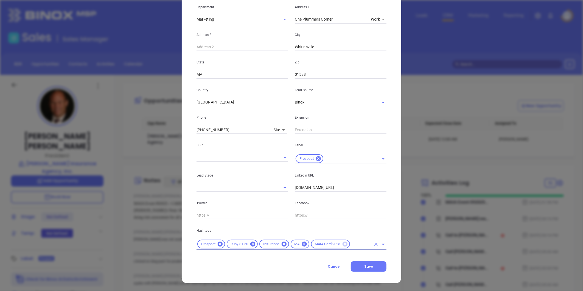
click at [343, 243] on icon at bounding box center [345, 244] width 5 height 5
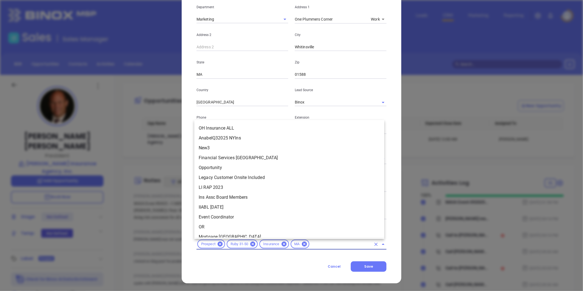
click at [314, 242] on input "text" at bounding box center [340, 244] width 61 height 7
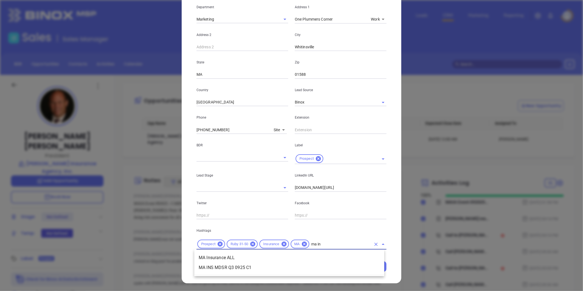
type input "ma ins"
click at [229, 256] on li "MA Insurance ALL" at bounding box center [289, 258] width 190 height 10
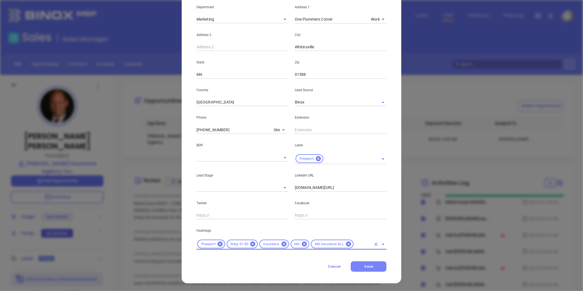
click at [372, 264] on button "Save" at bounding box center [369, 266] width 36 height 10
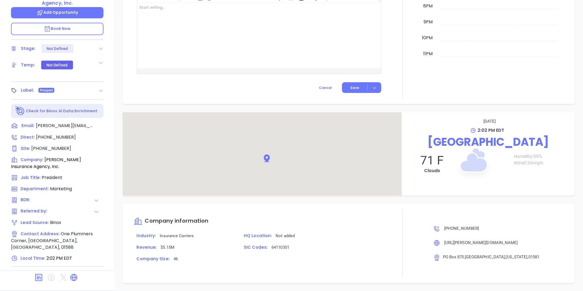
scroll to position [418, 0]
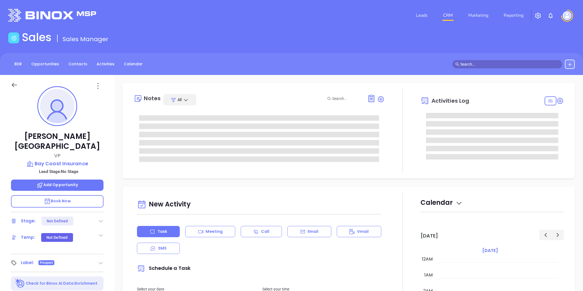
type input "[DATE]"
type input "[PERSON_NAME]"
